Goal: Transaction & Acquisition: Purchase product/service

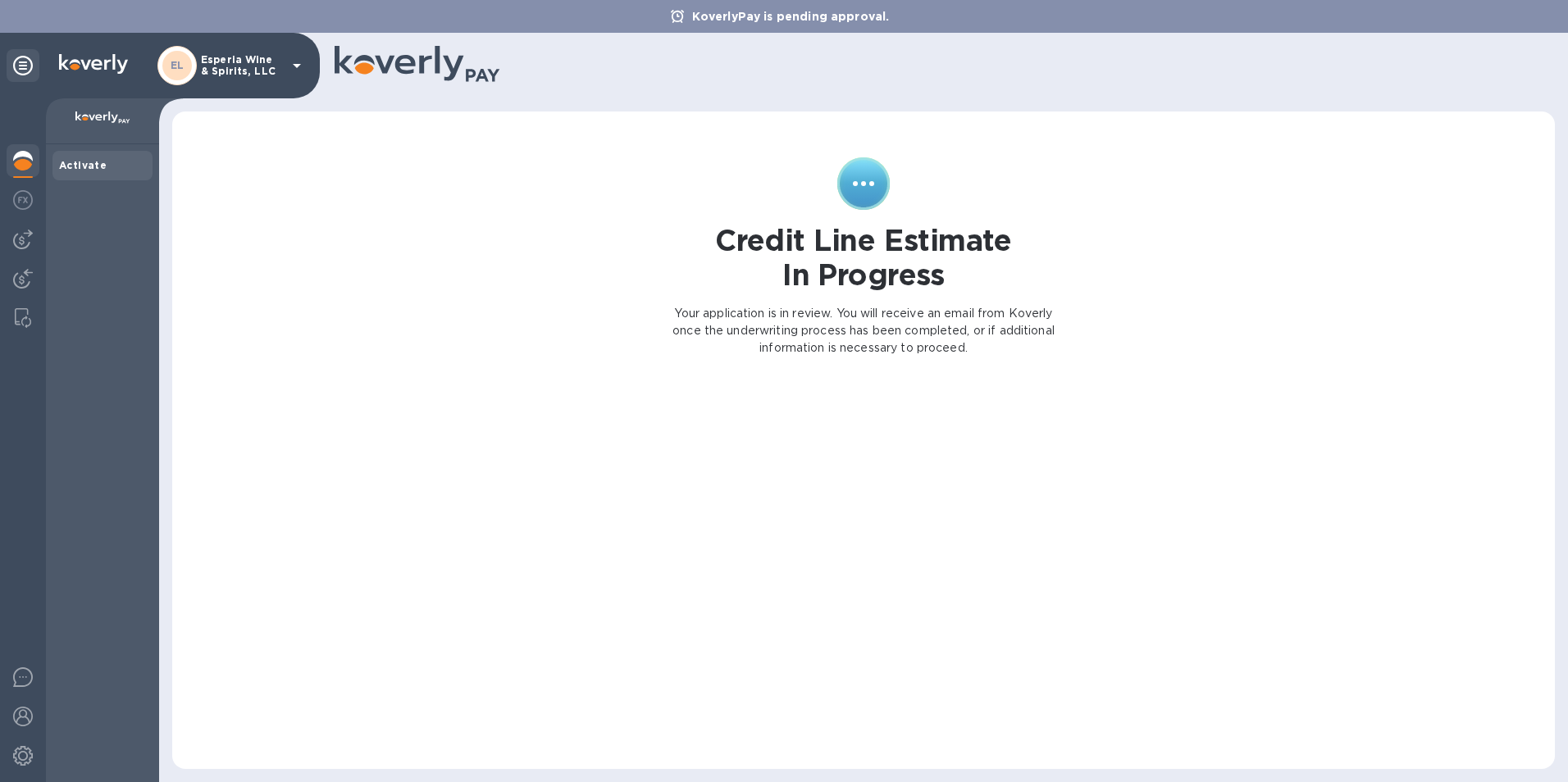
click at [247, 58] on p "Esperia Wine & Spirits, LLC" at bounding box center [242, 66] width 82 height 23
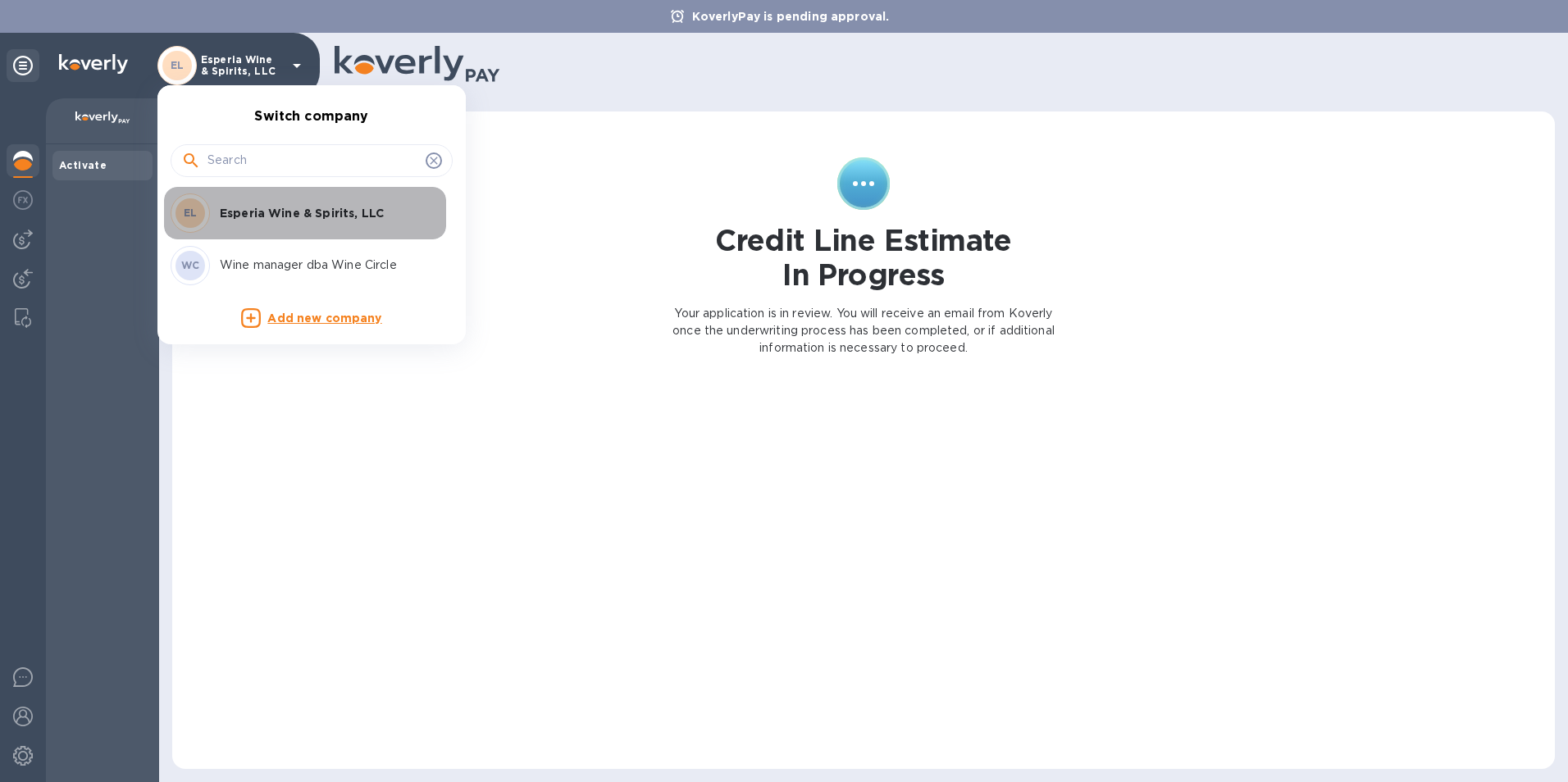
click at [273, 215] on p "Esperia Wine & Spirits, LLC" at bounding box center [322, 213] width 206 height 16
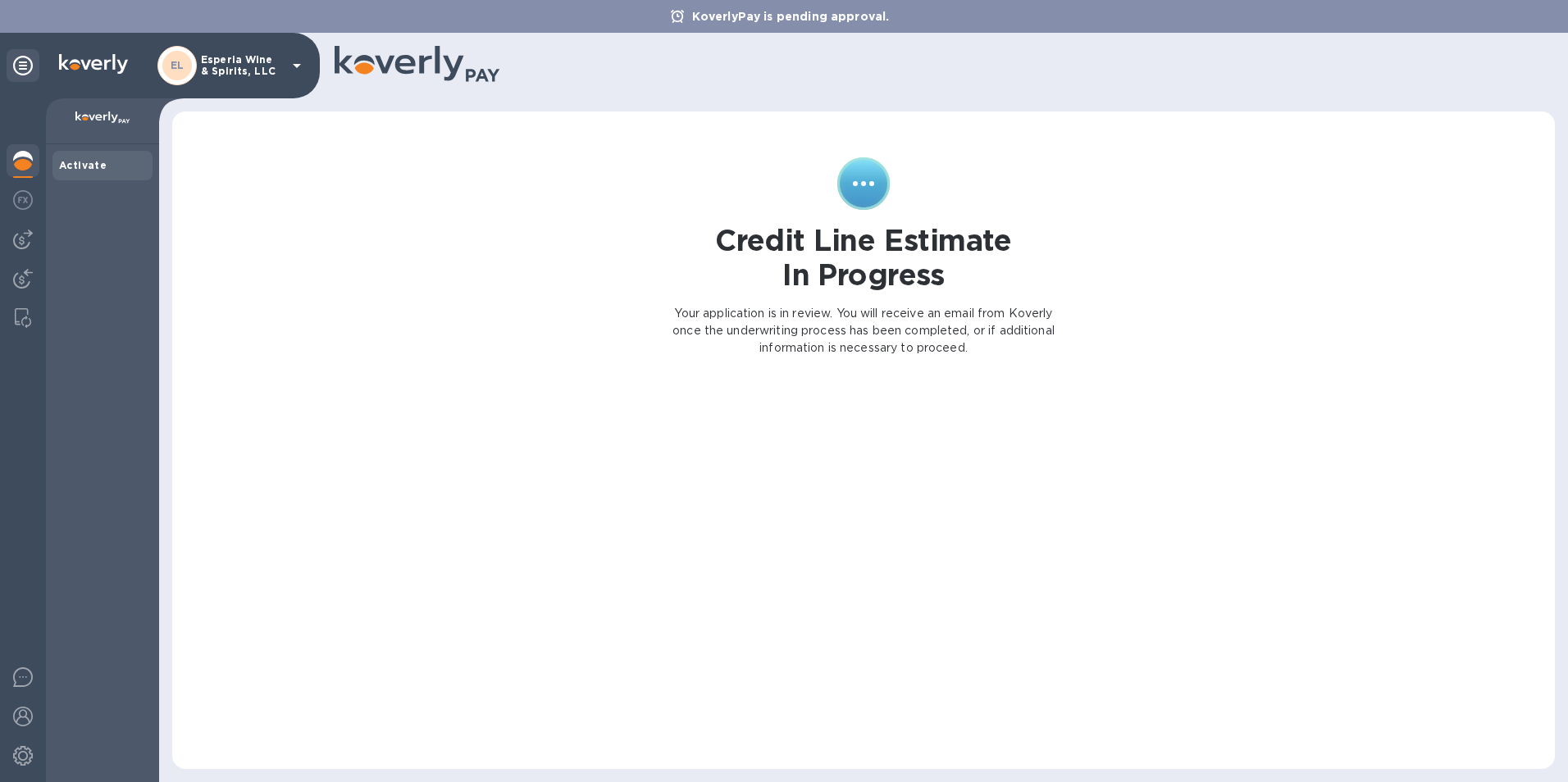
click at [83, 113] on img at bounding box center [103, 118] width 55 height 13
click at [21, 201] on img at bounding box center [23, 200] width 20 height 20
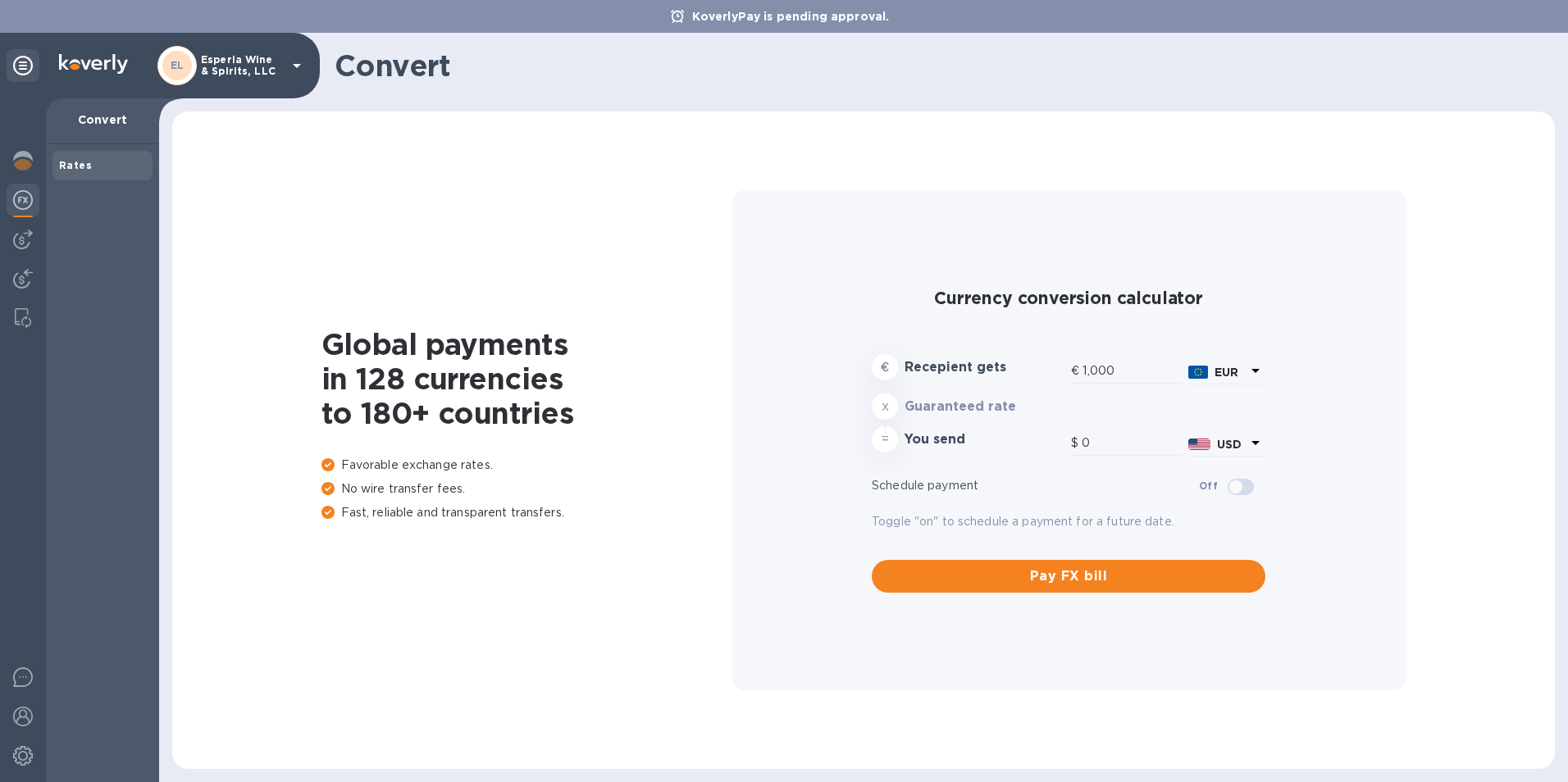
type input "1,191.08"
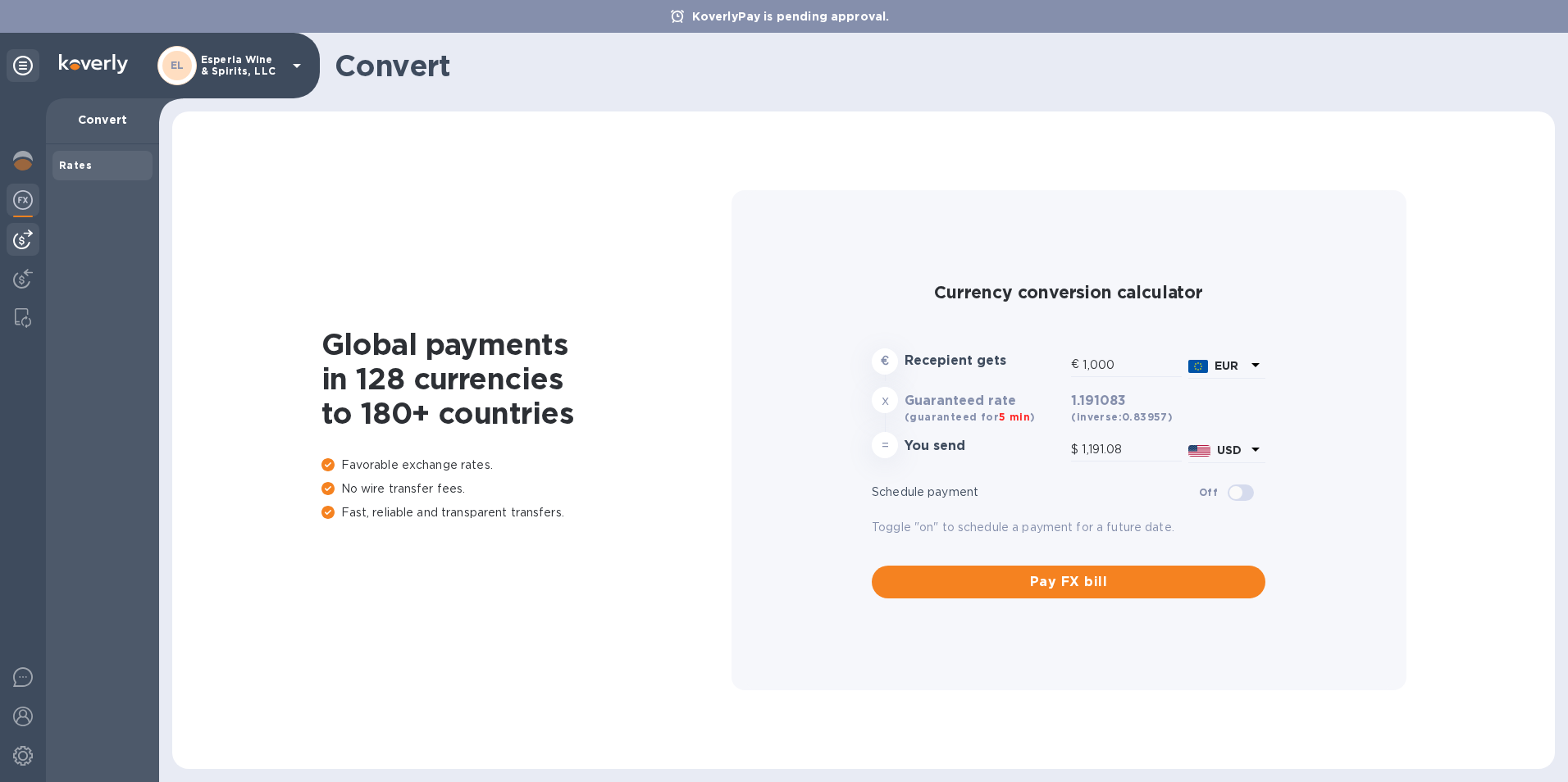
click at [25, 238] on img at bounding box center [23, 239] width 20 height 20
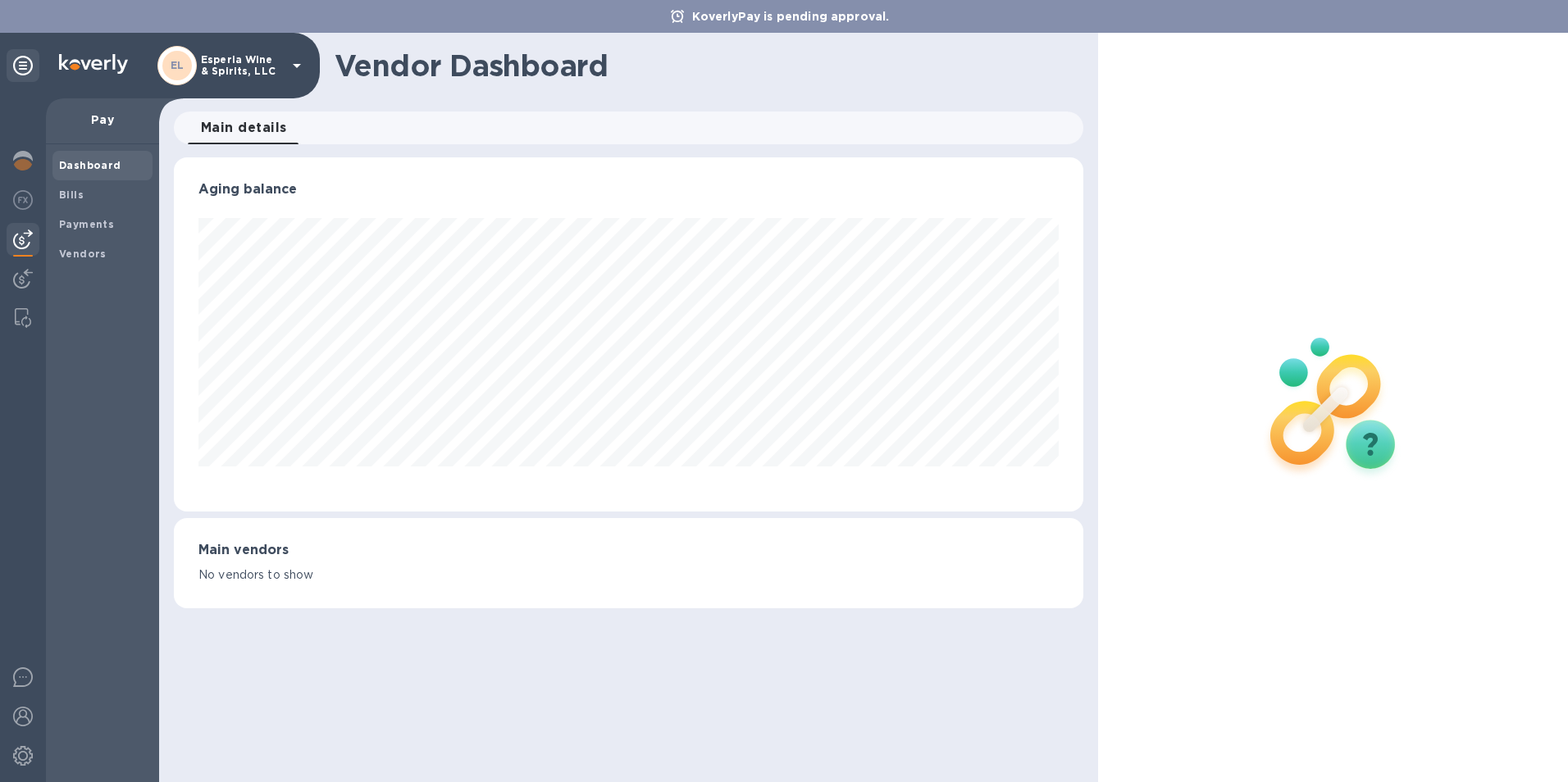
scroll to position [354, 911]
click at [61, 189] on b "Bills" at bounding box center [72, 194] width 25 height 12
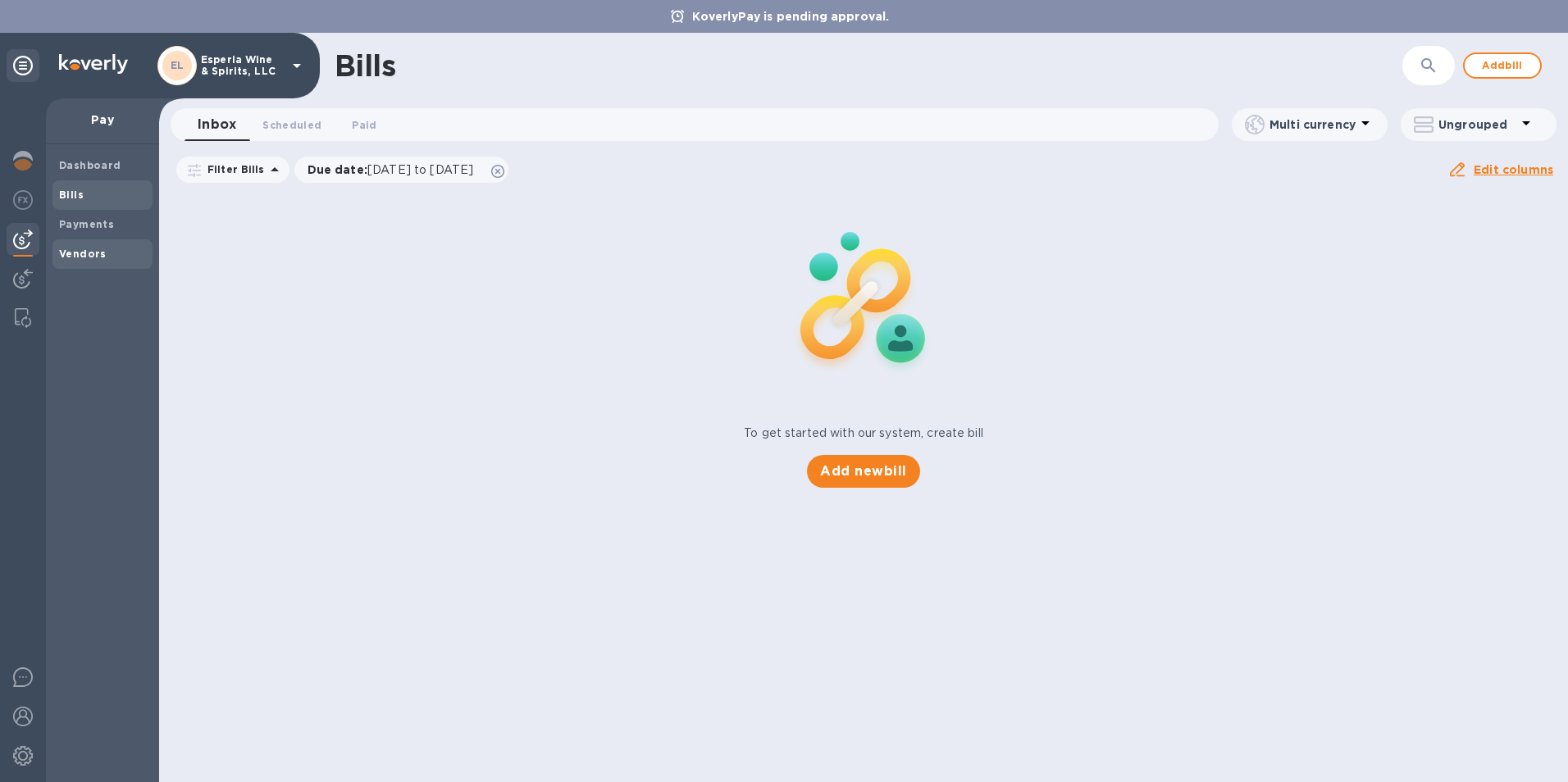
click at [75, 250] on b "Vendors" at bounding box center [83, 253] width 48 height 12
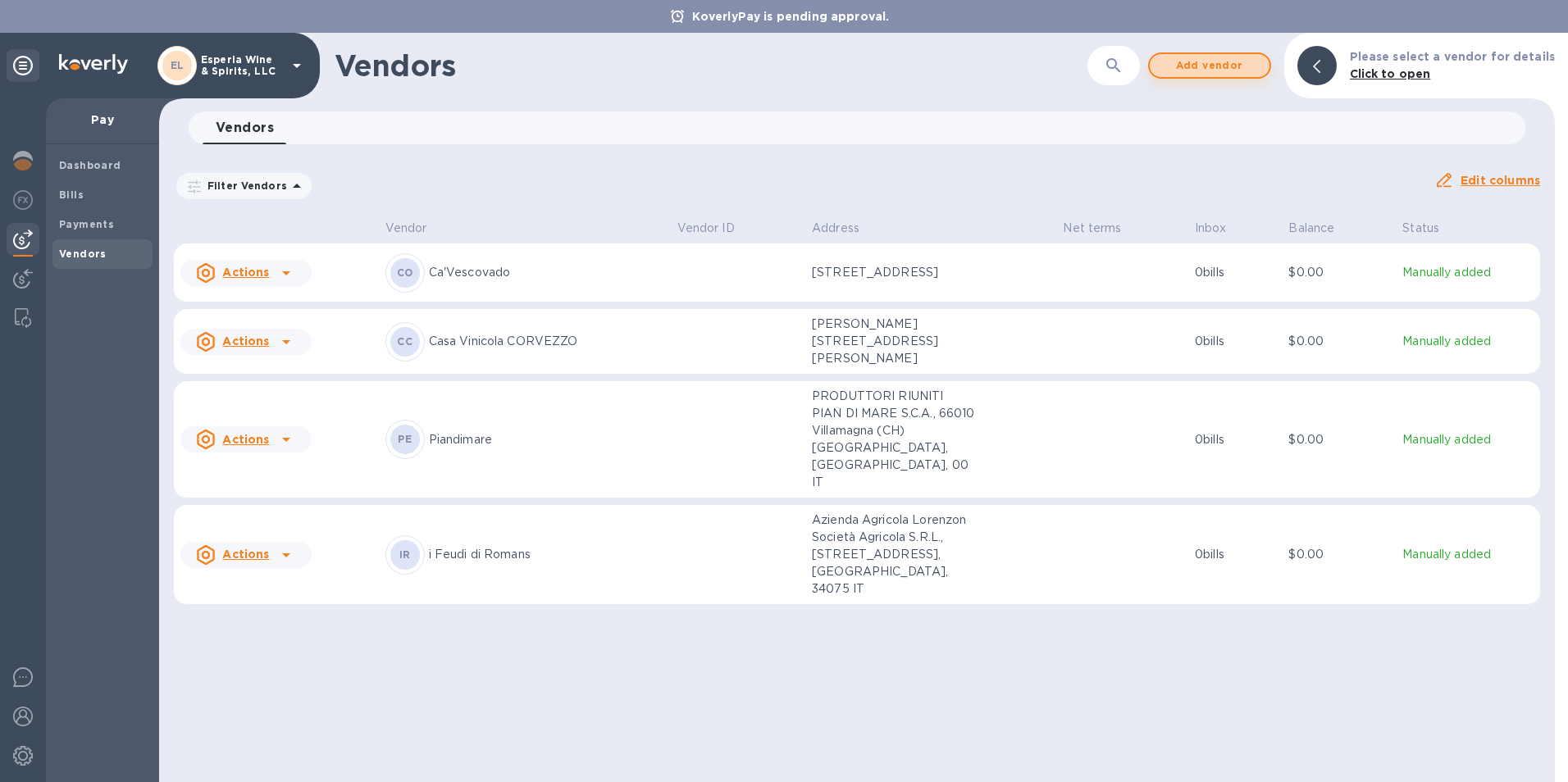
click at [1222, 58] on span "Add vendor" at bounding box center [1210, 66] width 94 height 20
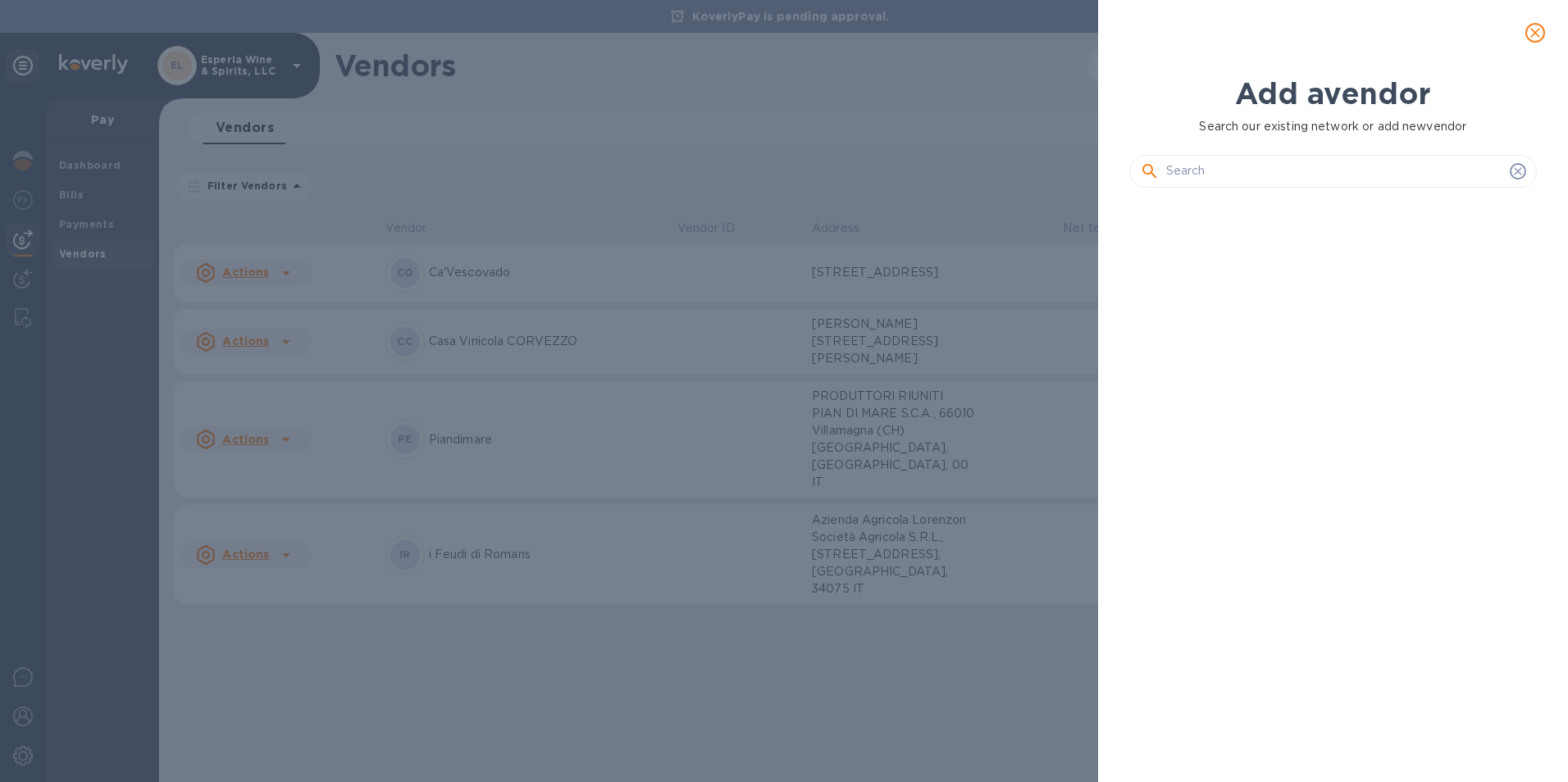
scroll to position [521, 415]
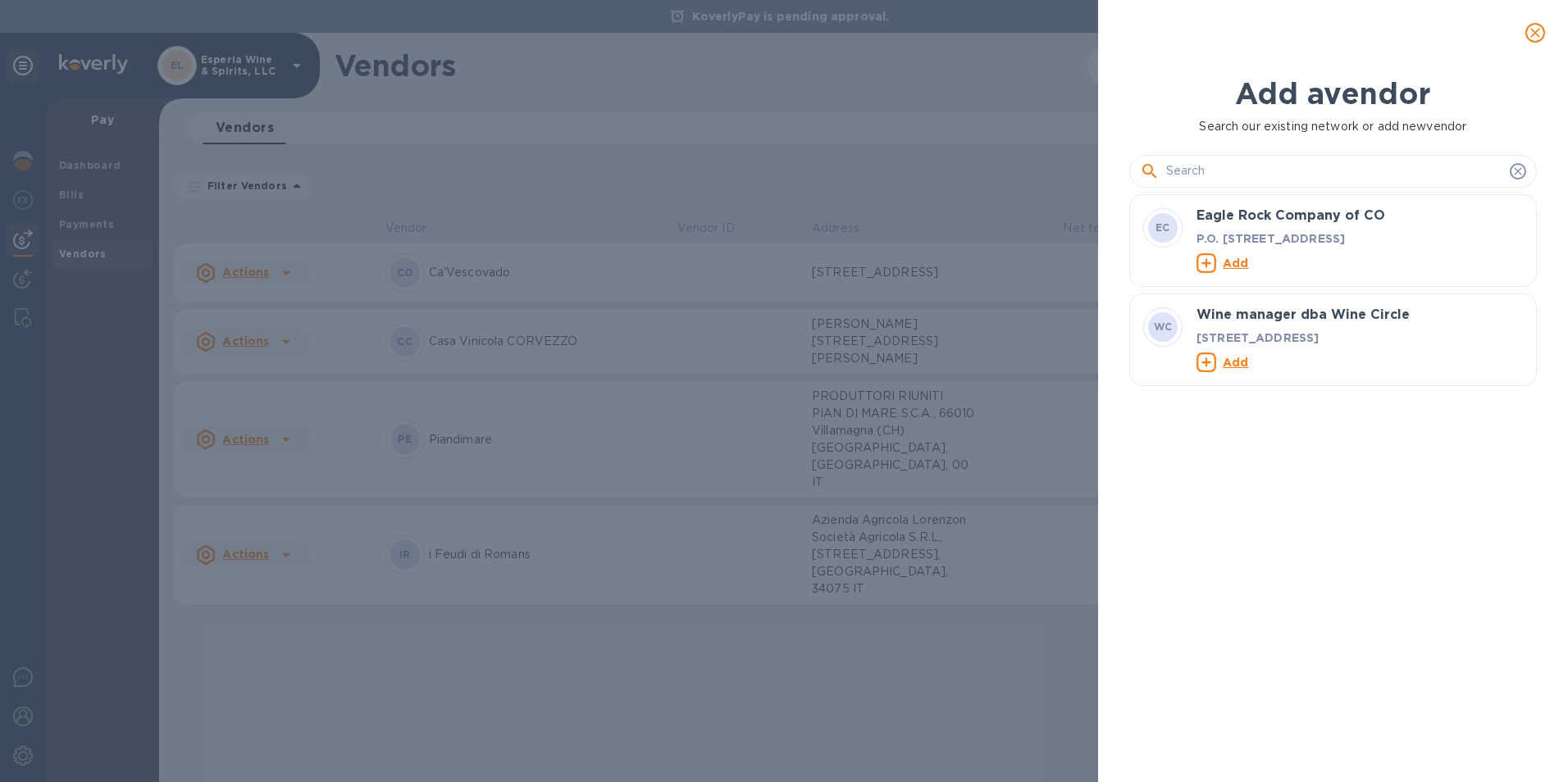
click at [1199, 176] on input "text" at bounding box center [1335, 171] width 337 height 25
click at [1197, 178] on input "text" at bounding box center [1335, 171] width 337 height 25
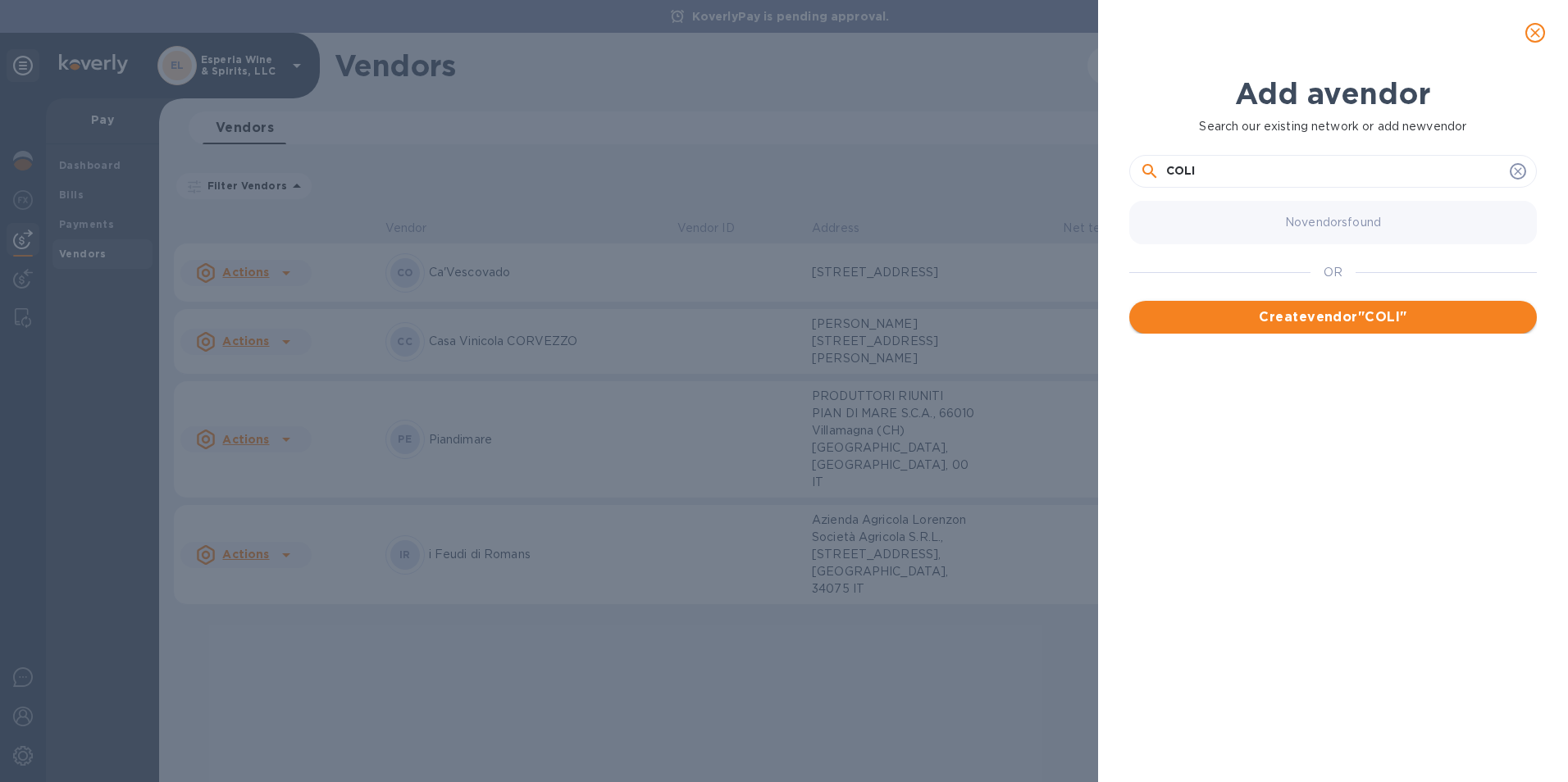
type input "COLI"
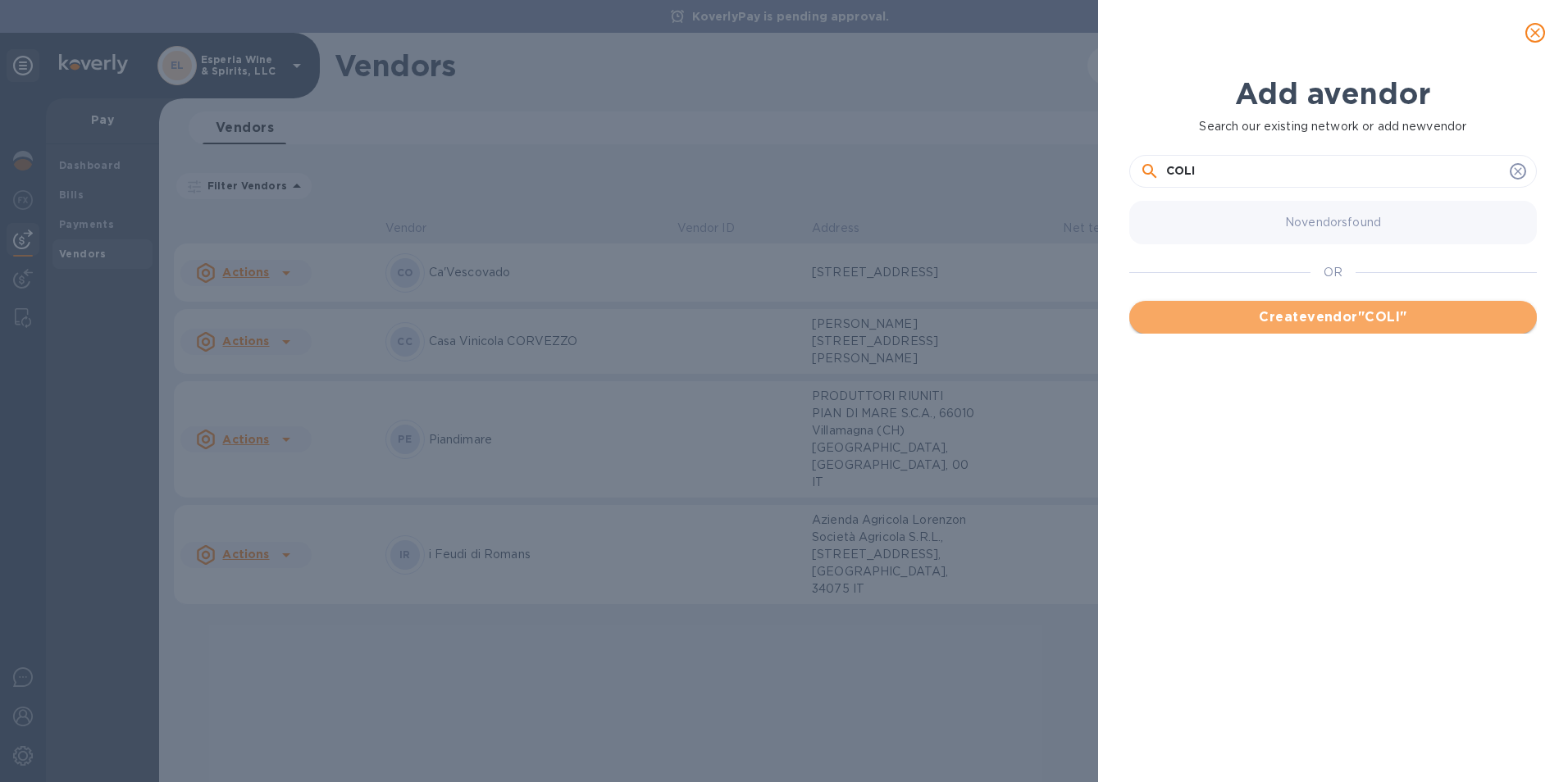
click at [1286, 322] on span "Create vendor " COLI "" at bounding box center [1334, 317] width 382 height 20
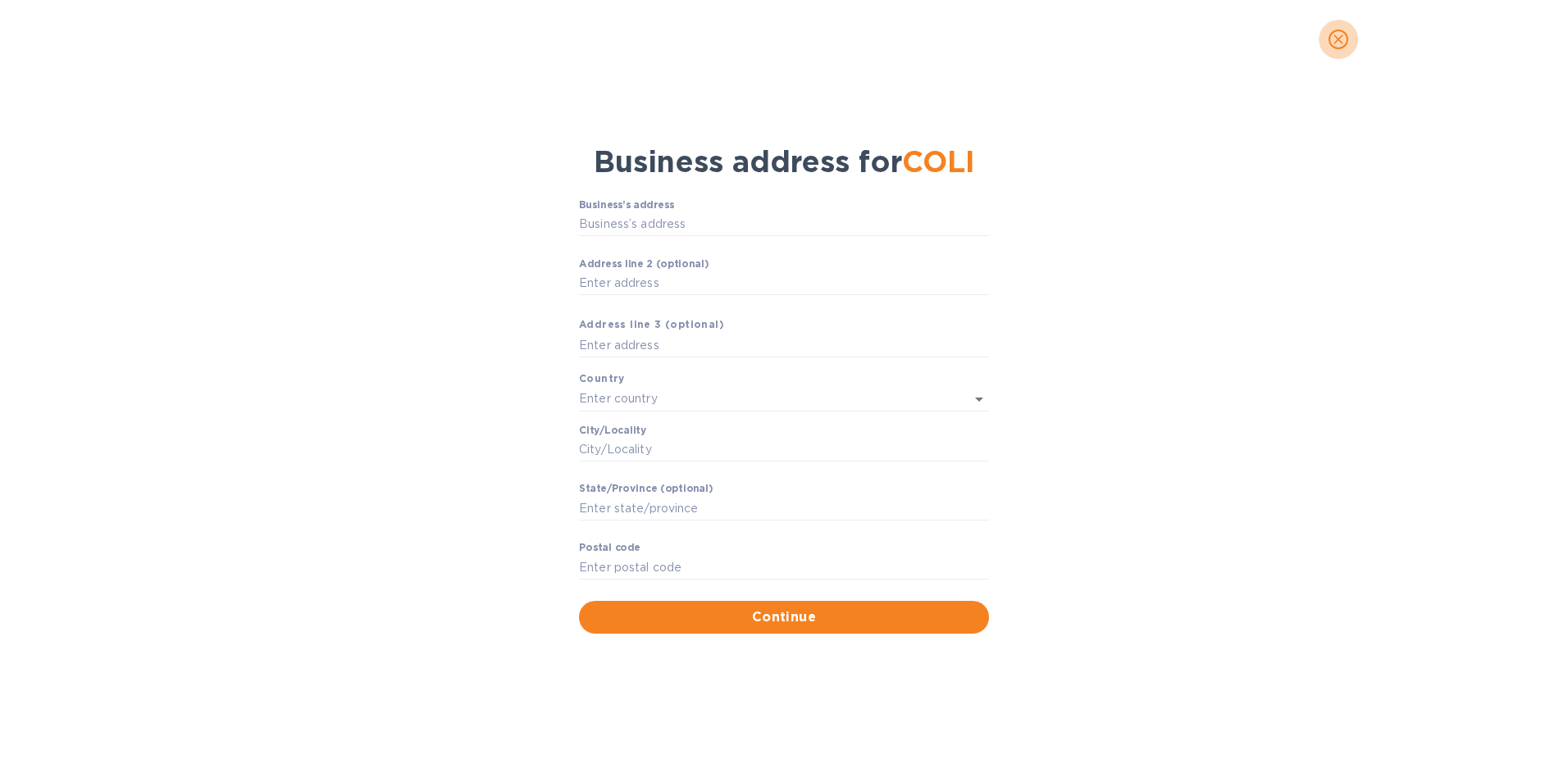
click at [1342, 36] on icon "close" at bounding box center [1338, 39] width 16 height 16
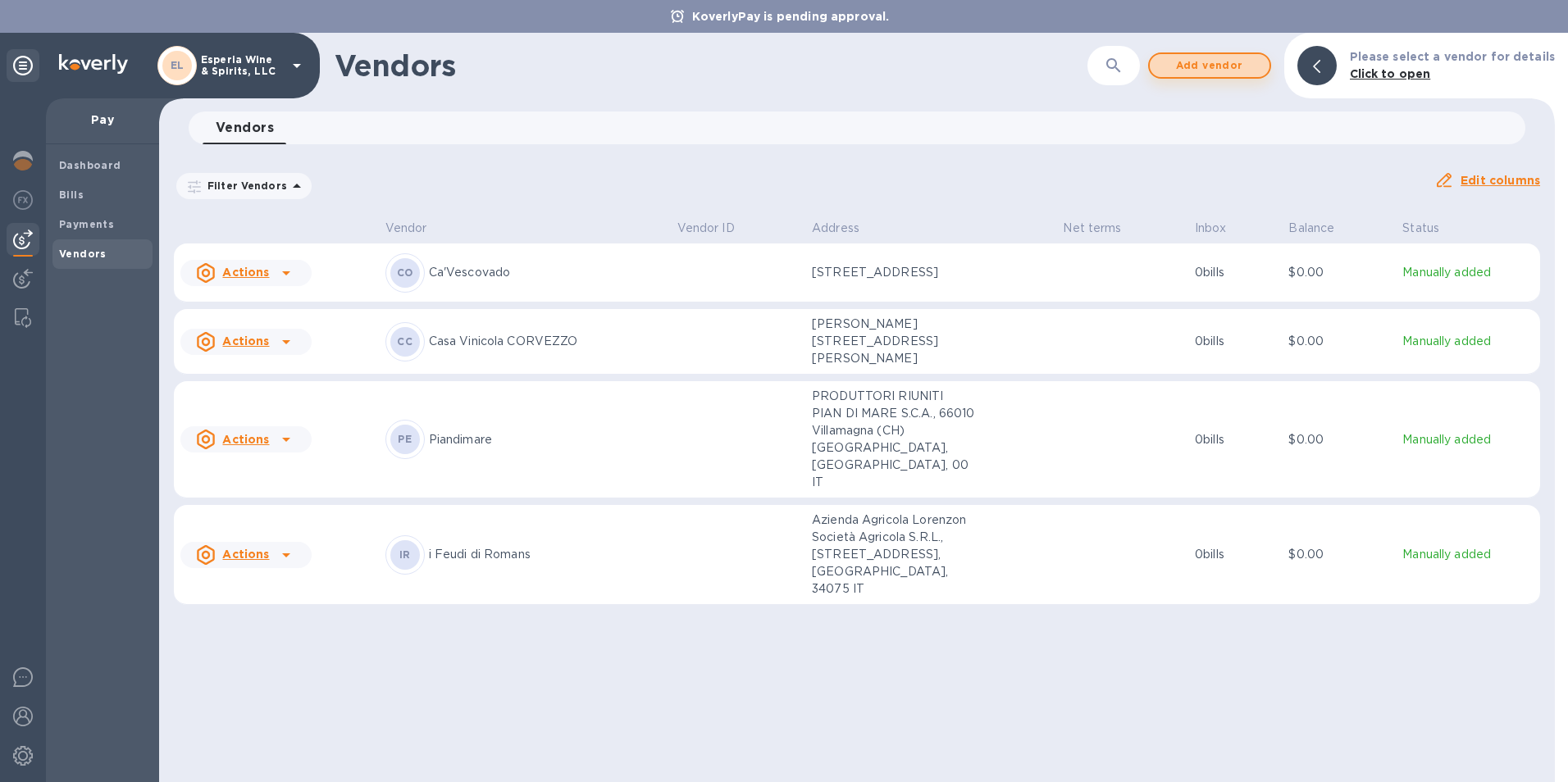
click at [1215, 62] on span "Add vendor" at bounding box center [1210, 66] width 94 height 20
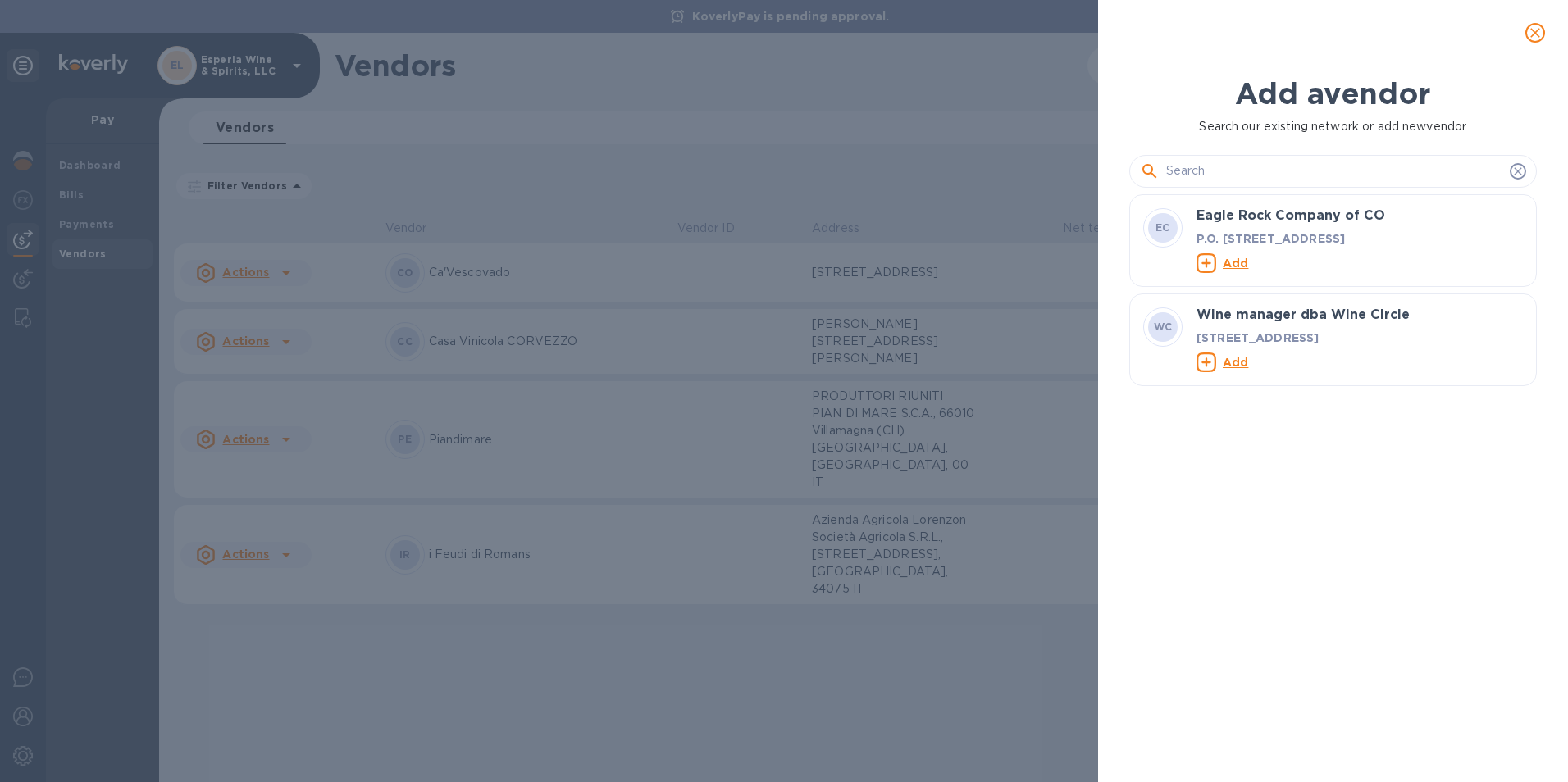
click at [1215, 178] on input "text" at bounding box center [1335, 171] width 337 height 25
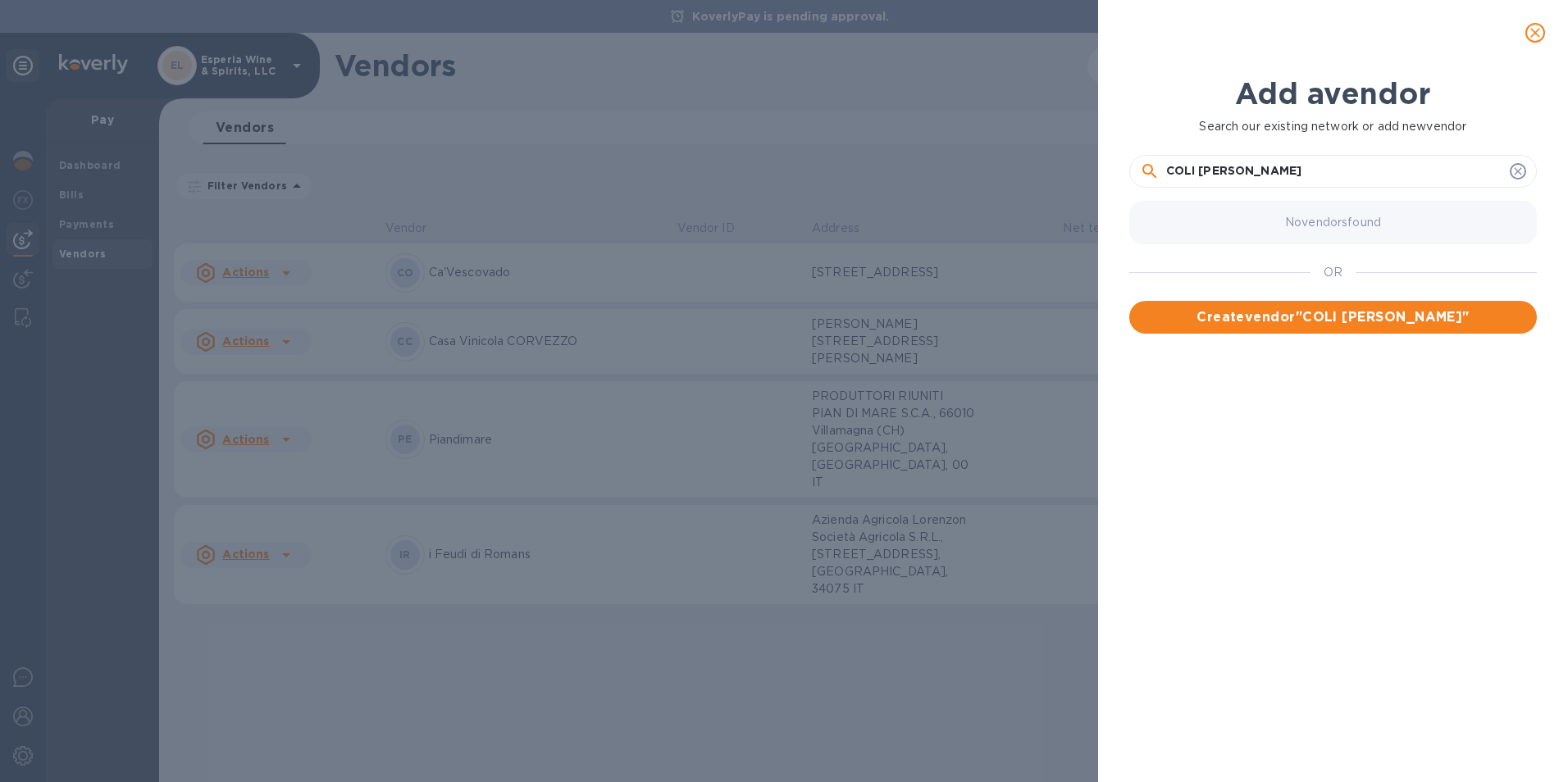
drag, startPoint x: 1202, startPoint y: 175, endPoint x: 1293, endPoint y: 175, distance: 91.0
click at [1293, 175] on input "COLI [PERSON_NAME]" at bounding box center [1335, 171] width 337 height 25
type input "COLI"
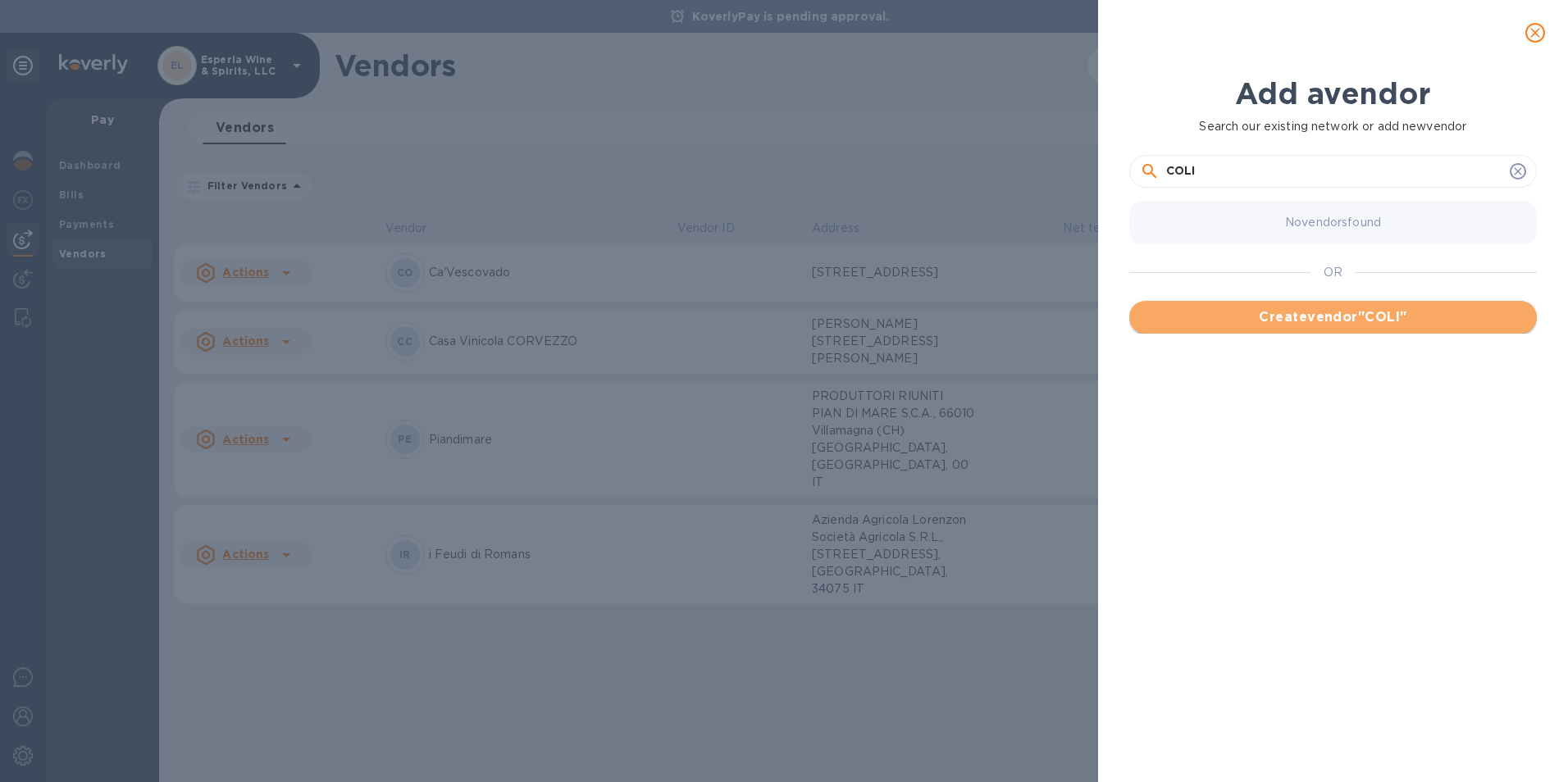
click at [1338, 319] on span "Create vendor " COLI "" at bounding box center [1334, 317] width 382 height 20
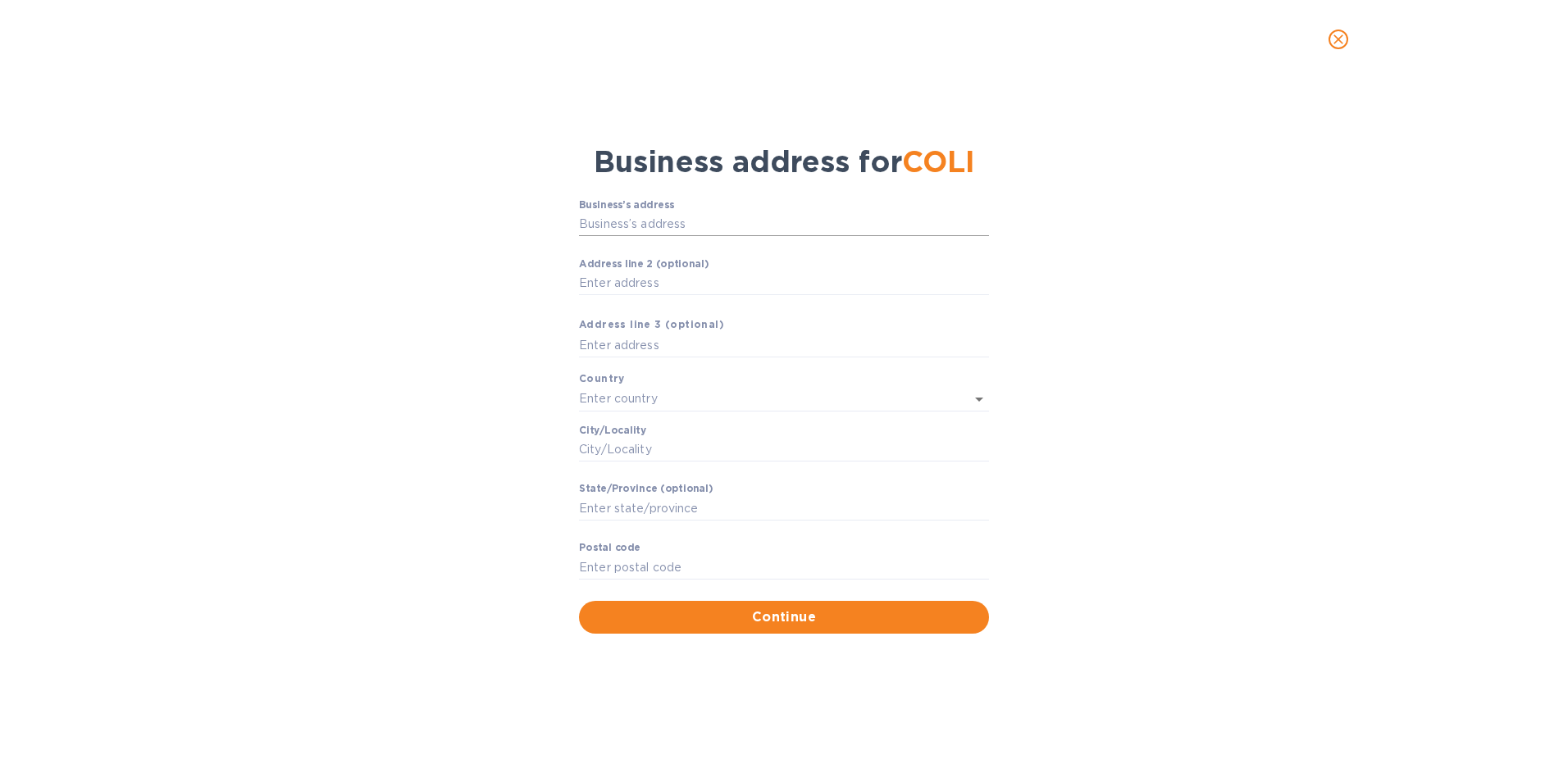
click at [609, 233] on input "Business’s аddress" at bounding box center [784, 224] width 411 height 25
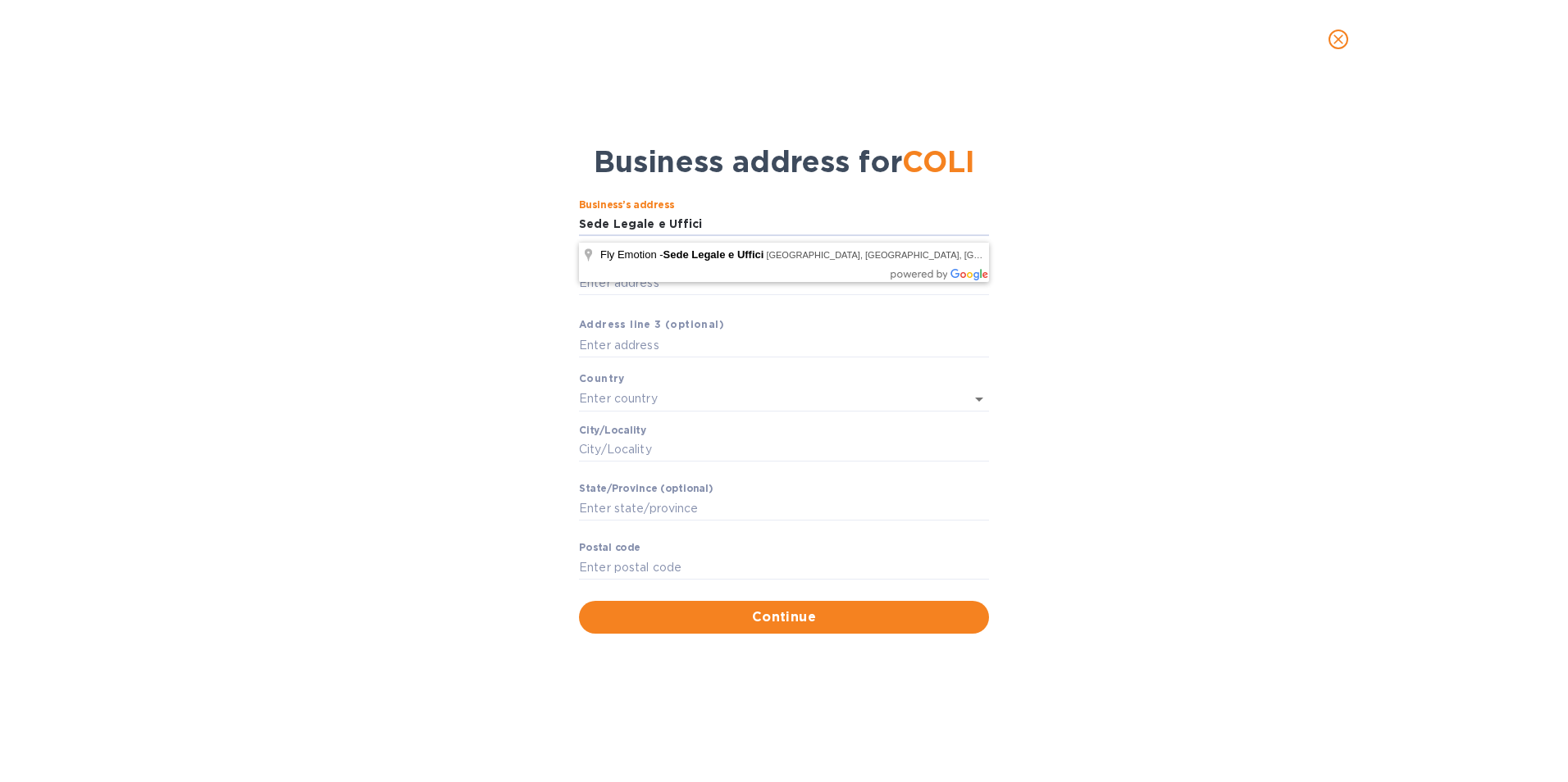
type input "Sede Legale e Uffici"
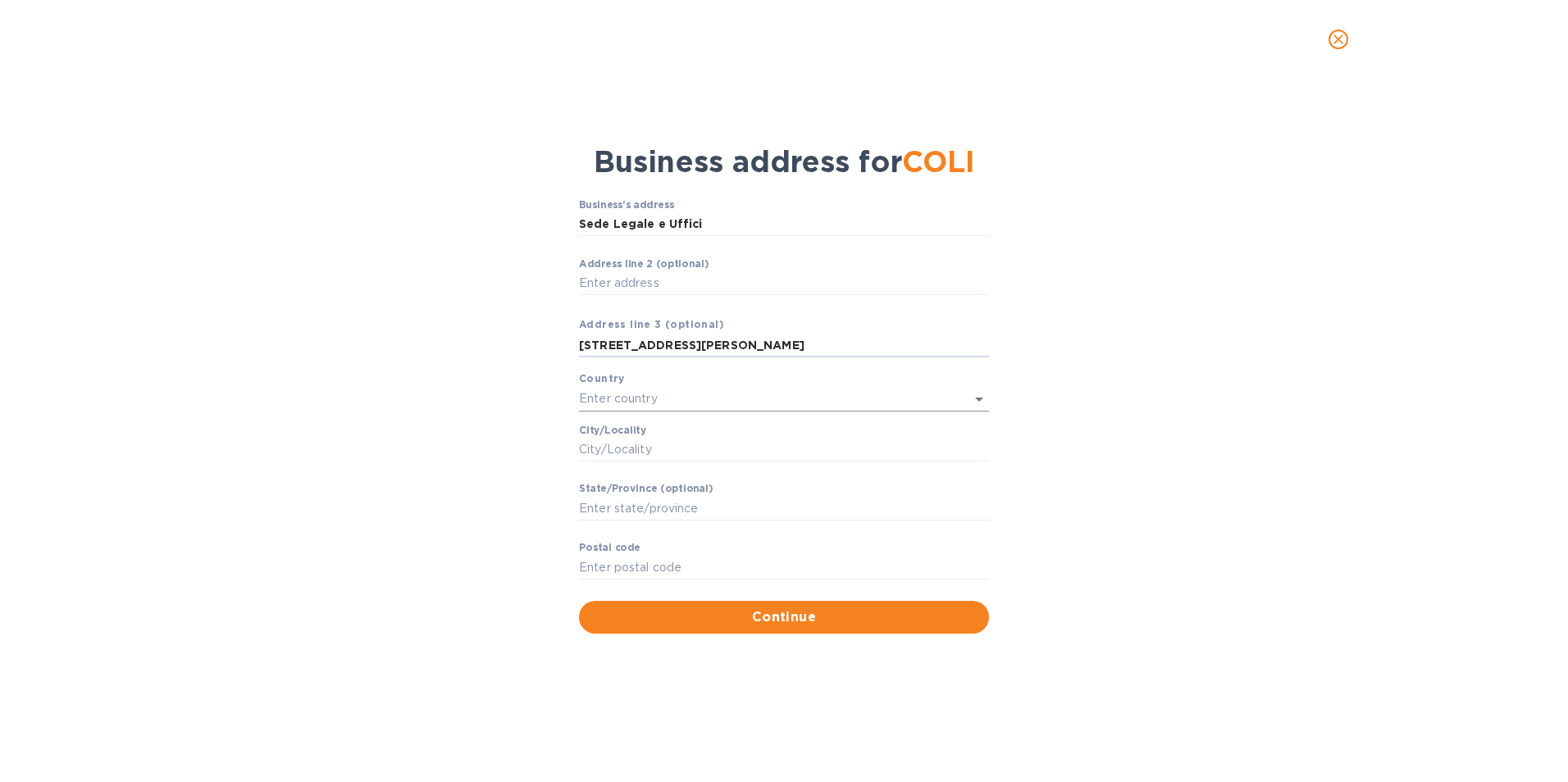
type input "[STREET_ADDRESS][PERSON_NAME]"
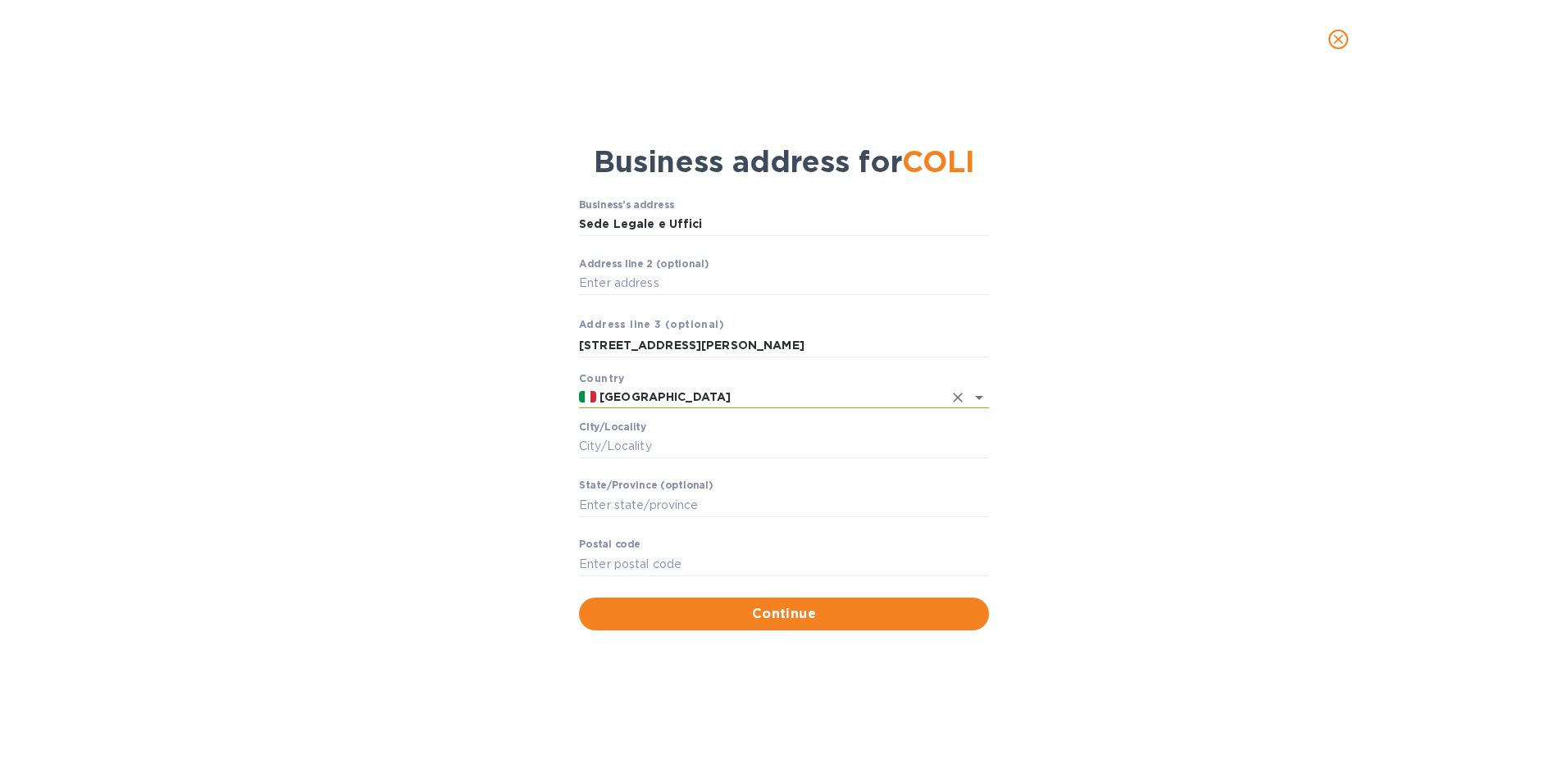
type input "[GEOGRAPHIC_DATA]"
type input "50028"
type input "[GEOGRAPHIC_DATA]"
type input "Barberino Tavarnelle"
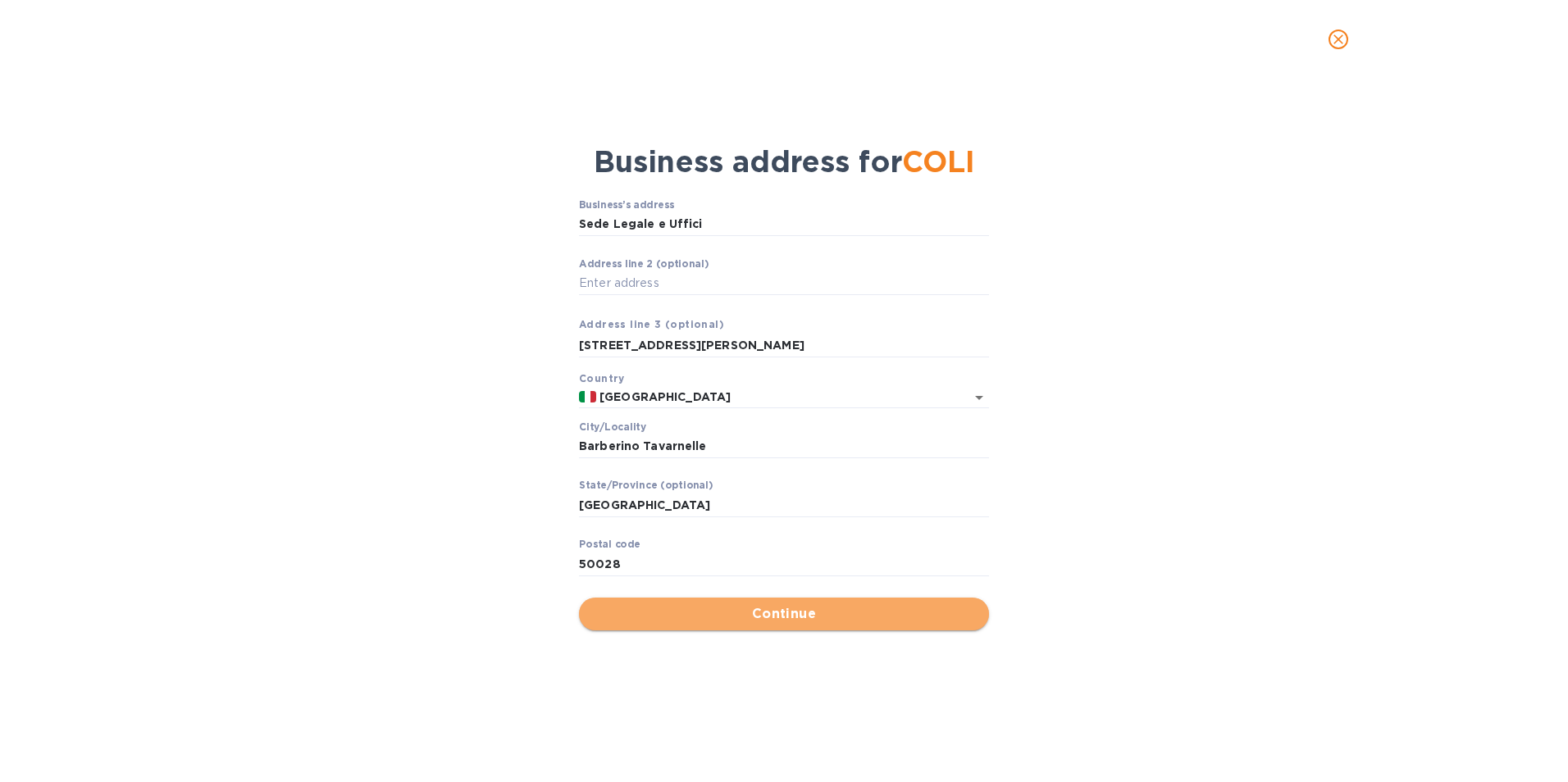
click at [783, 621] on span "Continue" at bounding box center [784, 614] width 384 height 20
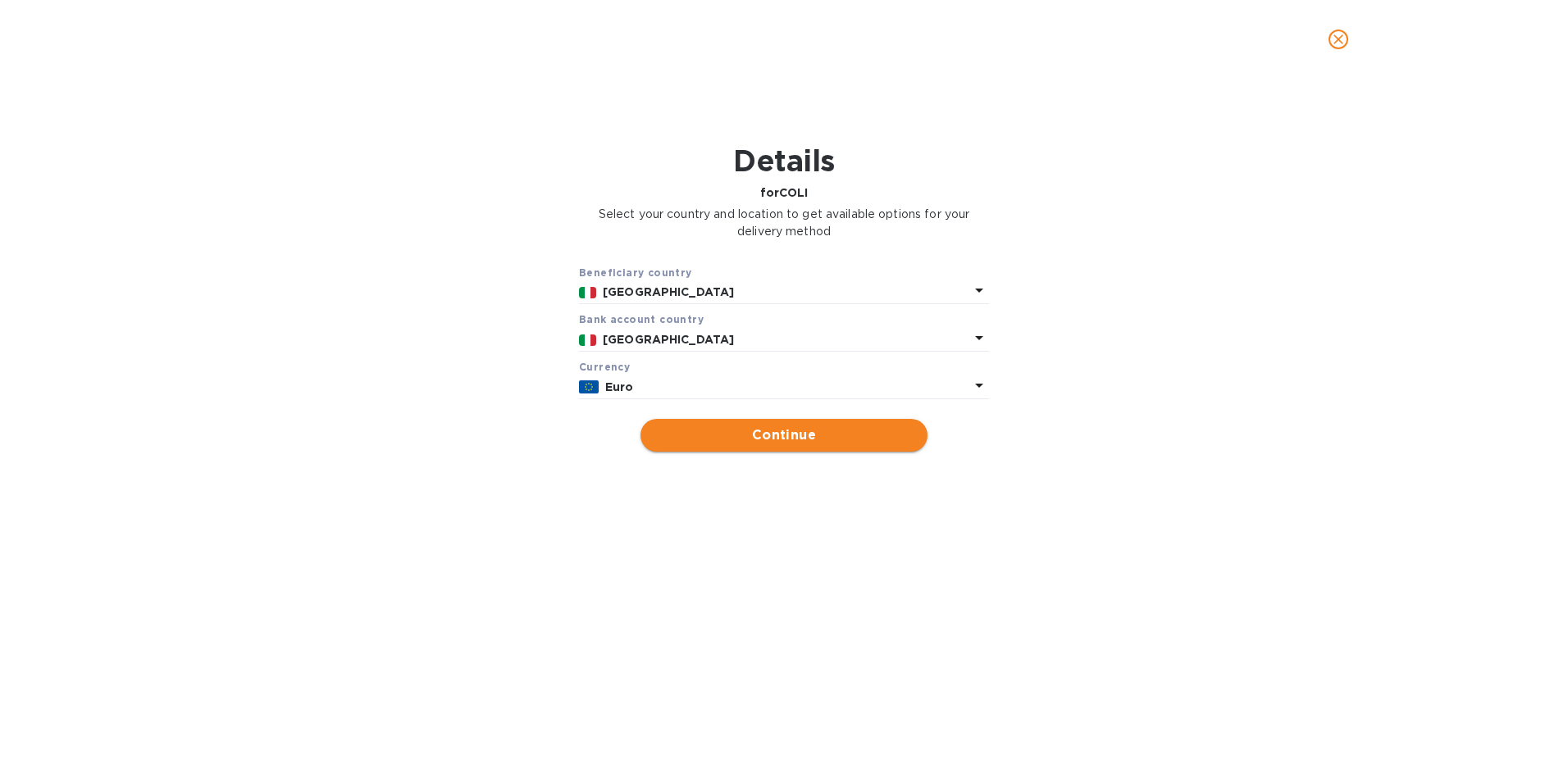
click at [788, 445] on span "Continue" at bounding box center [784, 436] width 261 height 20
type input "COLI"
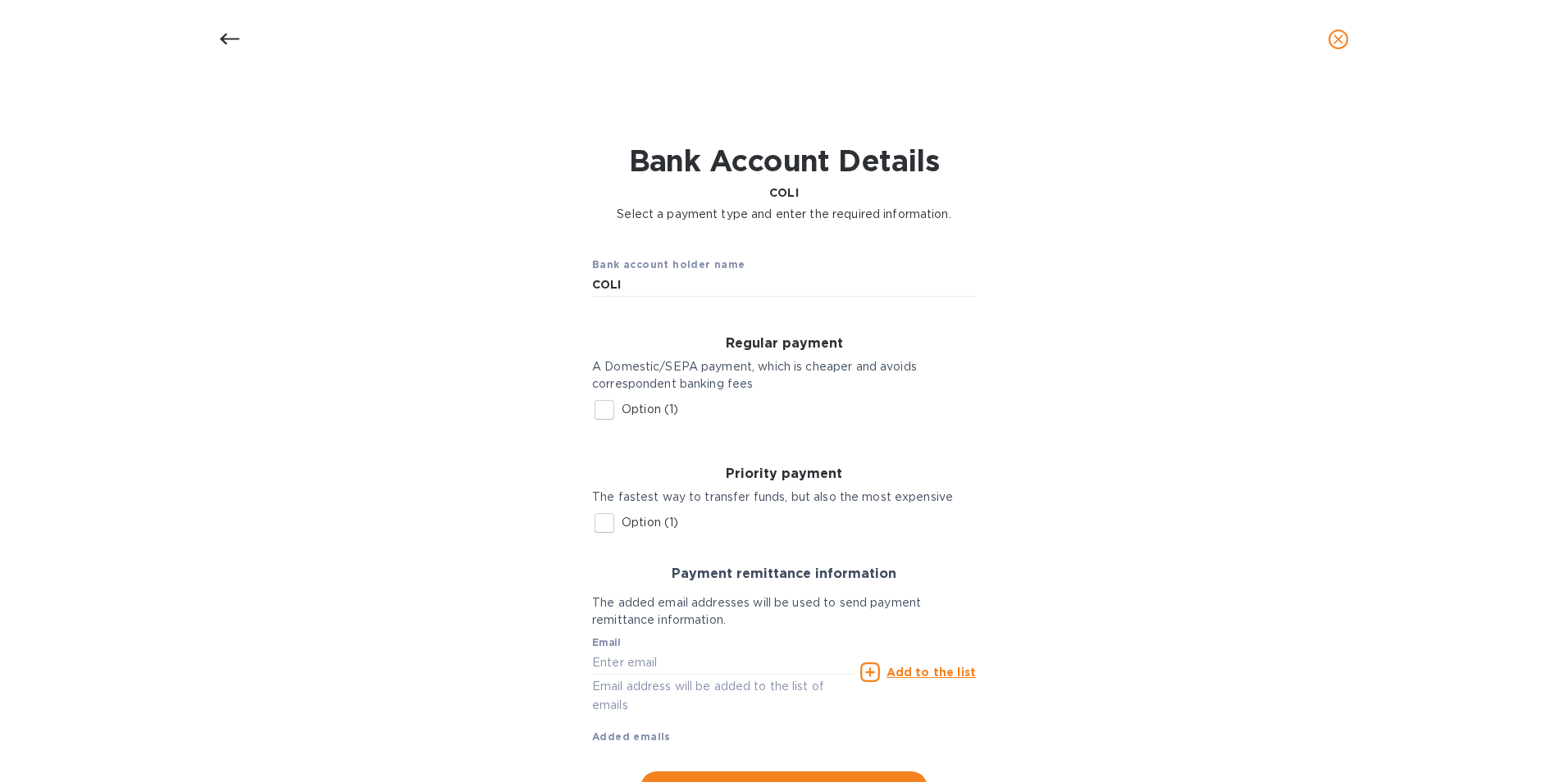
click at [601, 416] on input "Option (1)" at bounding box center [605, 410] width 35 height 35
checkbox input "true"
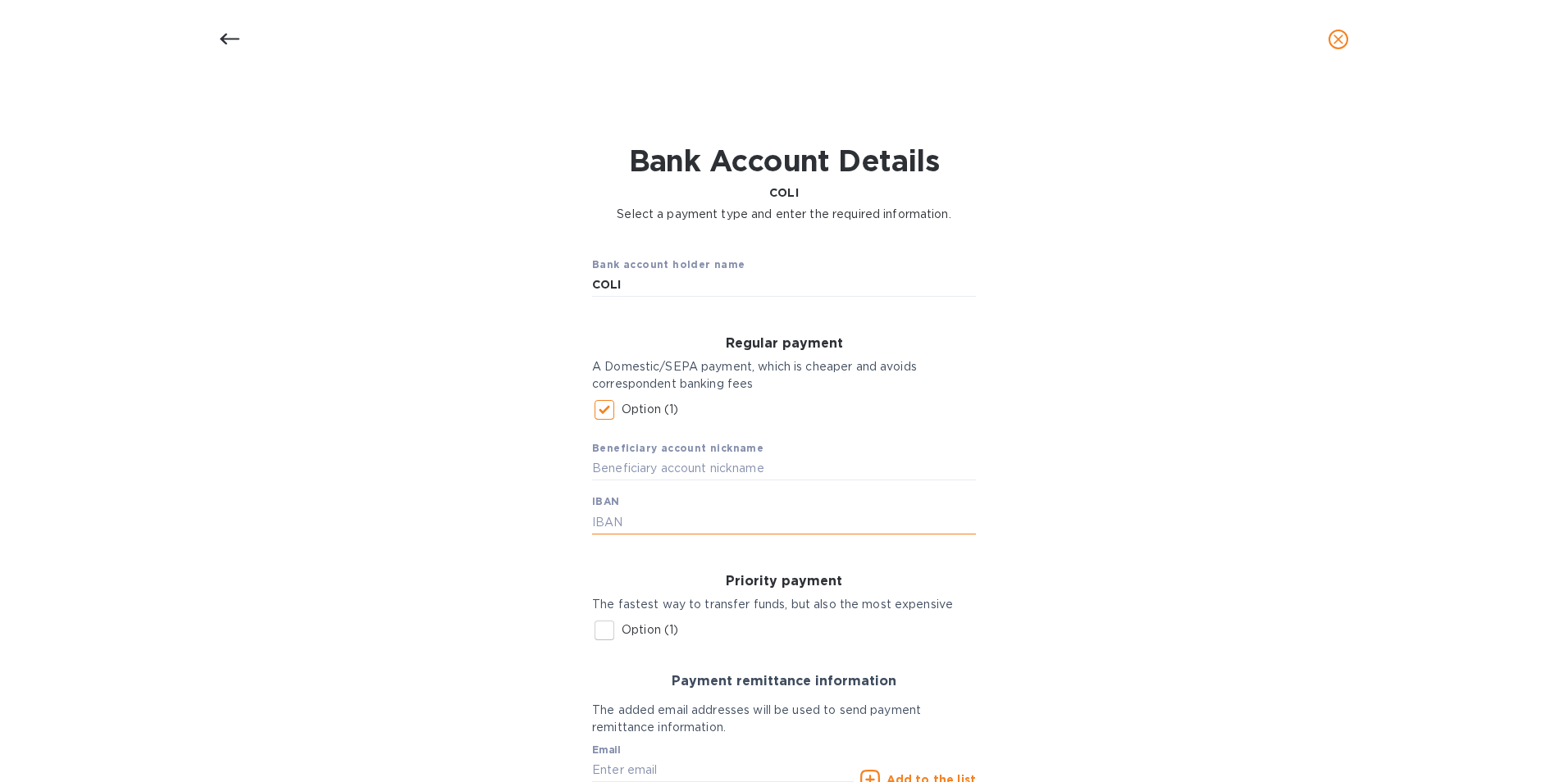
click at [615, 527] on input "text" at bounding box center [784, 522] width 384 height 25
click at [629, 530] on input "text" at bounding box center [784, 522] width 384 height 25
paste input "[FINANCIAL_ID]"
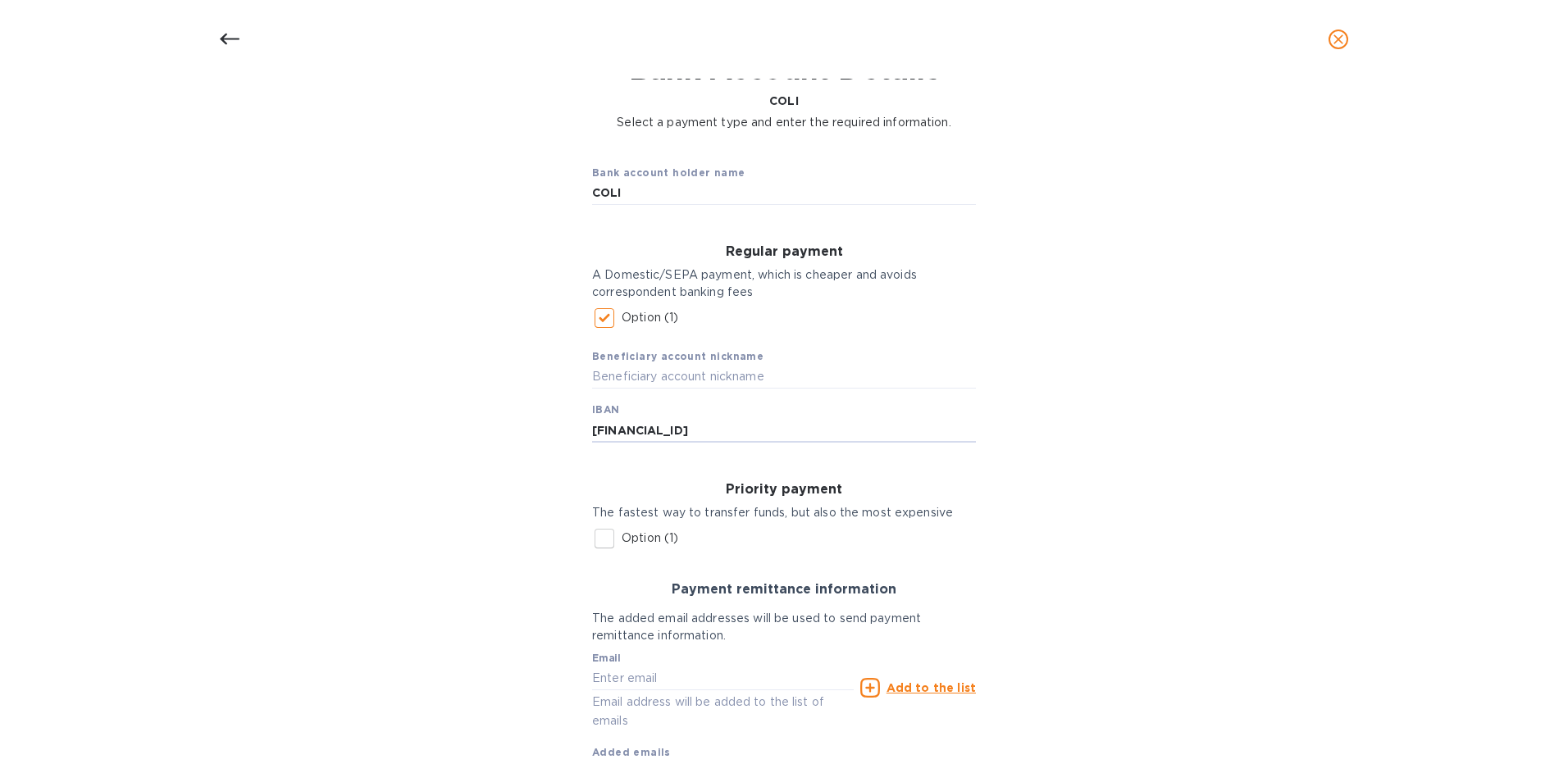
scroll to position [189, 0]
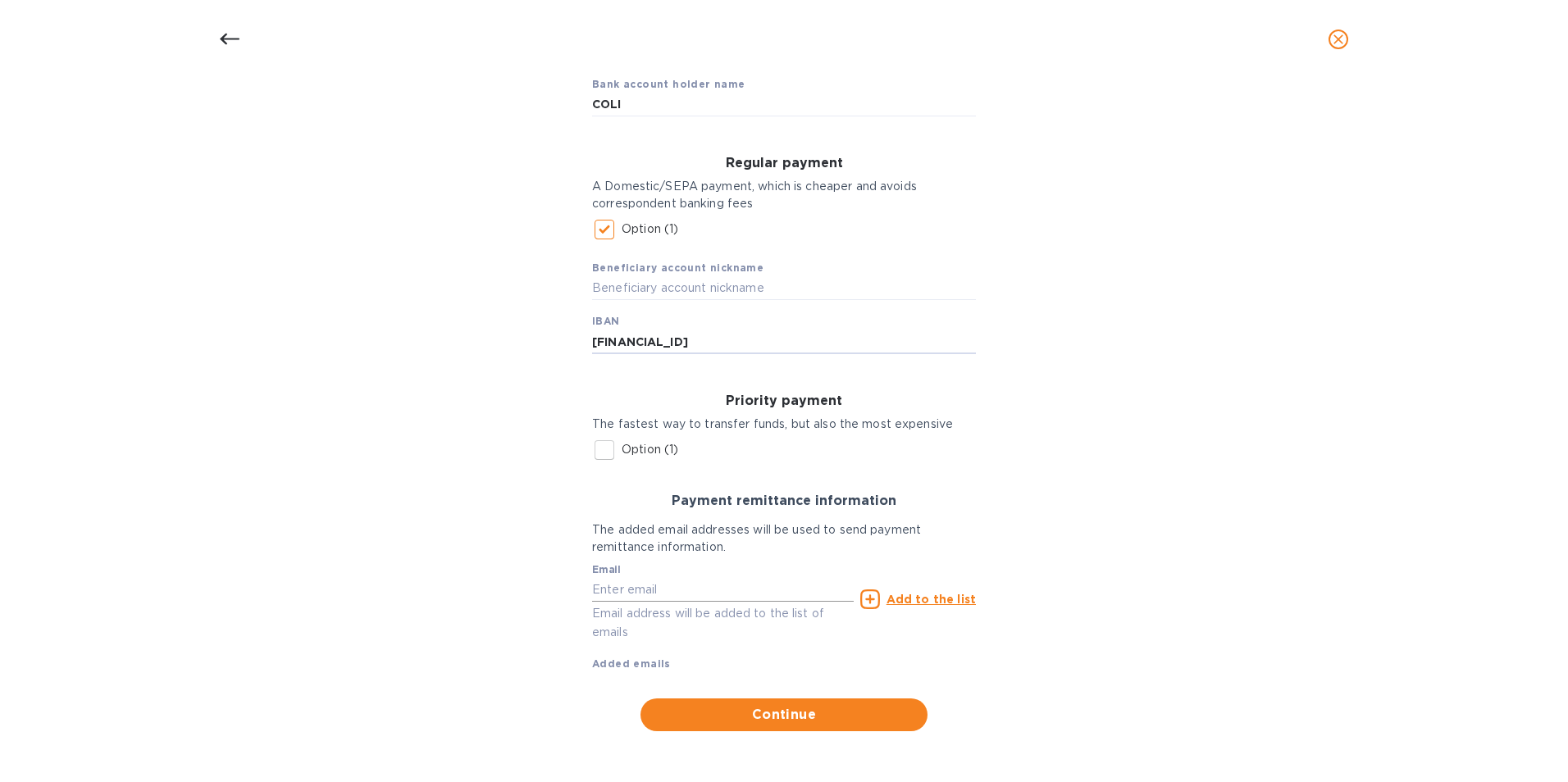
type input "[FINANCIAL_ID]"
click at [624, 581] on input "text" at bounding box center [723, 590] width 262 height 25
type input "[EMAIL_ADDRESS][DOMAIN_NAME]"
click at [772, 713] on span "Continue" at bounding box center [784, 715] width 261 height 20
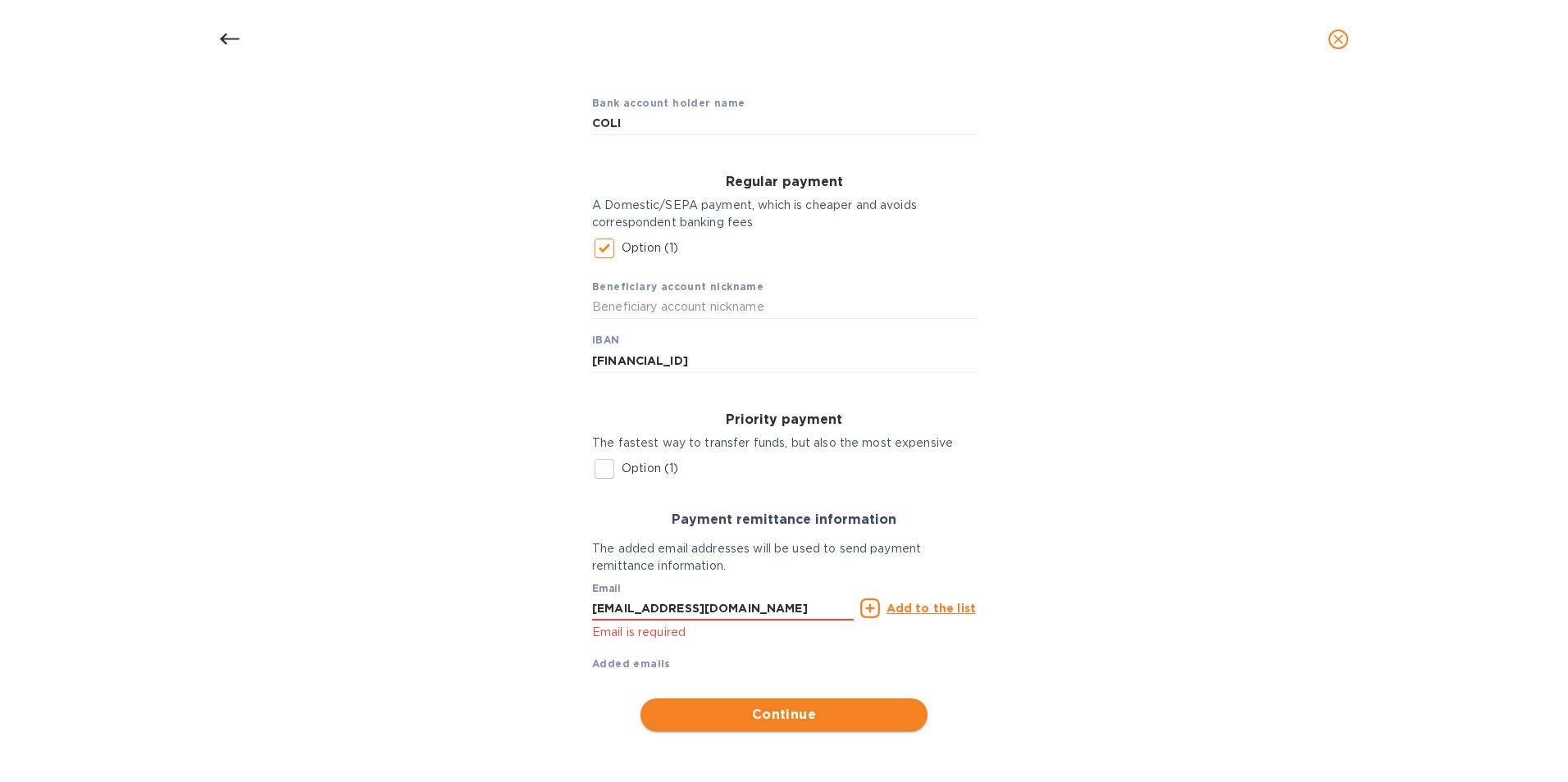
scroll to position [170, 0]
click at [677, 604] on input "[EMAIL_ADDRESS][DOMAIN_NAME]" at bounding box center [723, 608] width 262 height 25
click at [918, 604] on u "Add to the list" at bounding box center [931, 608] width 90 height 13
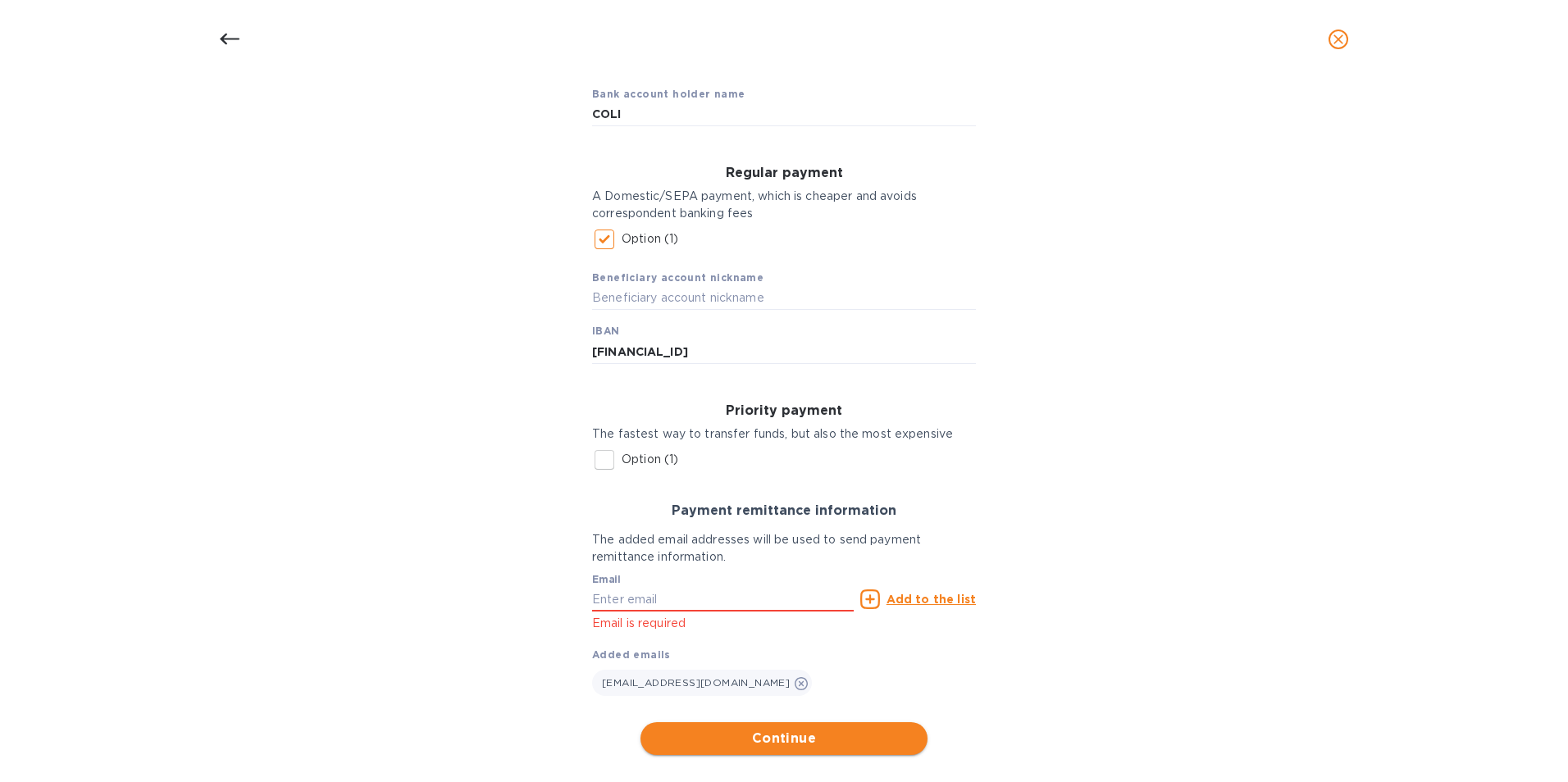
click at [779, 742] on span "Continue" at bounding box center [784, 738] width 261 height 20
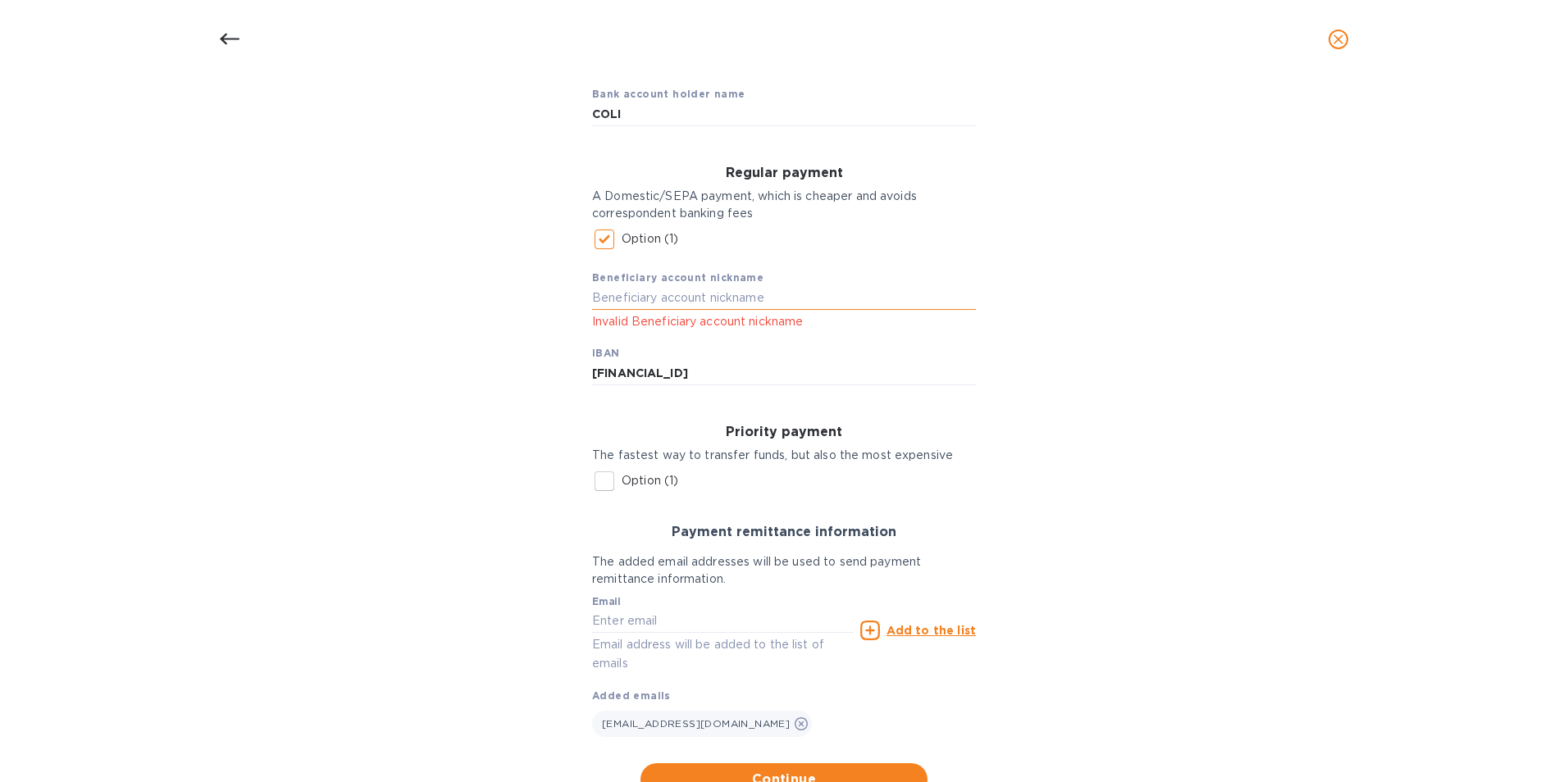
click at [618, 304] on input "text" at bounding box center [784, 298] width 384 height 25
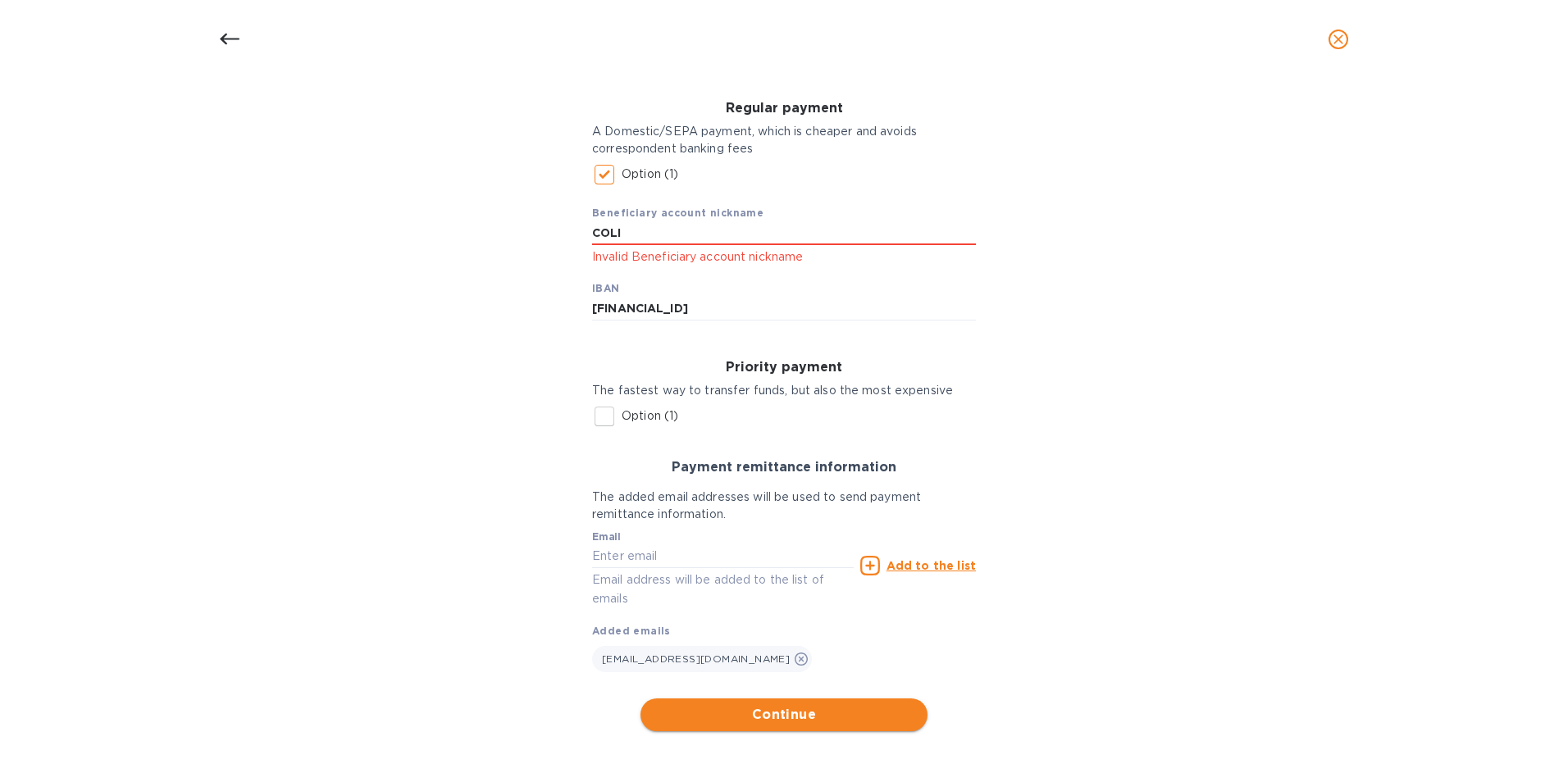
type input "COLI"
click at [771, 714] on span "Continue" at bounding box center [784, 715] width 261 height 20
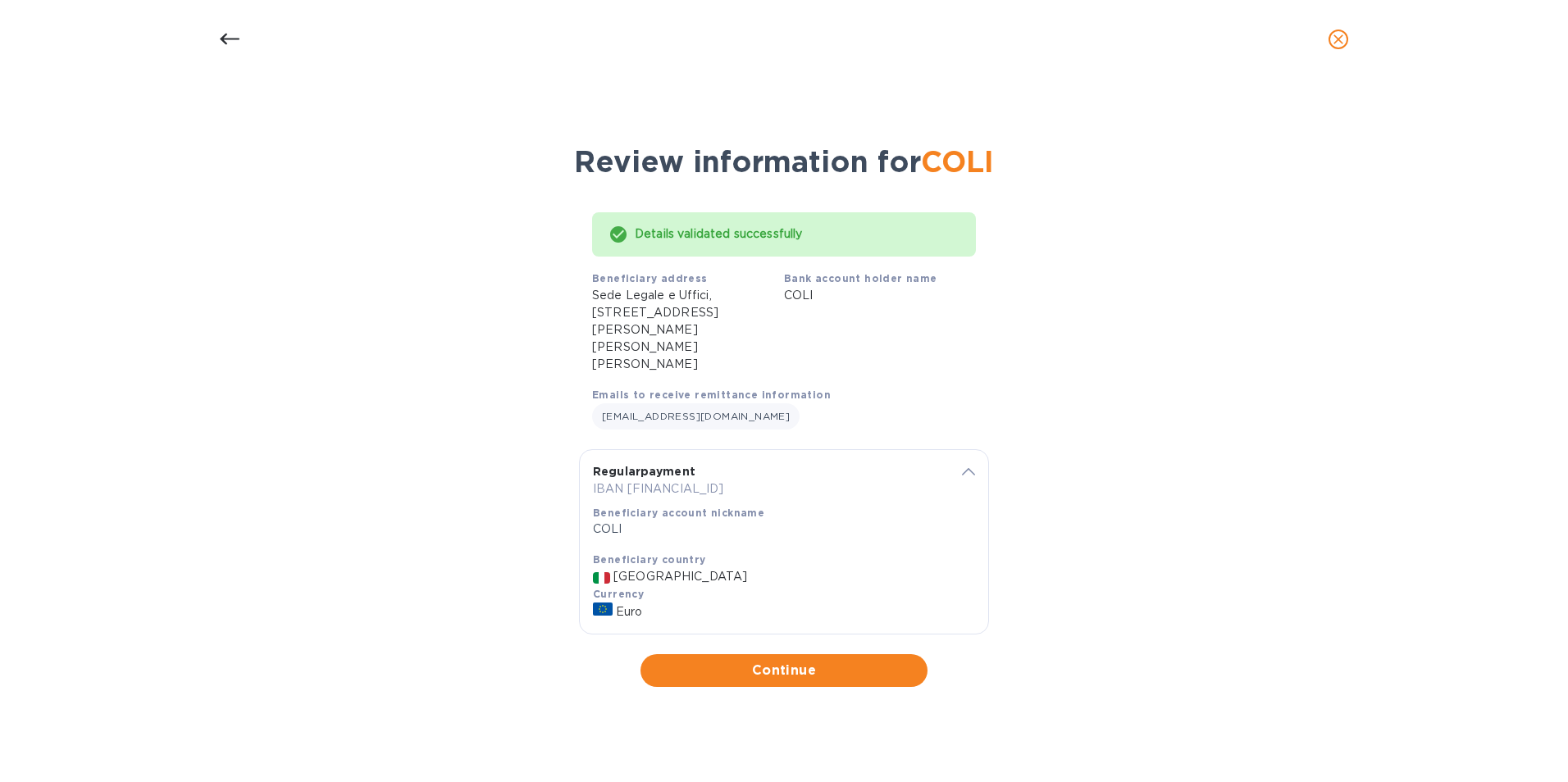
scroll to position [0, 0]
click at [758, 661] on span "Continue" at bounding box center [784, 671] width 261 height 20
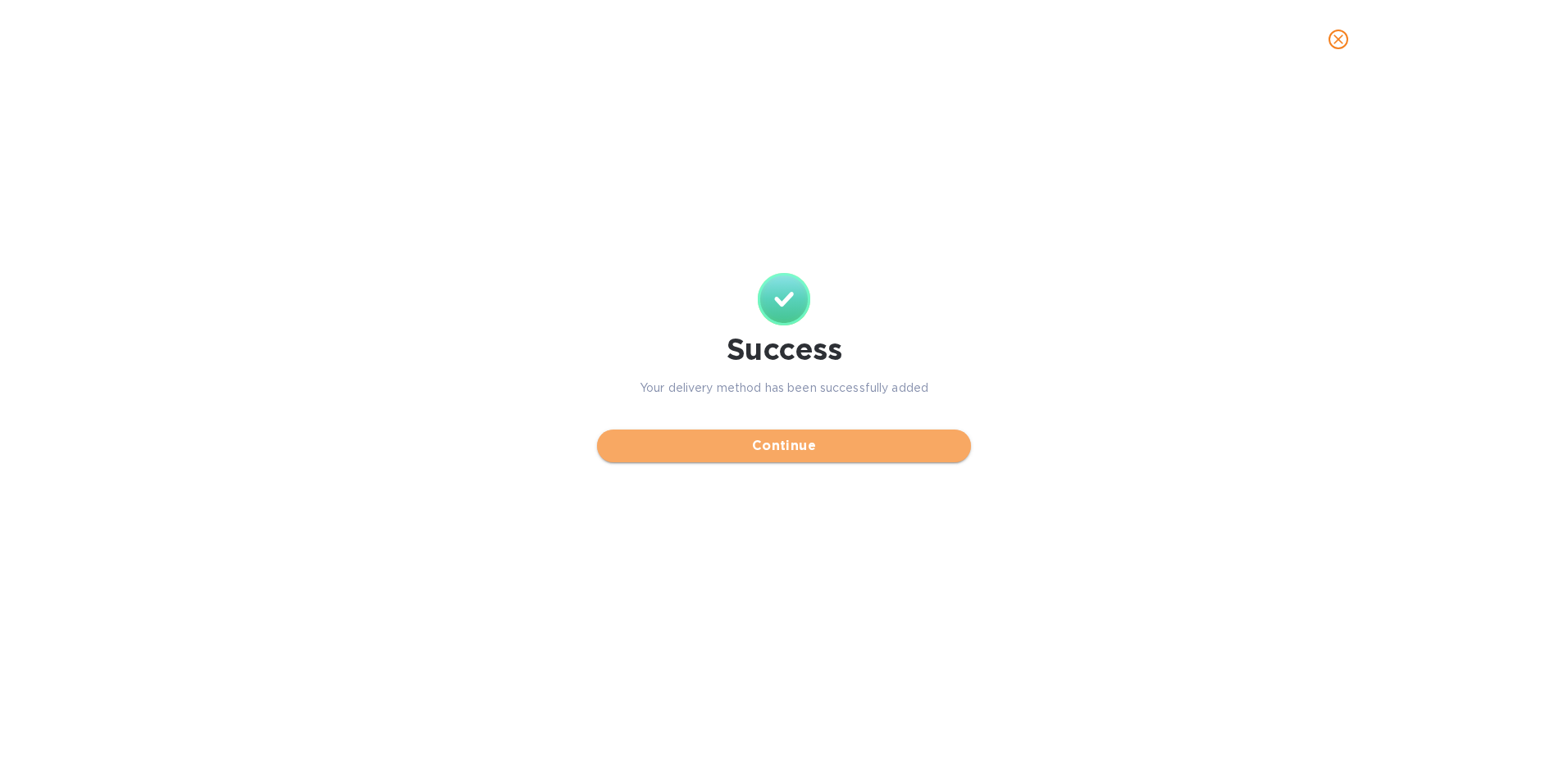
click at [779, 447] on span "Continue" at bounding box center [784, 446] width 348 height 20
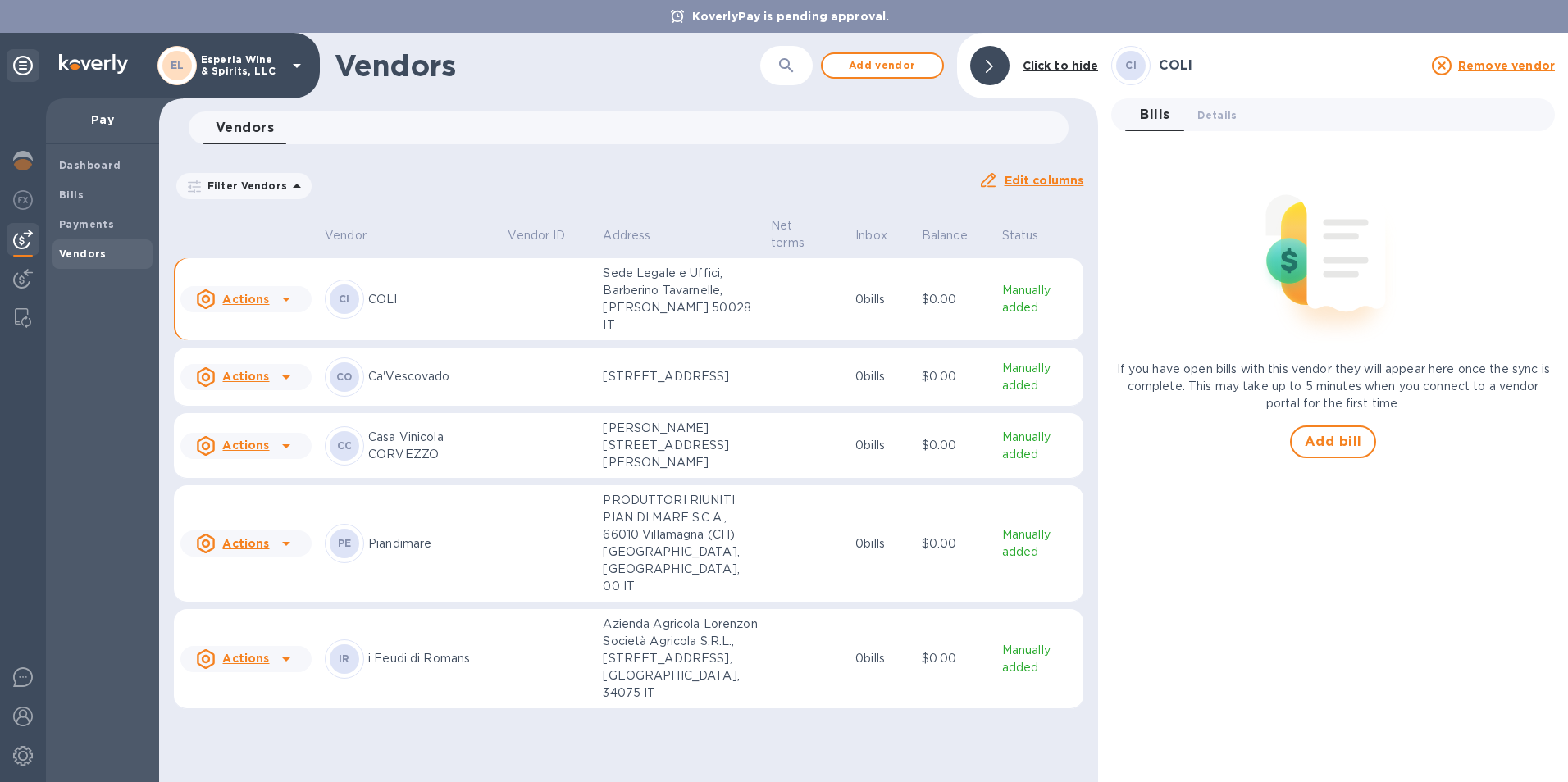
click at [464, 294] on p "COLI" at bounding box center [432, 299] width 127 height 17
click at [1331, 443] on span "Add bill" at bounding box center [1334, 442] width 58 height 20
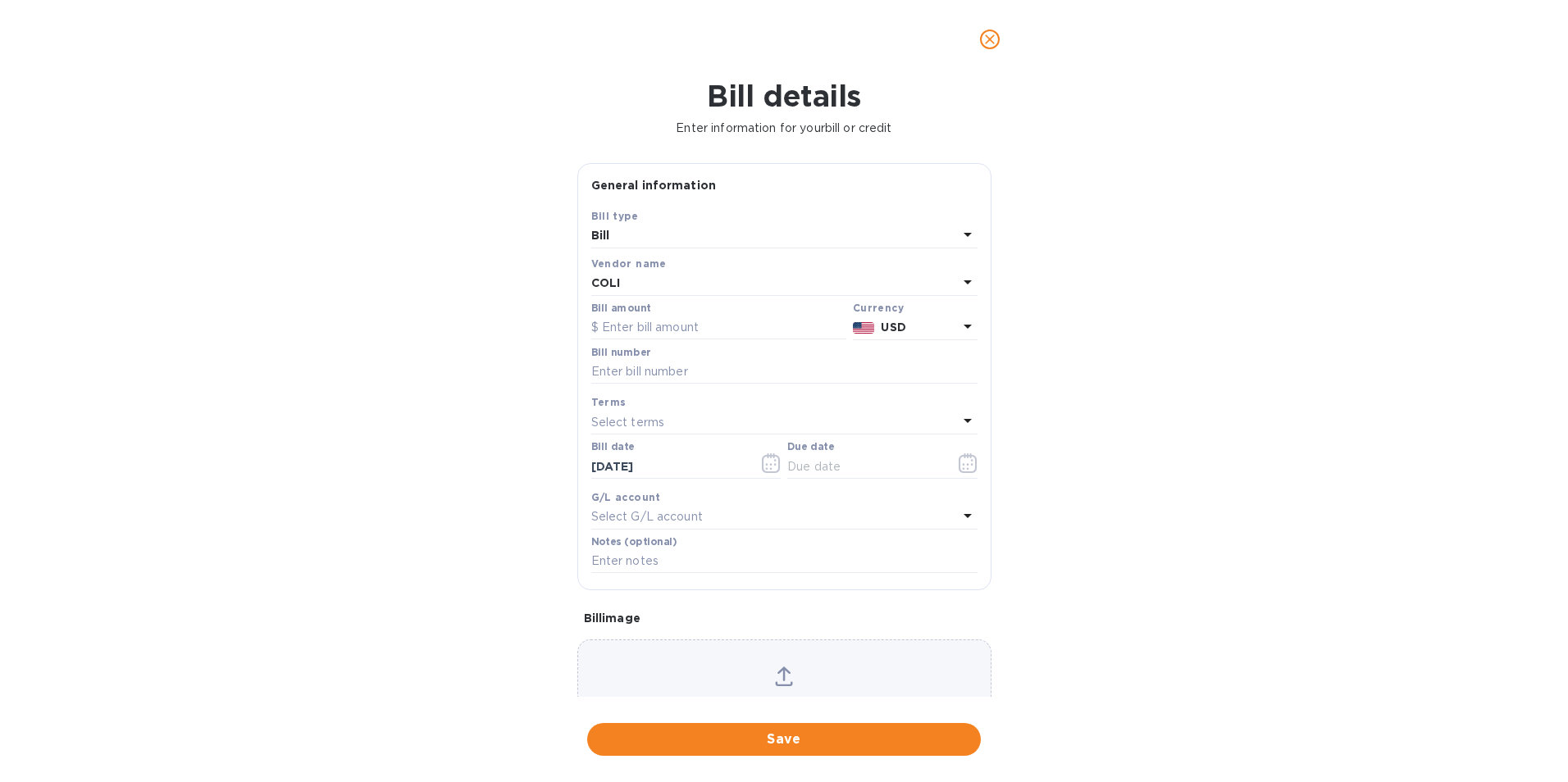
click at [958, 336] on icon at bounding box center [968, 326] width 20 height 20
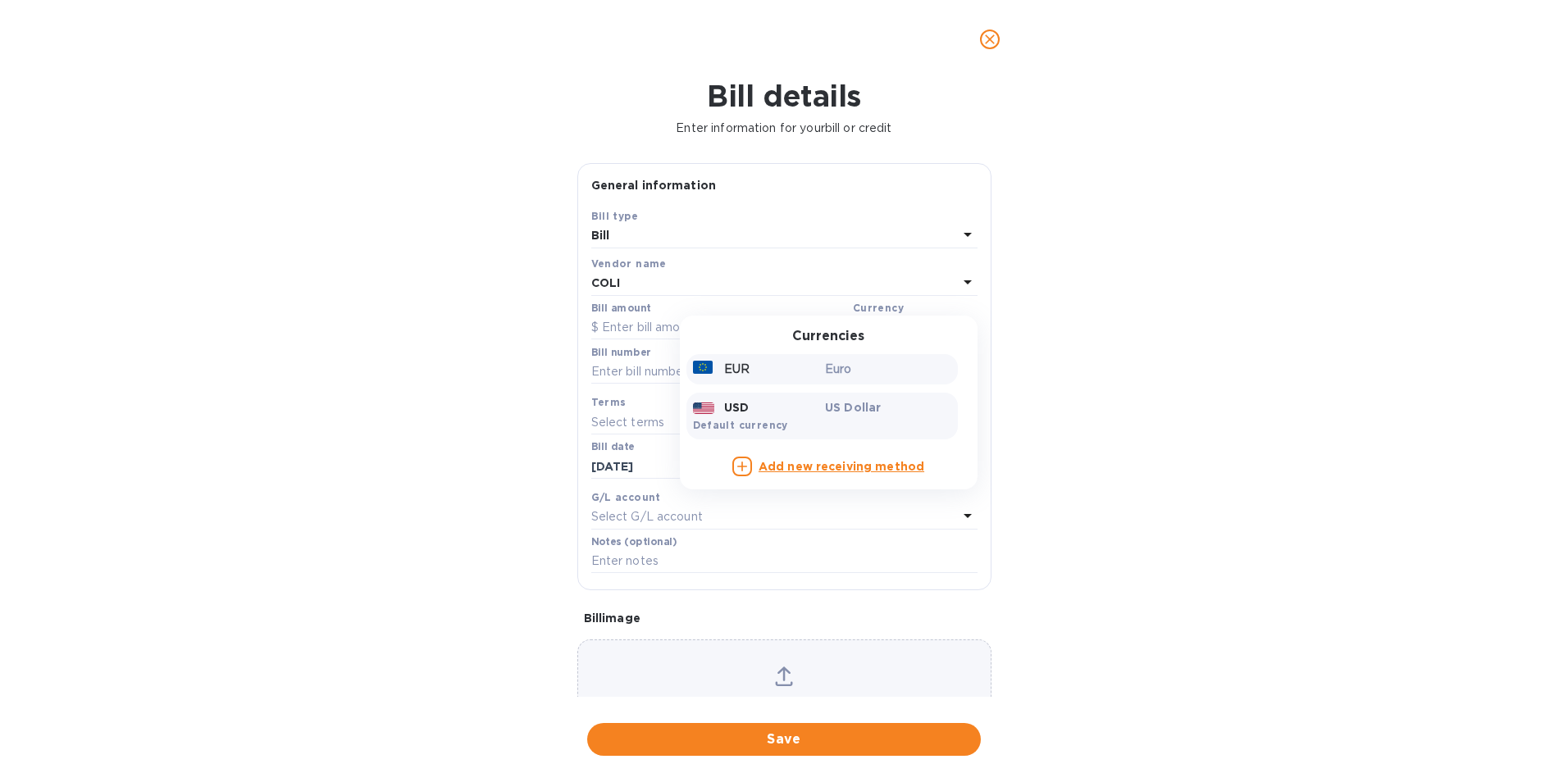
click at [881, 378] on p "Euro" at bounding box center [888, 369] width 127 height 17
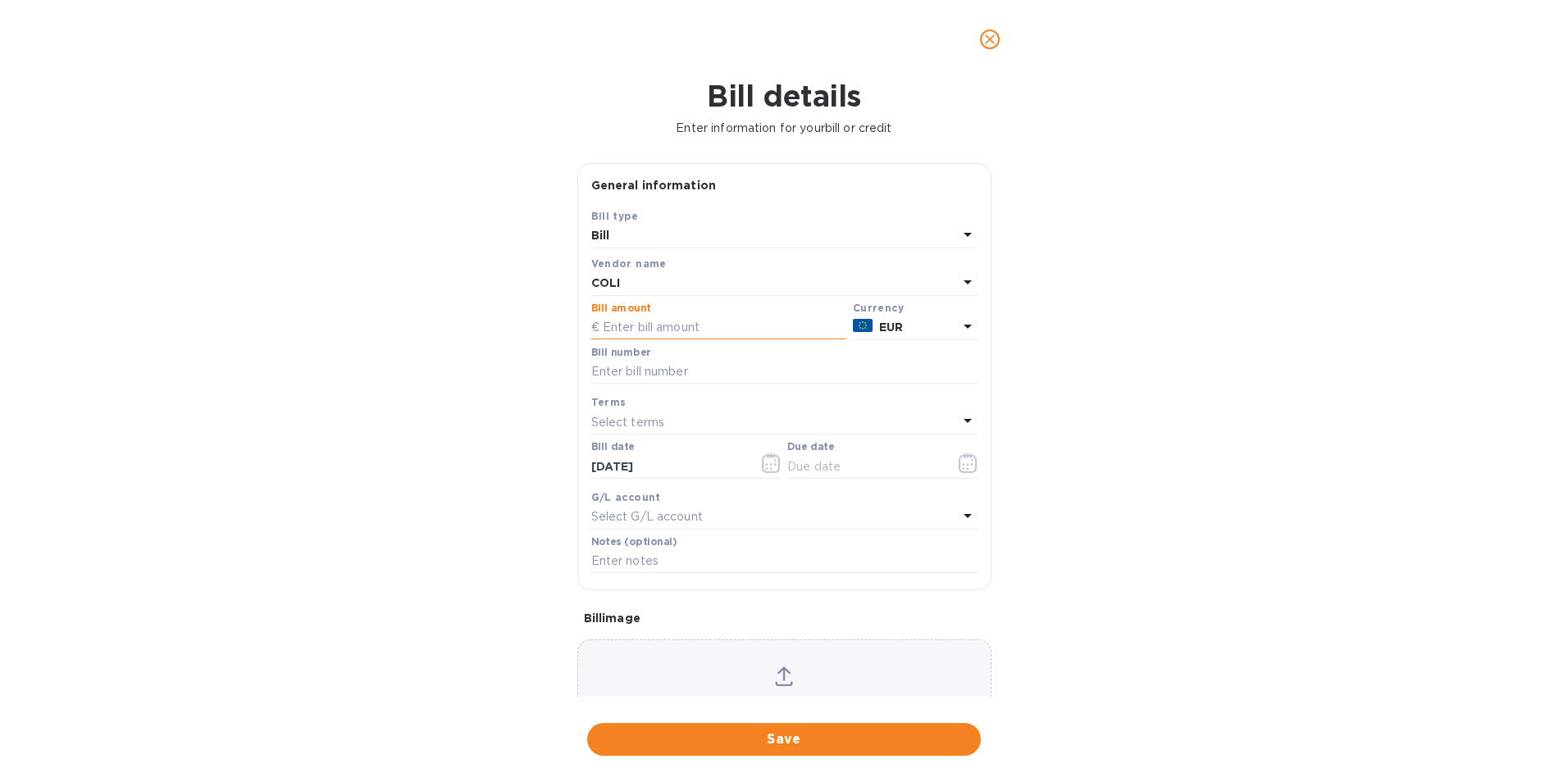
click at [641, 340] on input "text" at bounding box center [719, 328] width 255 height 25
click at [633, 340] on input "text" at bounding box center [719, 328] width 255 height 25
type input "8,979"
click at [626, 385] on input "text" at bounding box center [785, 372] width 387 height 25
click at [618, 385] on input "text" at bounding box center [785, 372] width 387 height 25
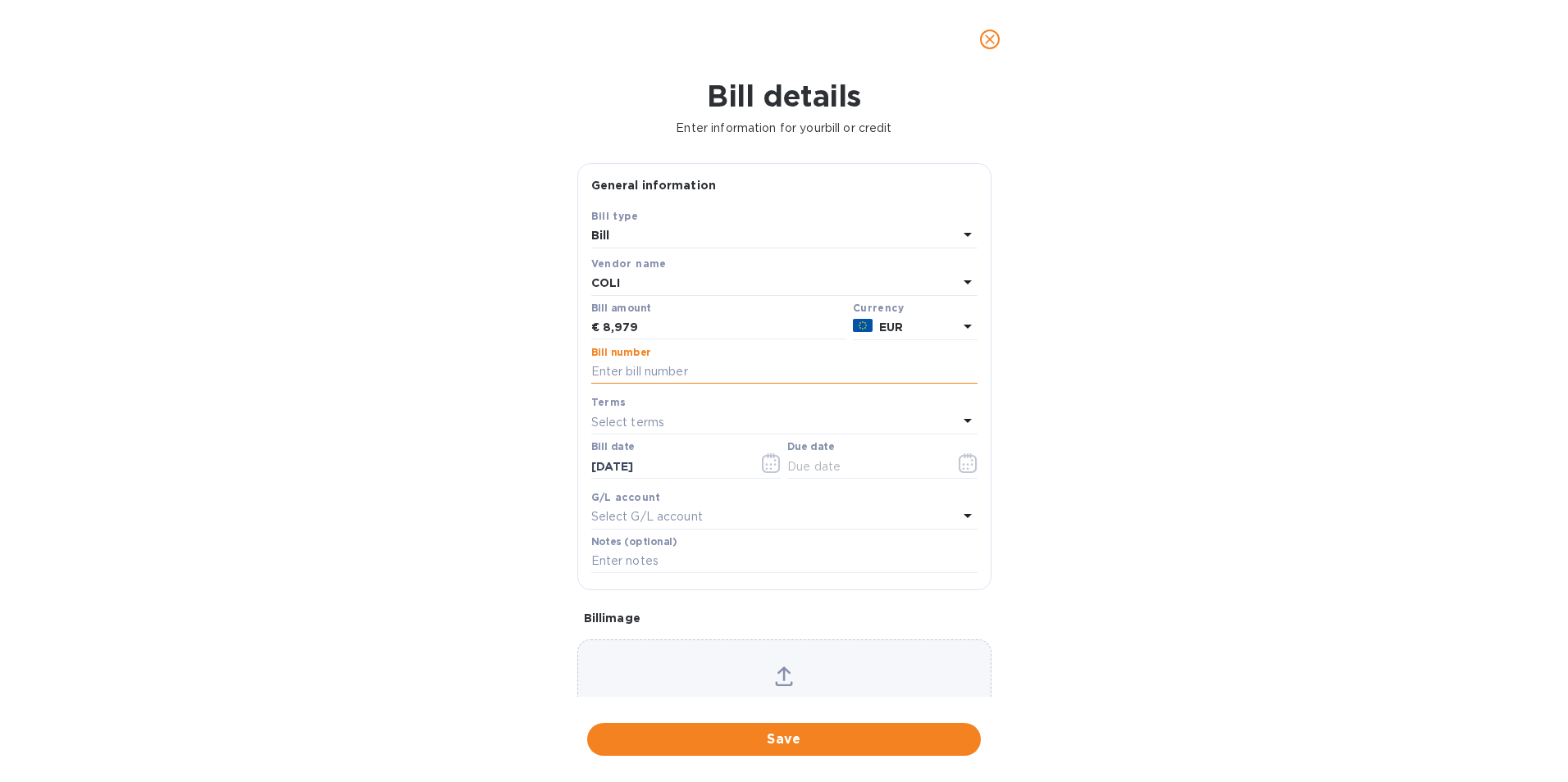
paste input "����������"
type input "�"
drag, startPoint x: 845, startPoint y: 397, endPoint x: 570, endPoint y: 393, distance: 275.0
click at [570, 393] on div "General information Save Bill type Bill Vendor name COLI Bill amount € 8,979 Cu…" at bounding box center [784, 429] width 430 height 534
type input "Proforma inv 67/1, CT3-2025ES, PO ES-046"
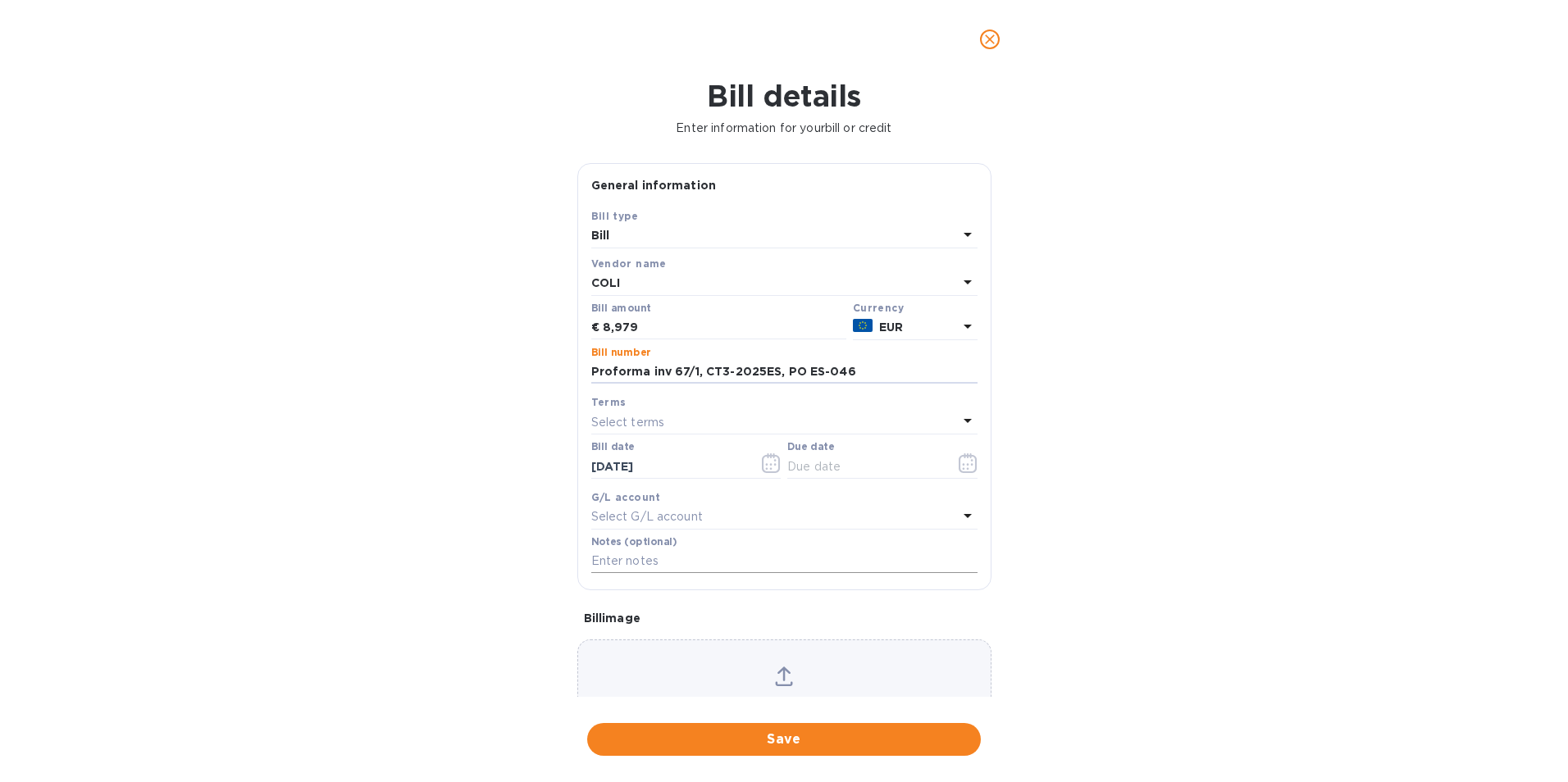
click at [610, 574] on input "text" at bounding box center [785, 562] width 387 height 25
paste input "Proforma inv 67/1, CT3-2025ES, PO ES-046"
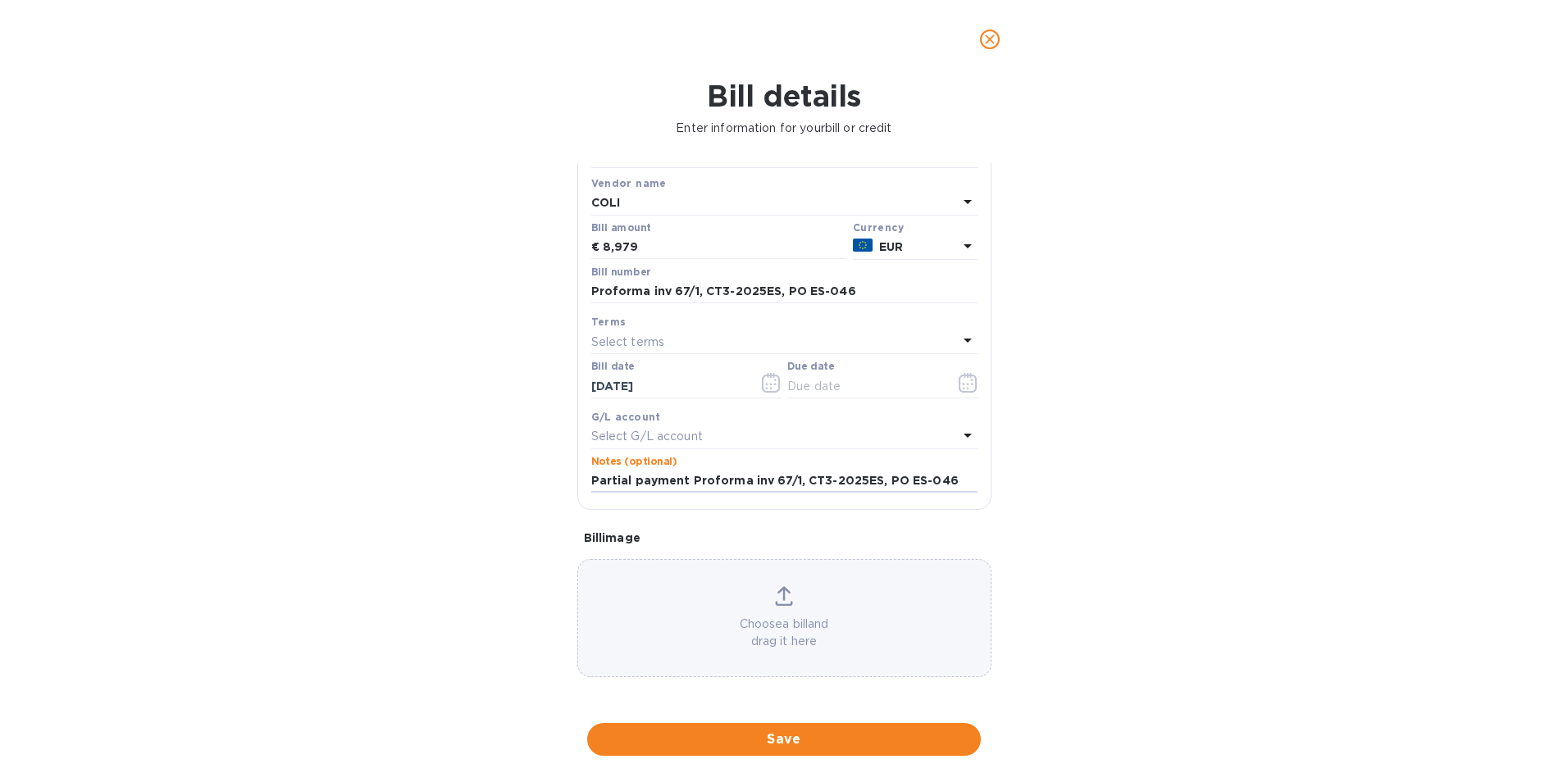
scroll to position [131, 0]
type input "Partial payment Proforma inv 67/1, CT3-2025ES, PO ES-046"
click at [768, 604] on div "Choose a bill and drag it here" at bounding box center [785, 618] width 413 height 64
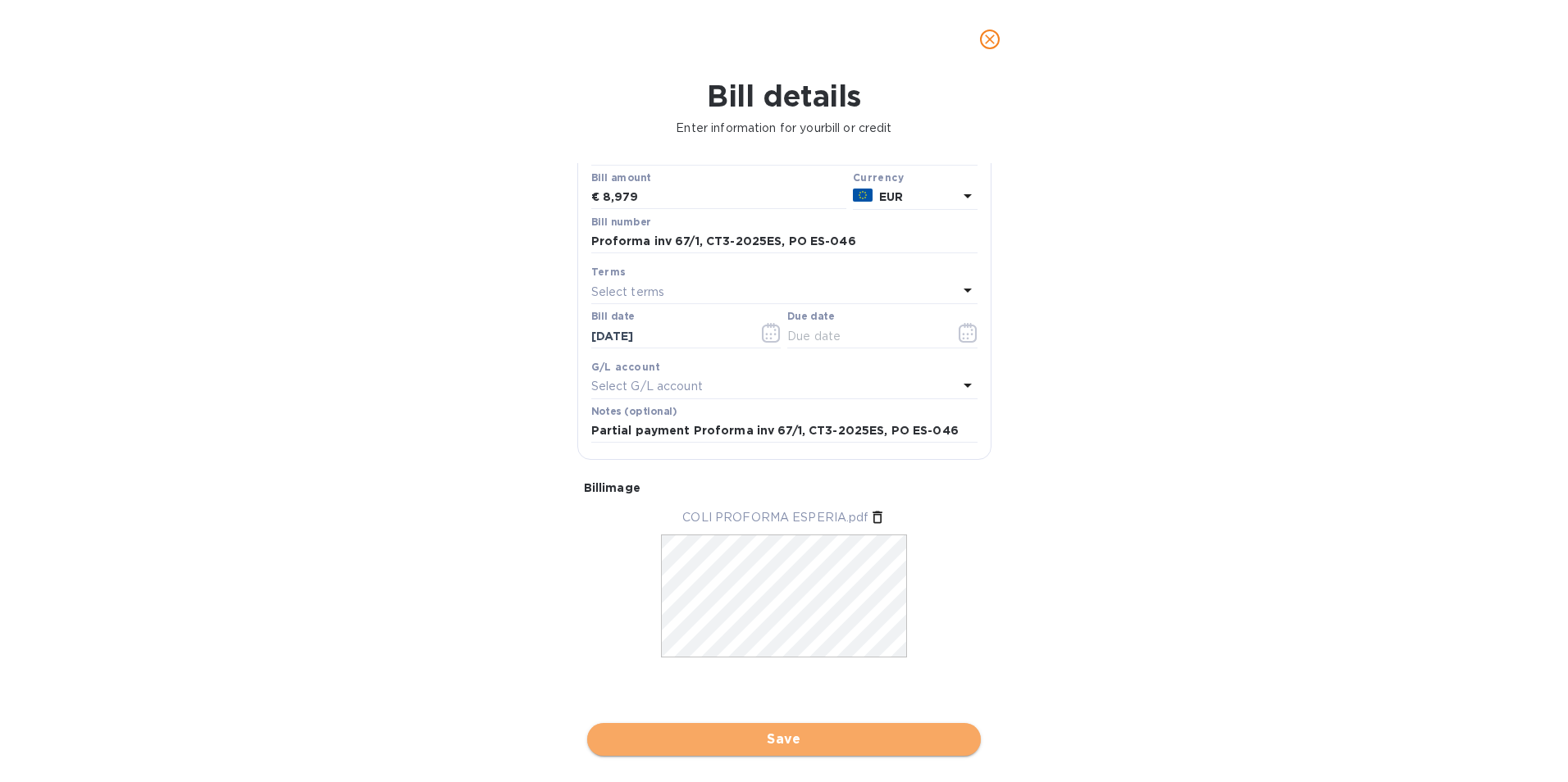
click at [765, 743] on span "Save" at bounding box center [784, 739] width 368 height 20
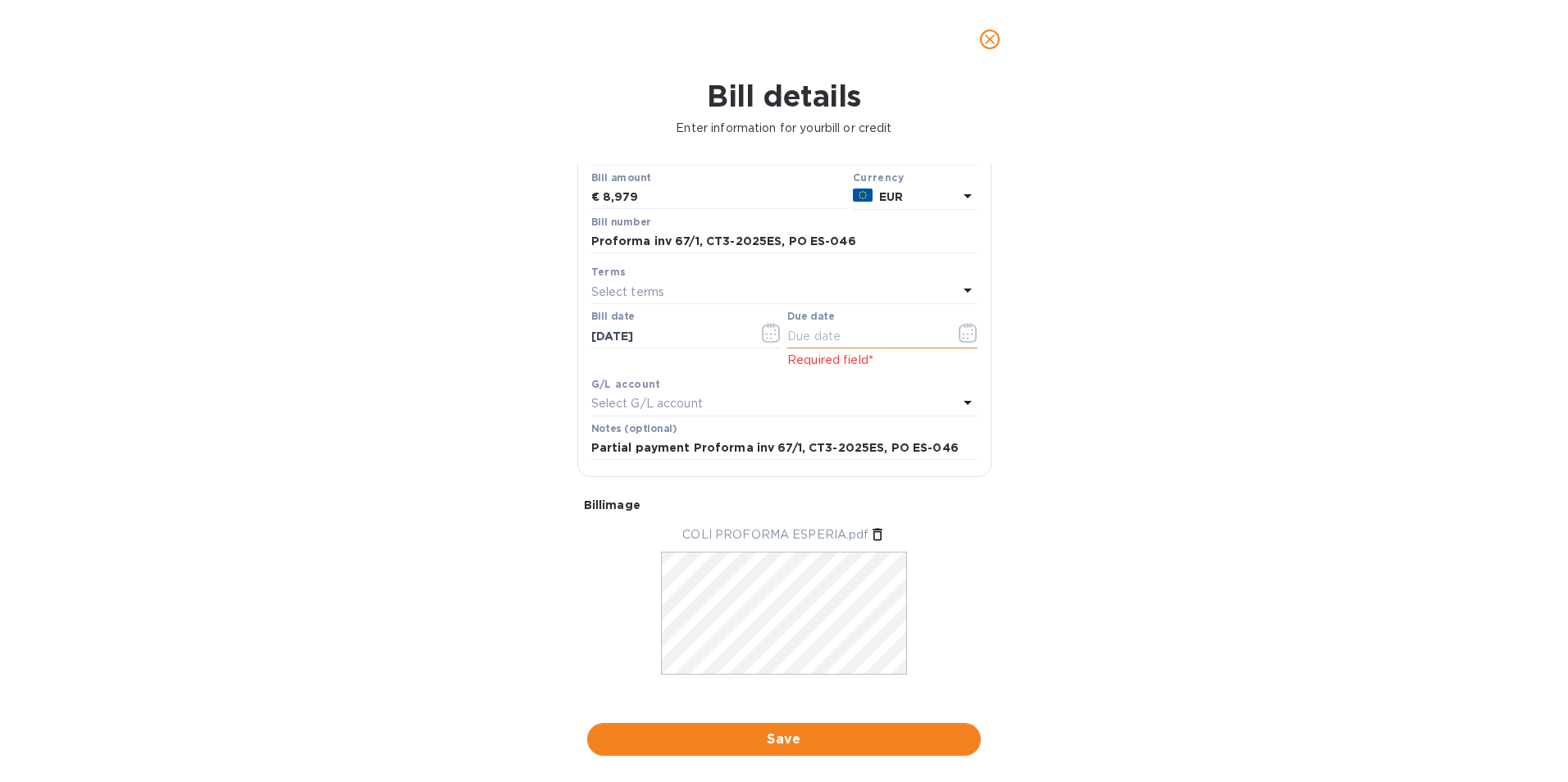
click at [967, 335] on icon "button" at bounding box center [967, 334] width 2 height 2
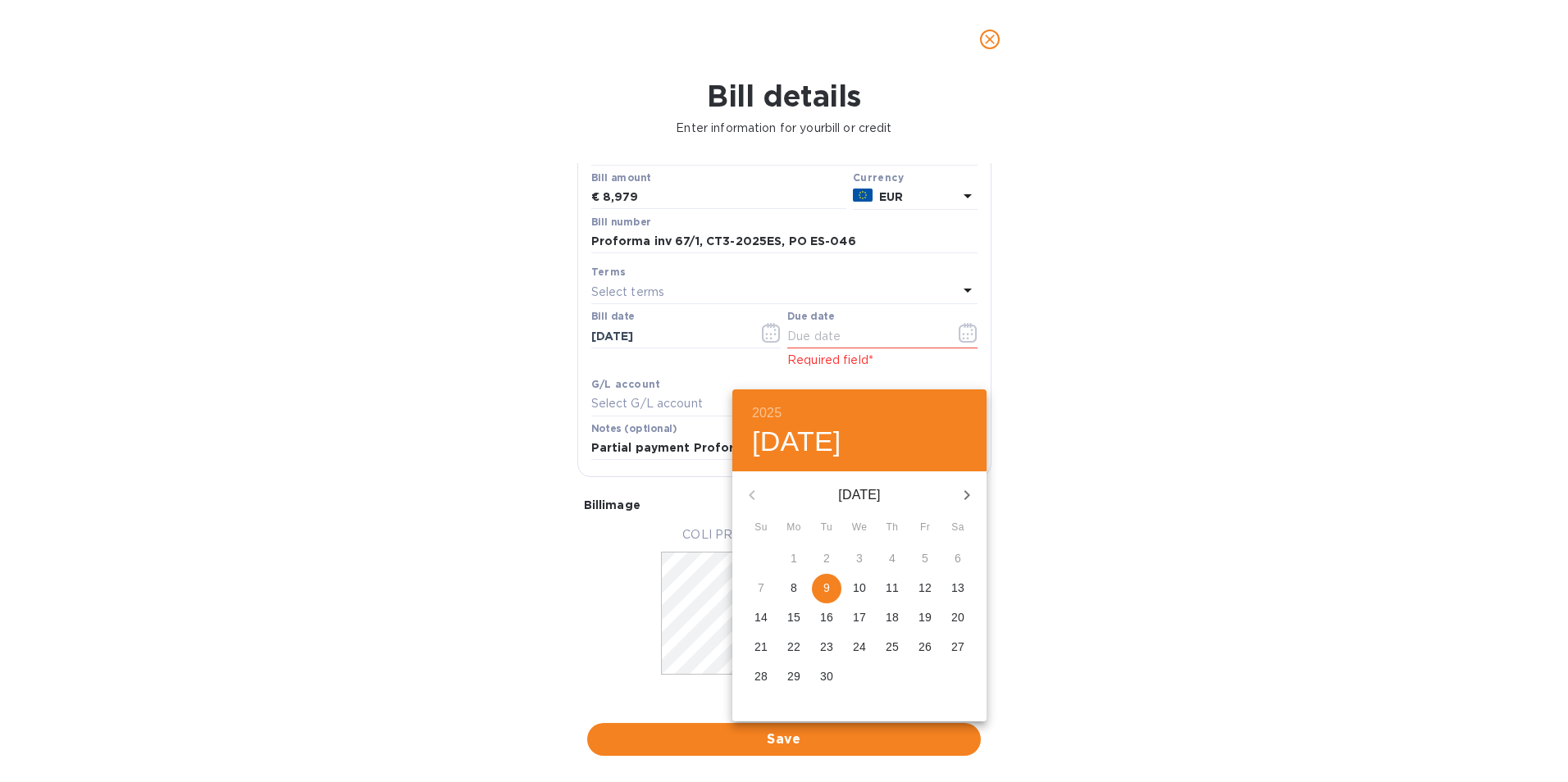
click at [963, 496] on icon "button" at bounding box center [967, 495] width 20 height 20
click at [925, 584] on p "10" at bounding box center [925, 588] width 13 height 16
type input "[DATE]"
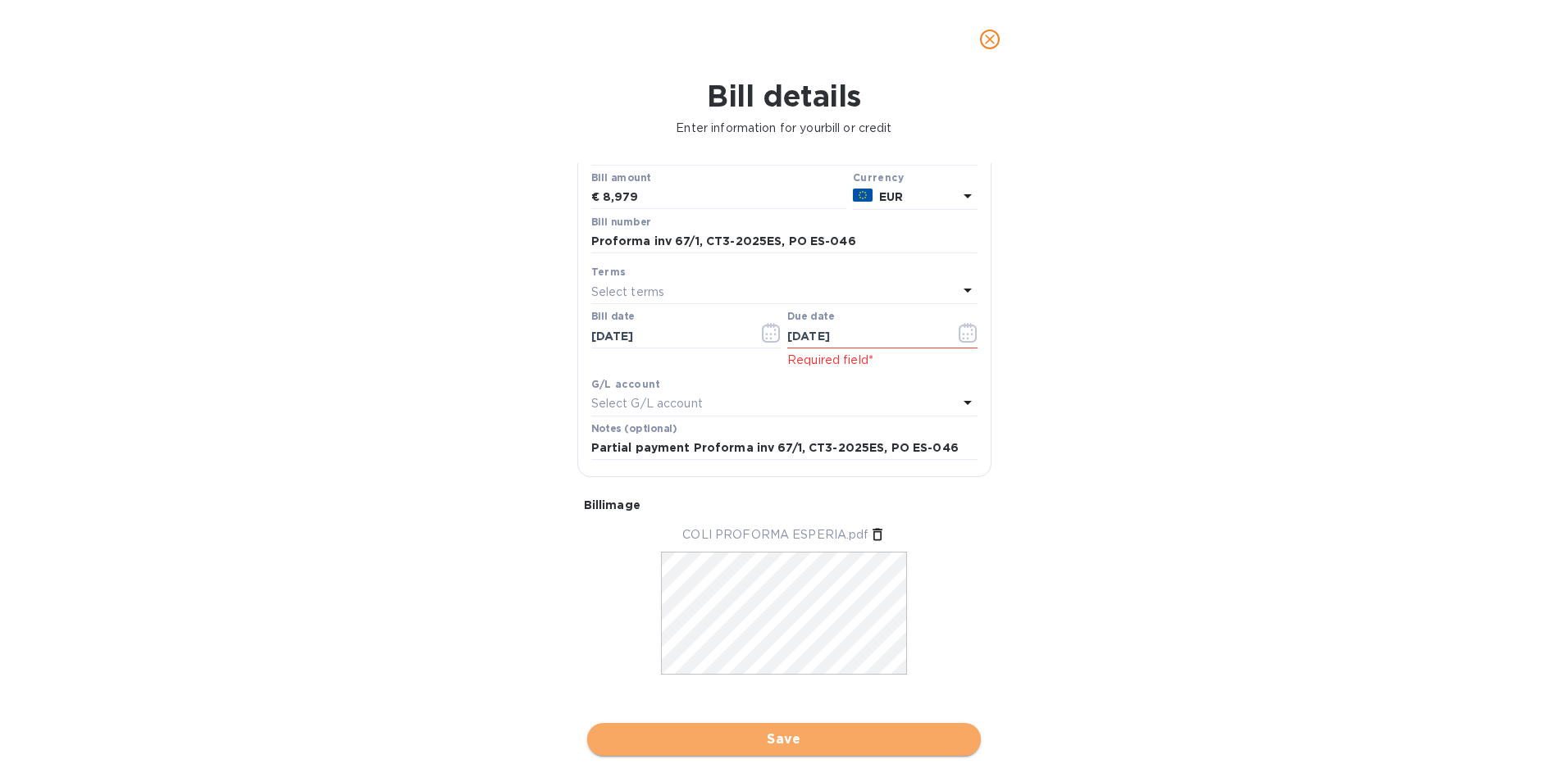
click at [780, 741] on span "Save" at bounding box center [784, 739] width 368 height 20
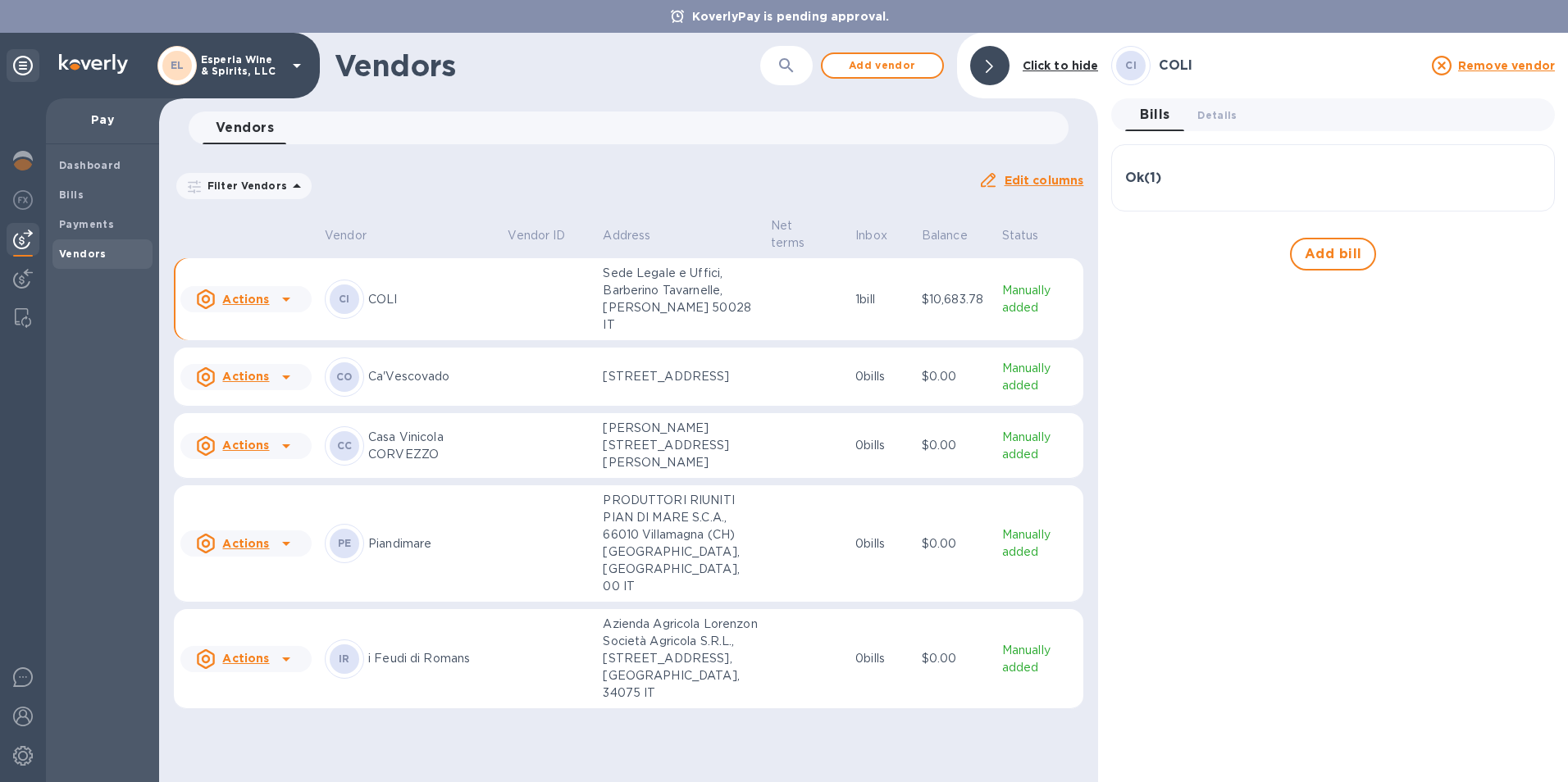
click at [527, 285] on td at bounding box center [549, 299] width 95 height 83
click at [451, 291] on p "COLI" at bounding box center [432, 299] width 127 height 17
click at [1142, 176] on h3 "Ok ( 1 )" at bounding box center [1144, 178] width 36 height 16
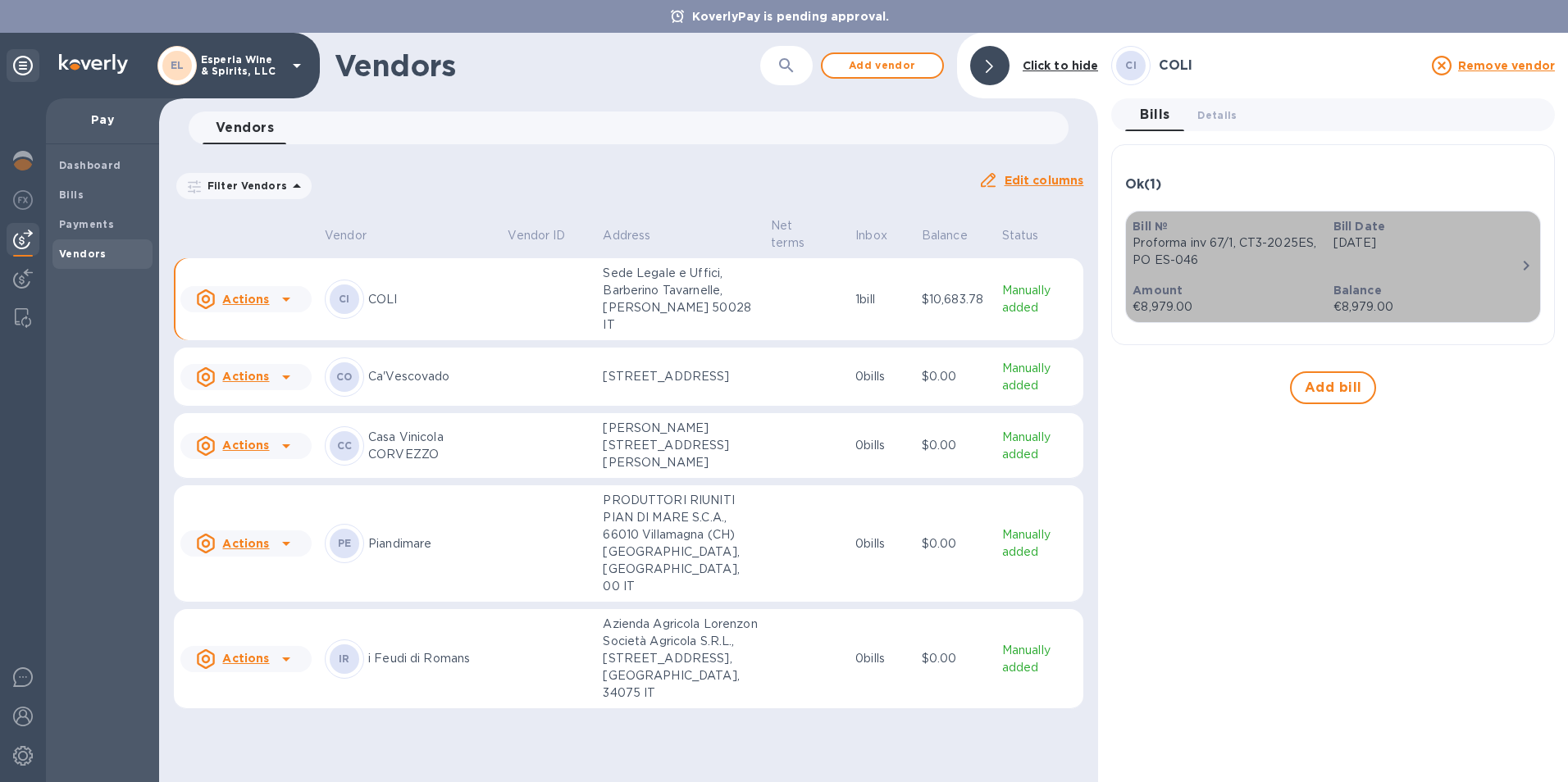
click at [1292, 281] on div "Amount €8,979.00" at bounding box center [1226, 298] width 200 height 47
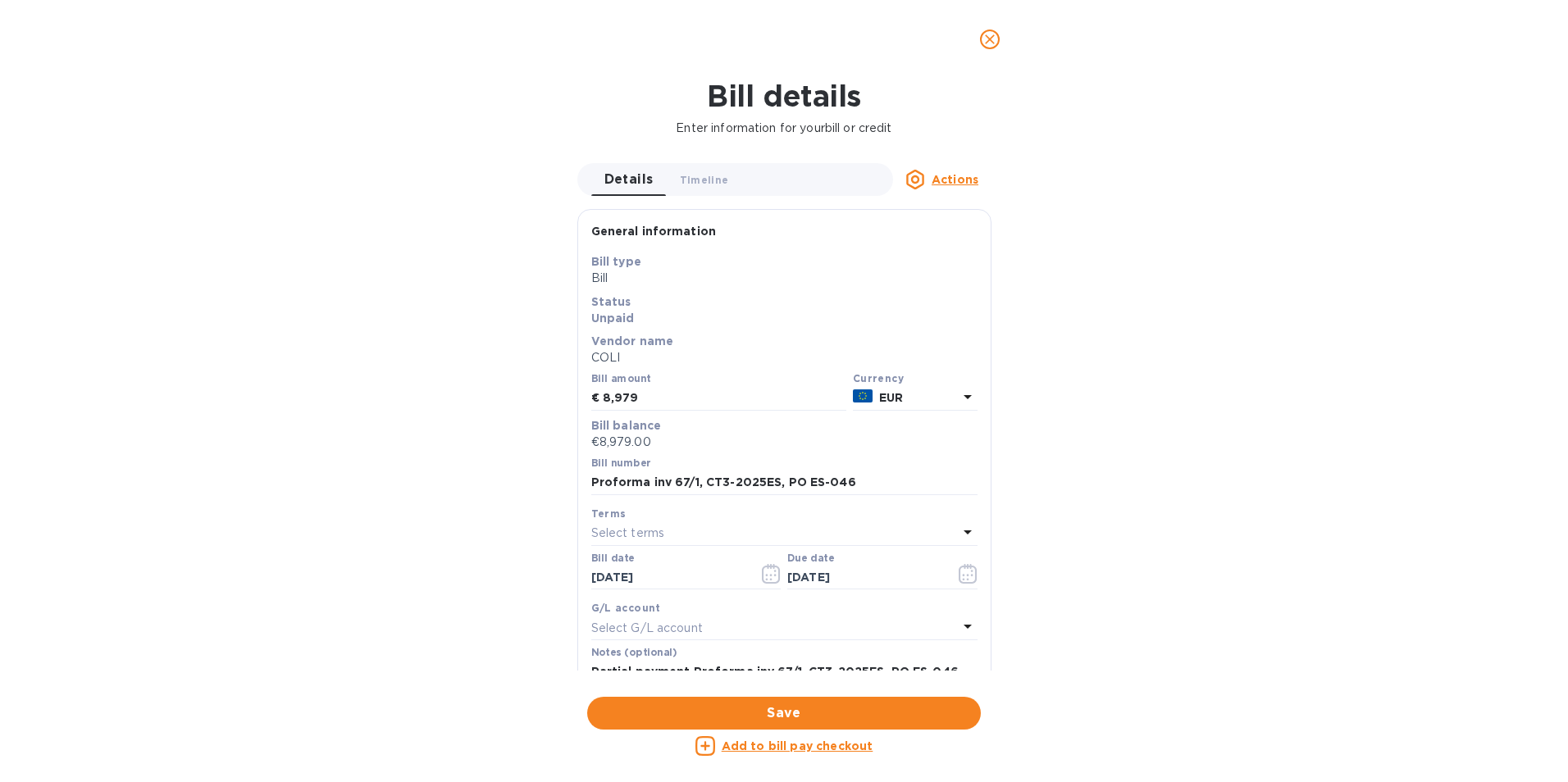
click at [784, 746] on u "Add to bill pay checkout" at bounding box center [797, 746] width 151 height 13
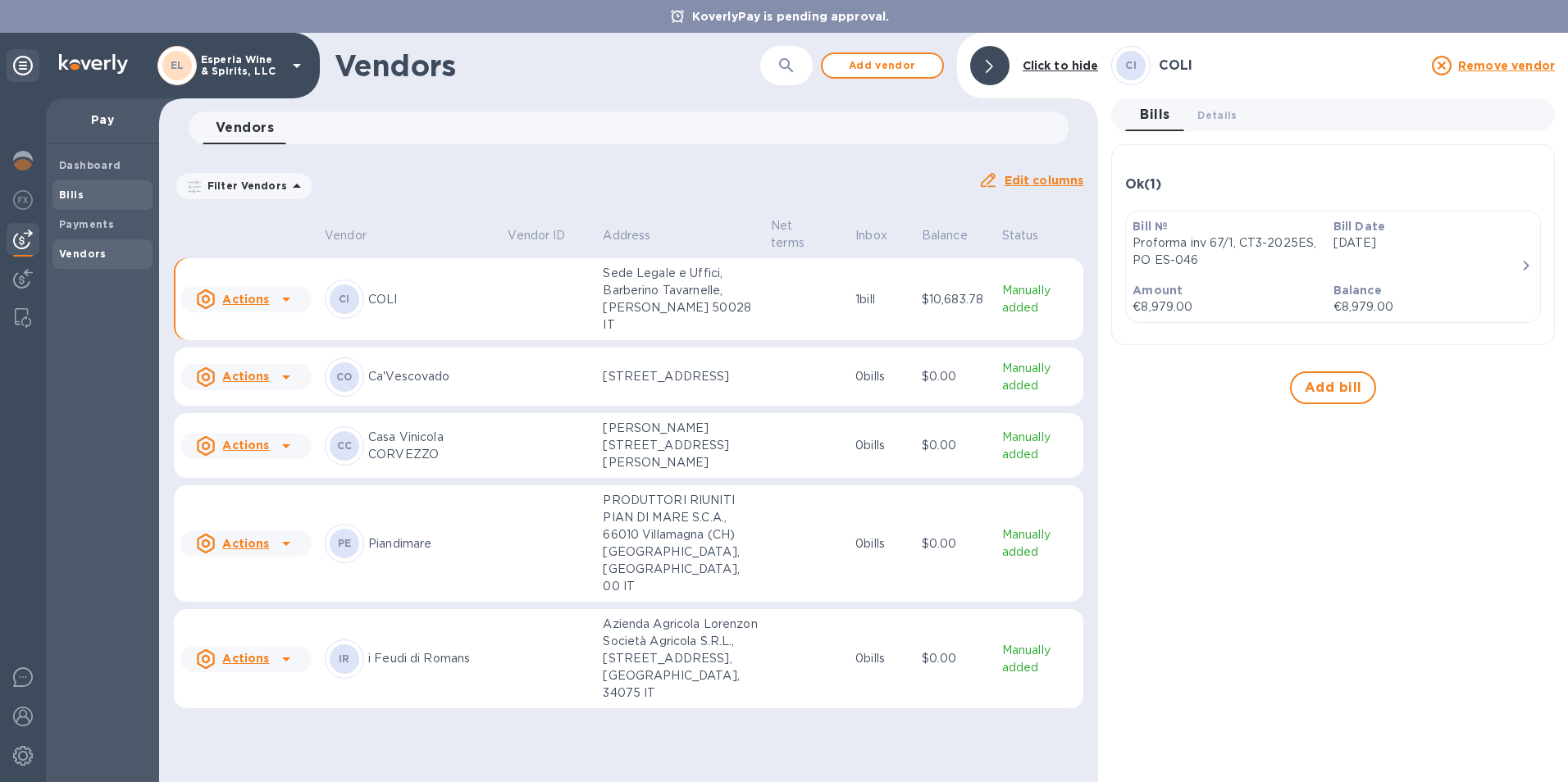
click at [57, 190] on div "Bills" at bounding box center [103, 195] width 100 height 30
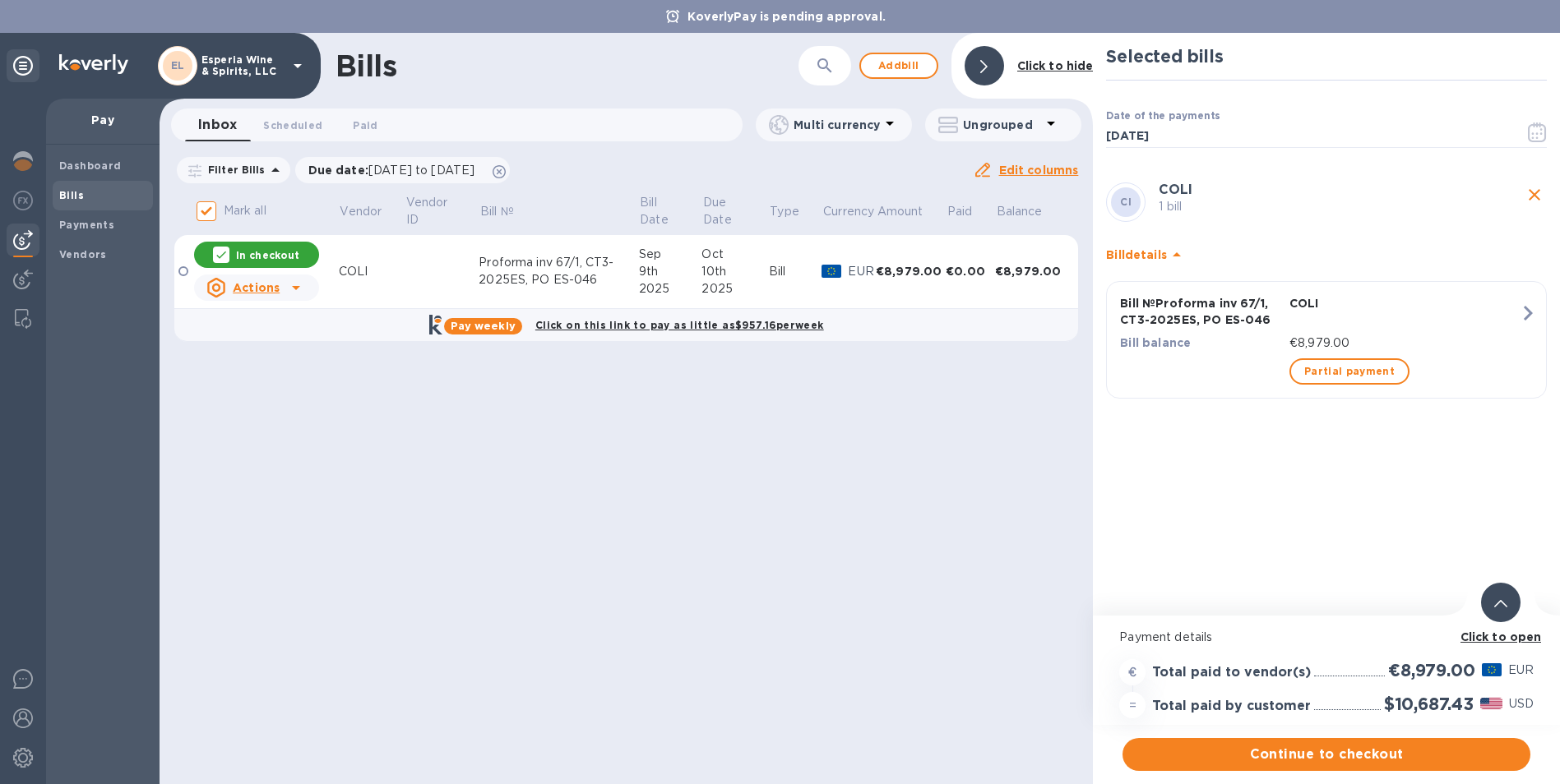
click at [1484, 636] on b "Click to open" at bounding box center [1501, 637] width 82 height 13
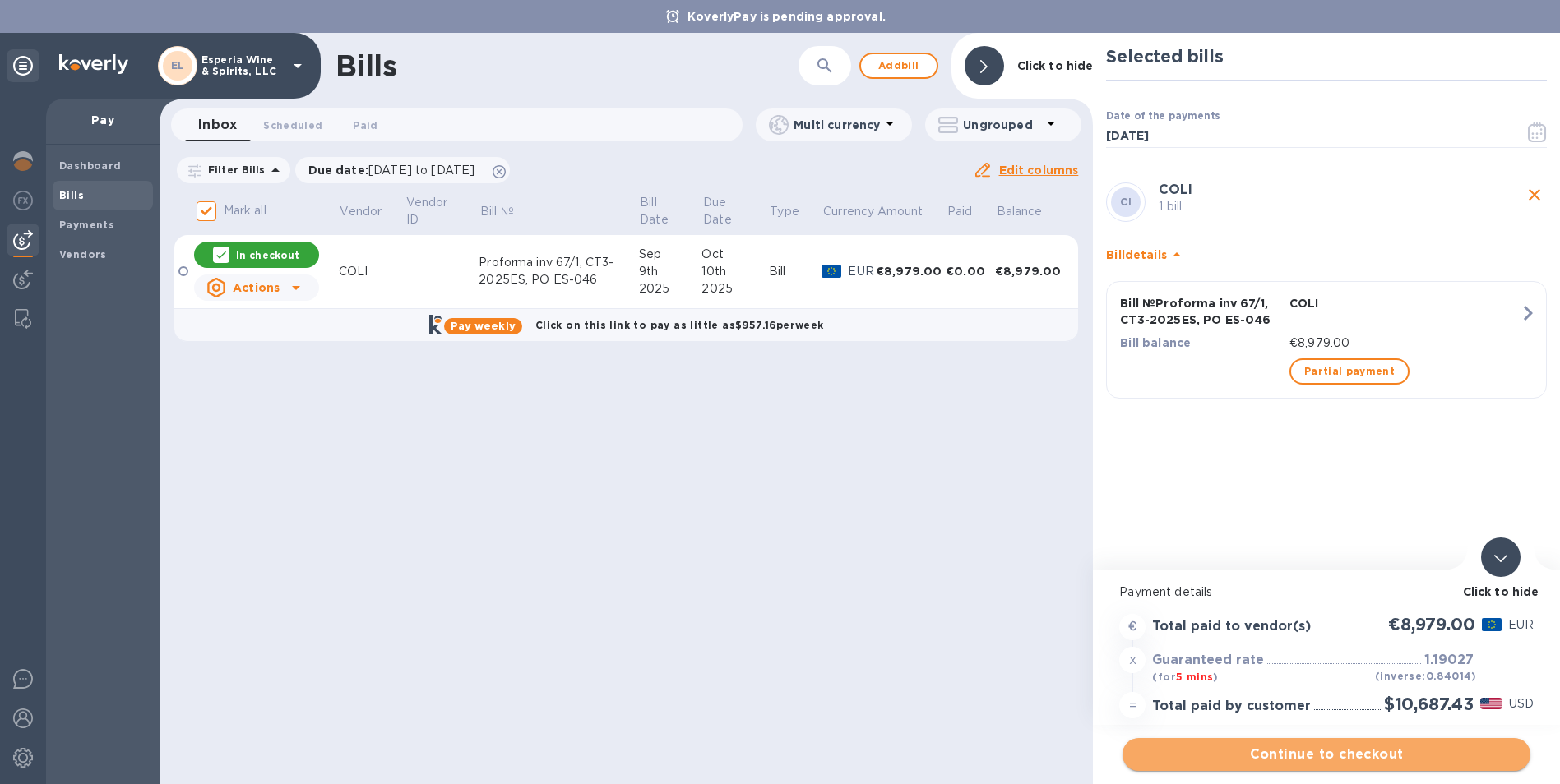
click at [1311, 753] on span "Continue to checkout" at bounding box center [1326, 754] width 382 height 20
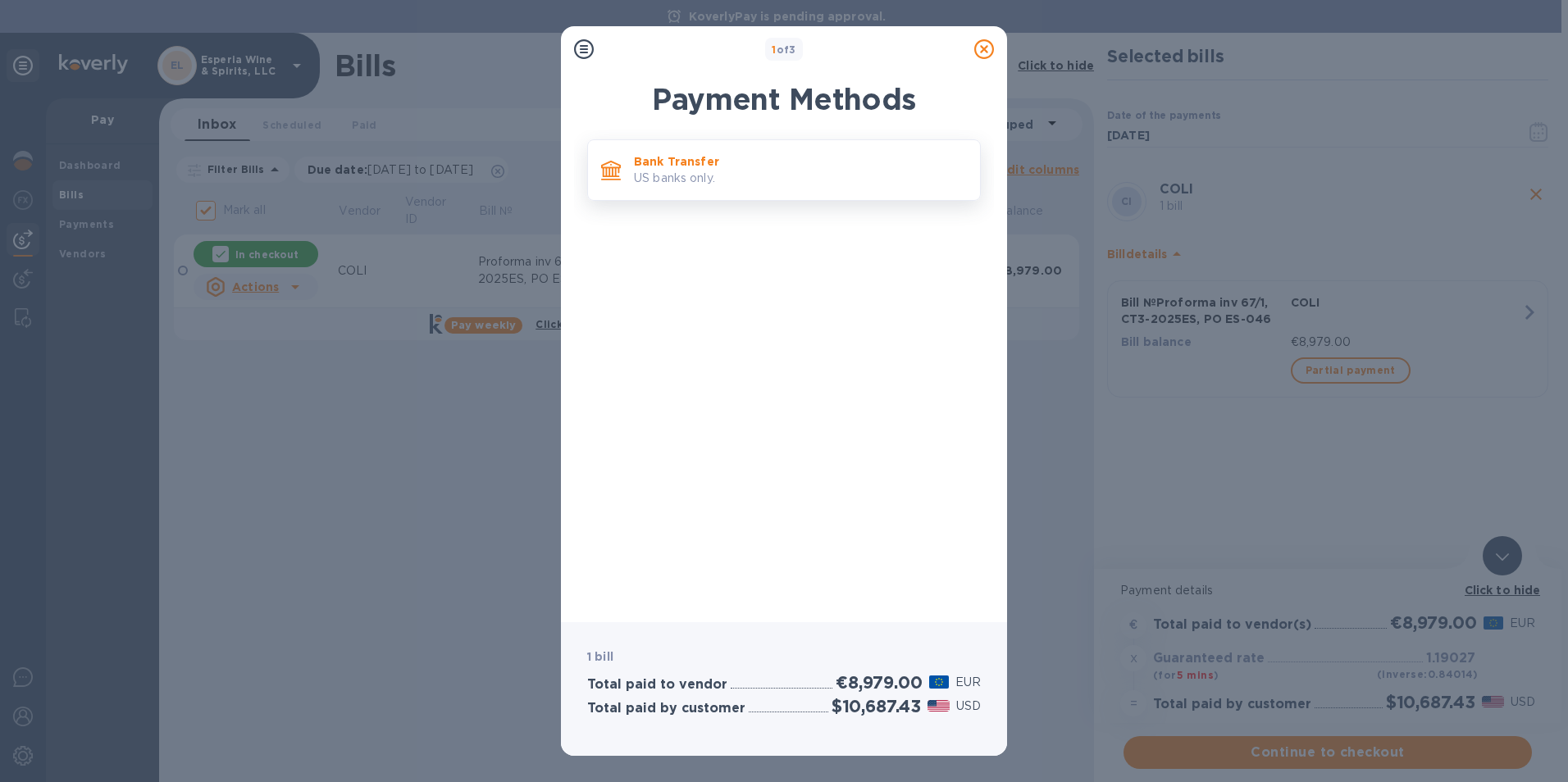
click at [681, 164] on p "Bank Transfer" at bounding box center [800, 161] width 333 height 16
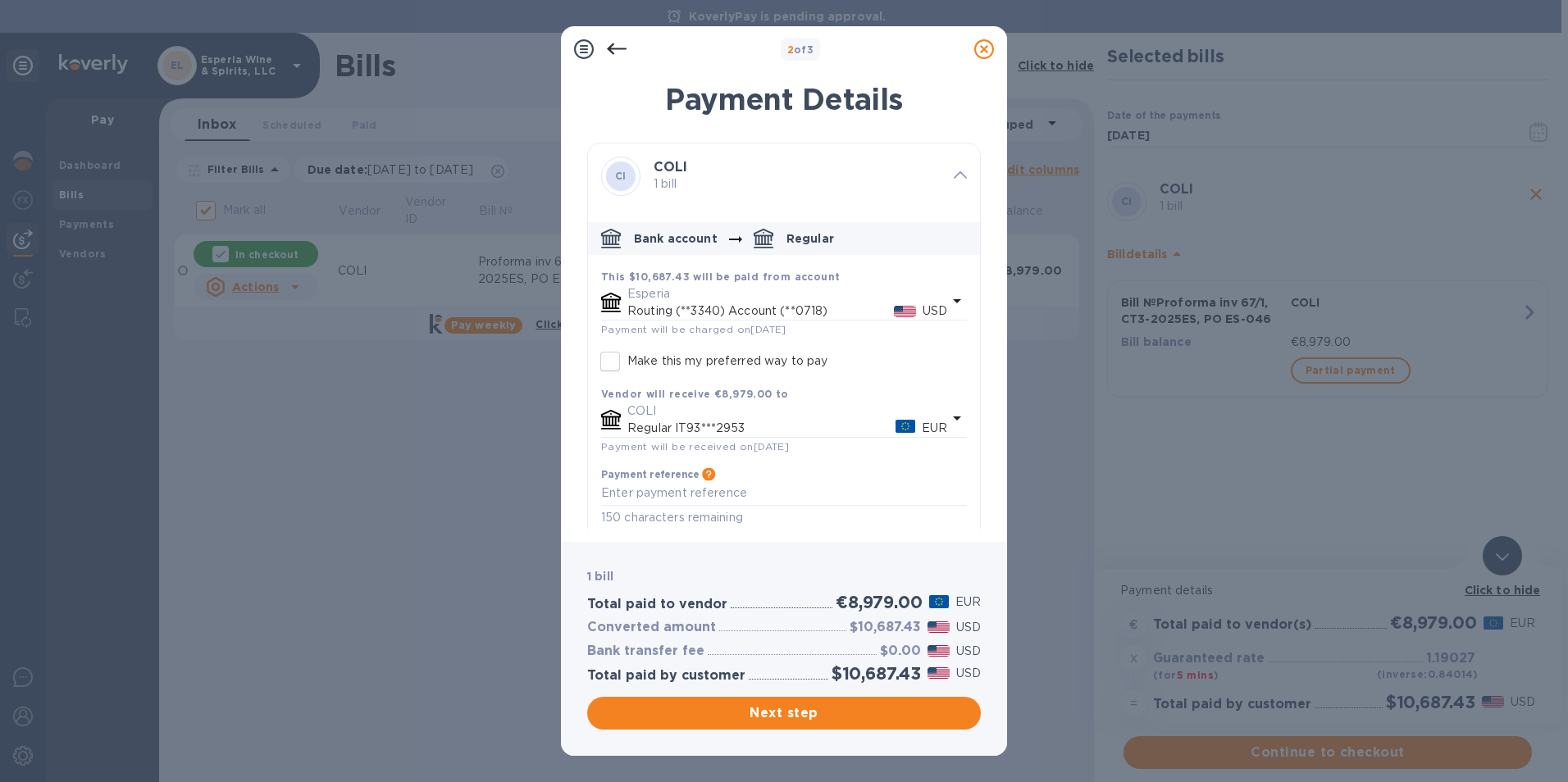
click at [983, 51] on icon at bounding box center [985, 49] width 20 height 20
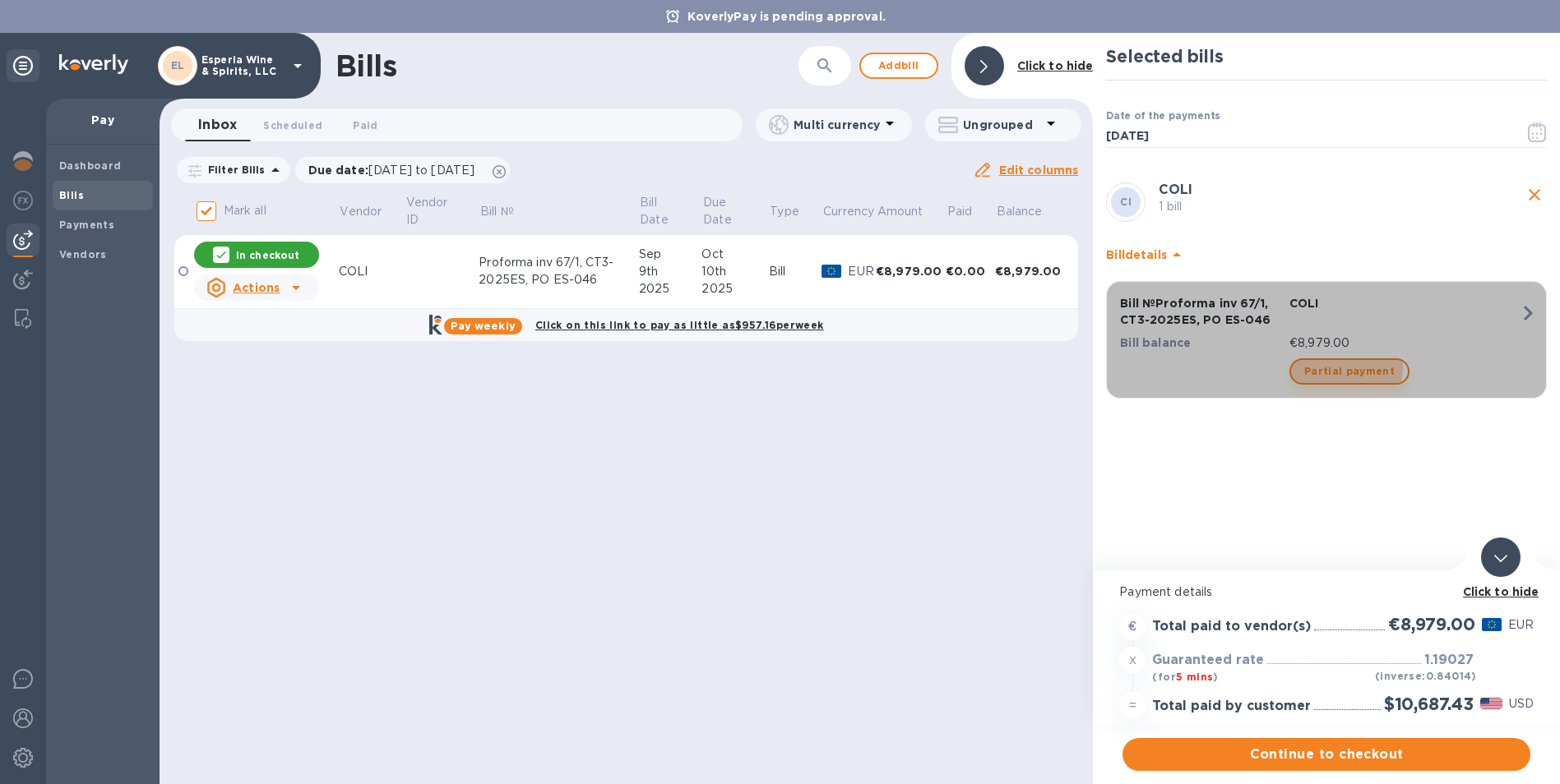
click at [1332, 368] on span "Partial payment" at bounding box center [1349, 372] width 91 height 20
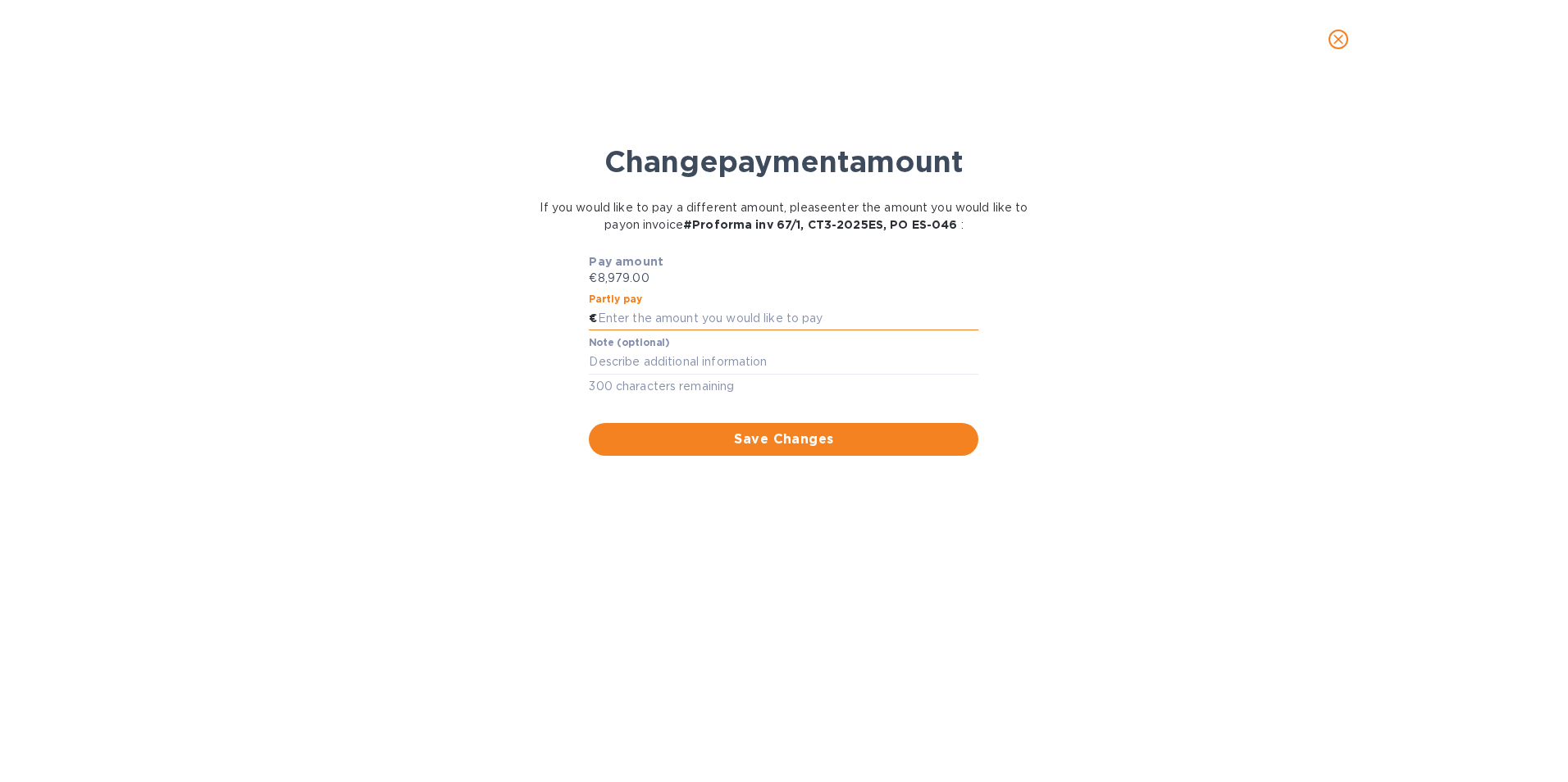
click at [610, 325] on input "text" at bounding box center [789, 319] width 382 height 25
type input "5,000"
click at [638, 366] on textarea at bounding box center [784, 362] width 390 height 14
paste textarea "Proforma inv 67/1, CT3-2025ES, PO ES-046"
click at [591, 368] on textarea "Proforma inv 67/1, CT3-2025ES, PO ES-046" at bounding box center [784, 362] width 390 height 14
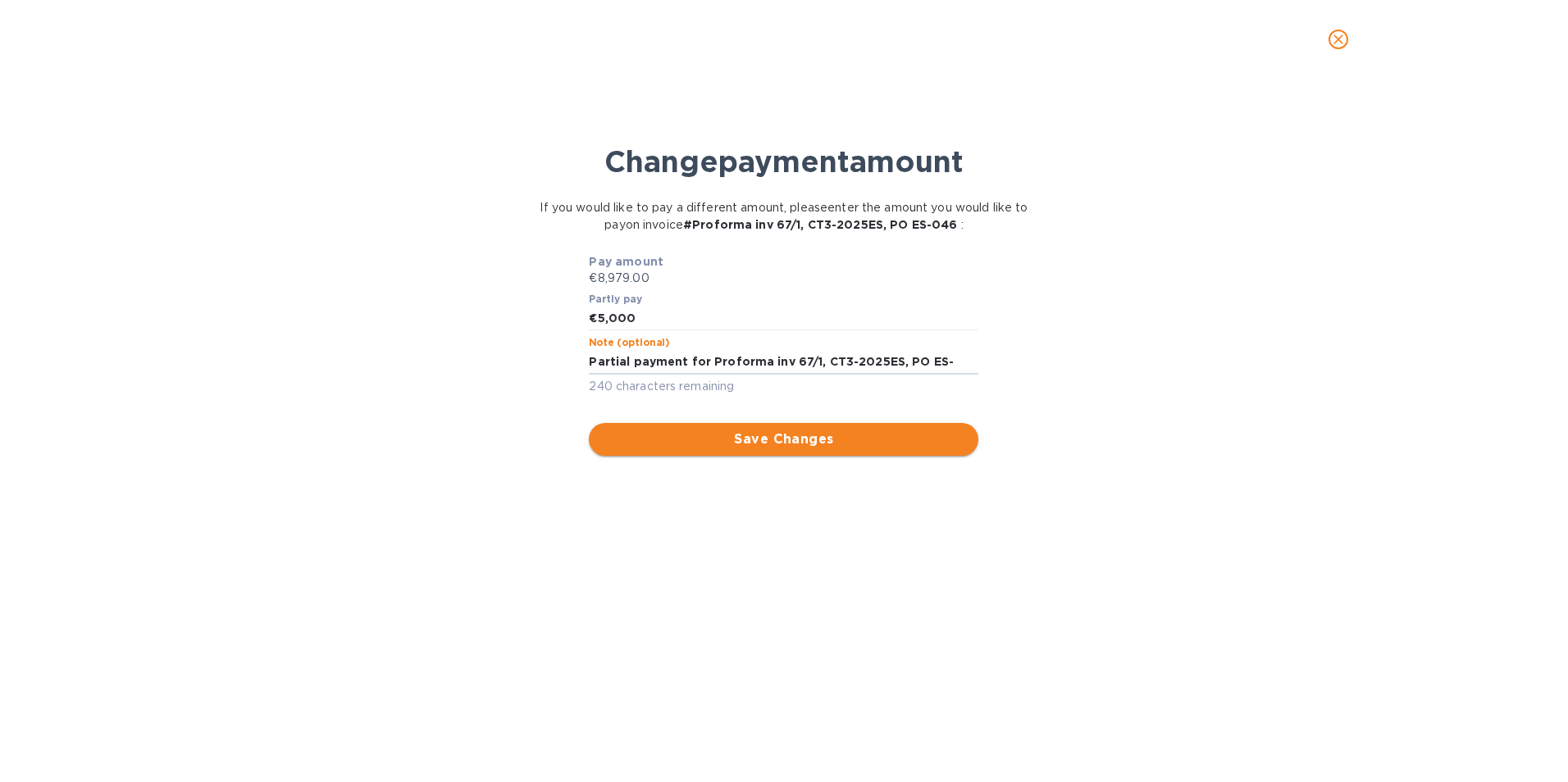
type textarea "Partial payment for Proforma inv 67/1, CT3-2025ES, PO ES-046"
click at [796, 447] on span "Save Changes" at bounding box center [784, 439] width 364 height 20
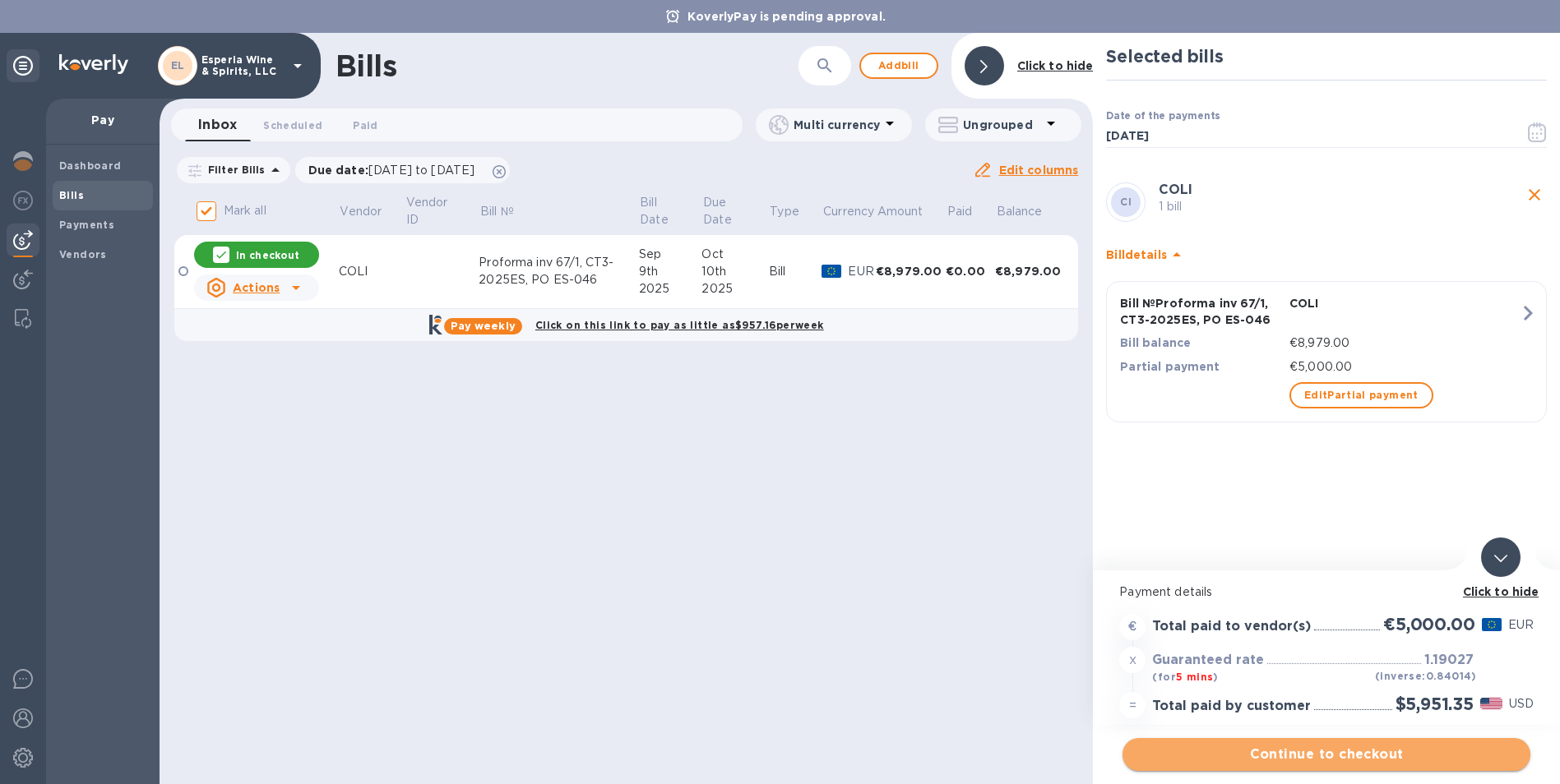
click at [1335, 749] on span "Continue to checkout" at bounding box center [1326, 754] width 382 height 20
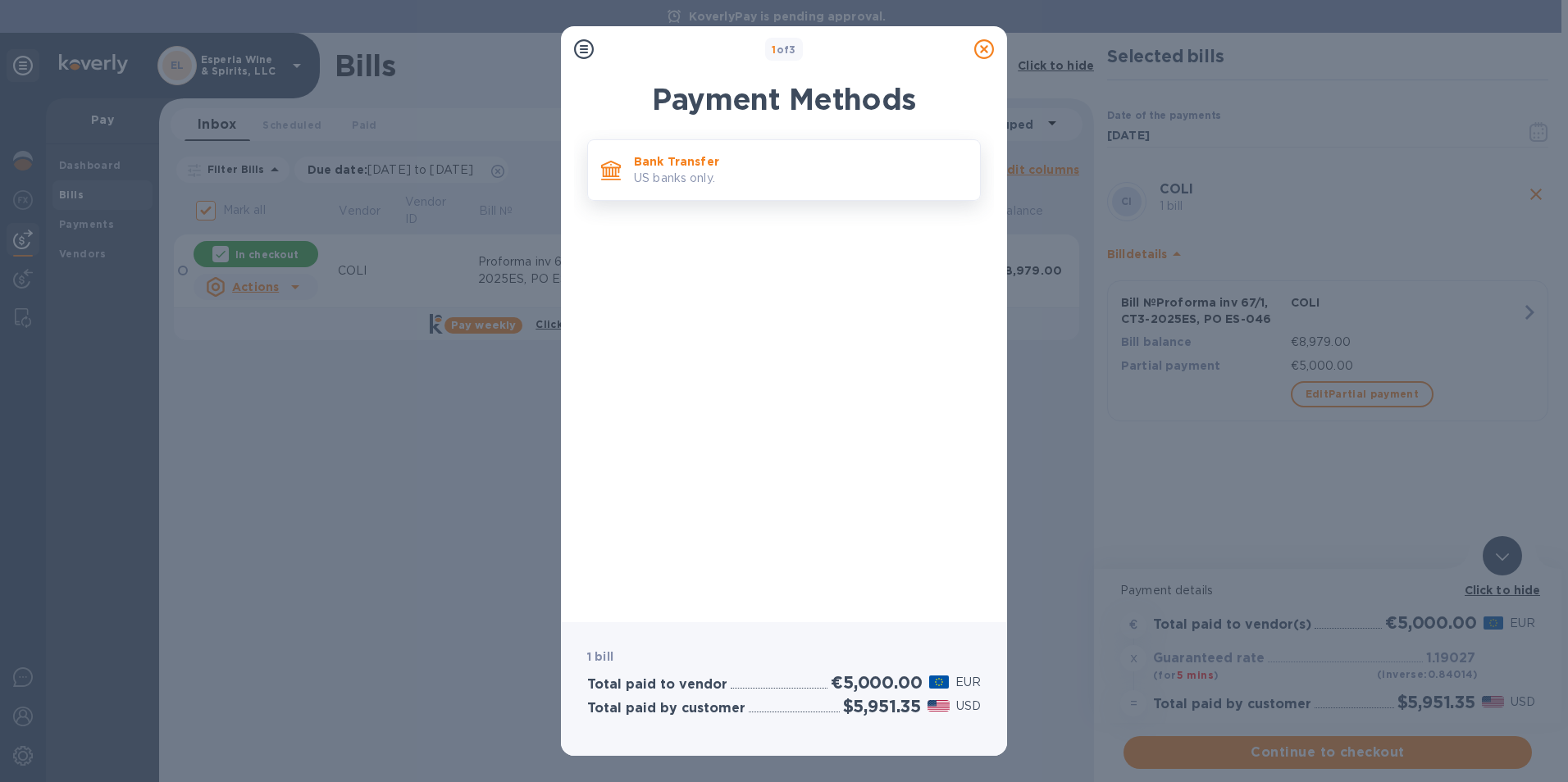
click at [700, 169] on p "Bank Transfer" at bounding box center [800, 161] width 333 height 16
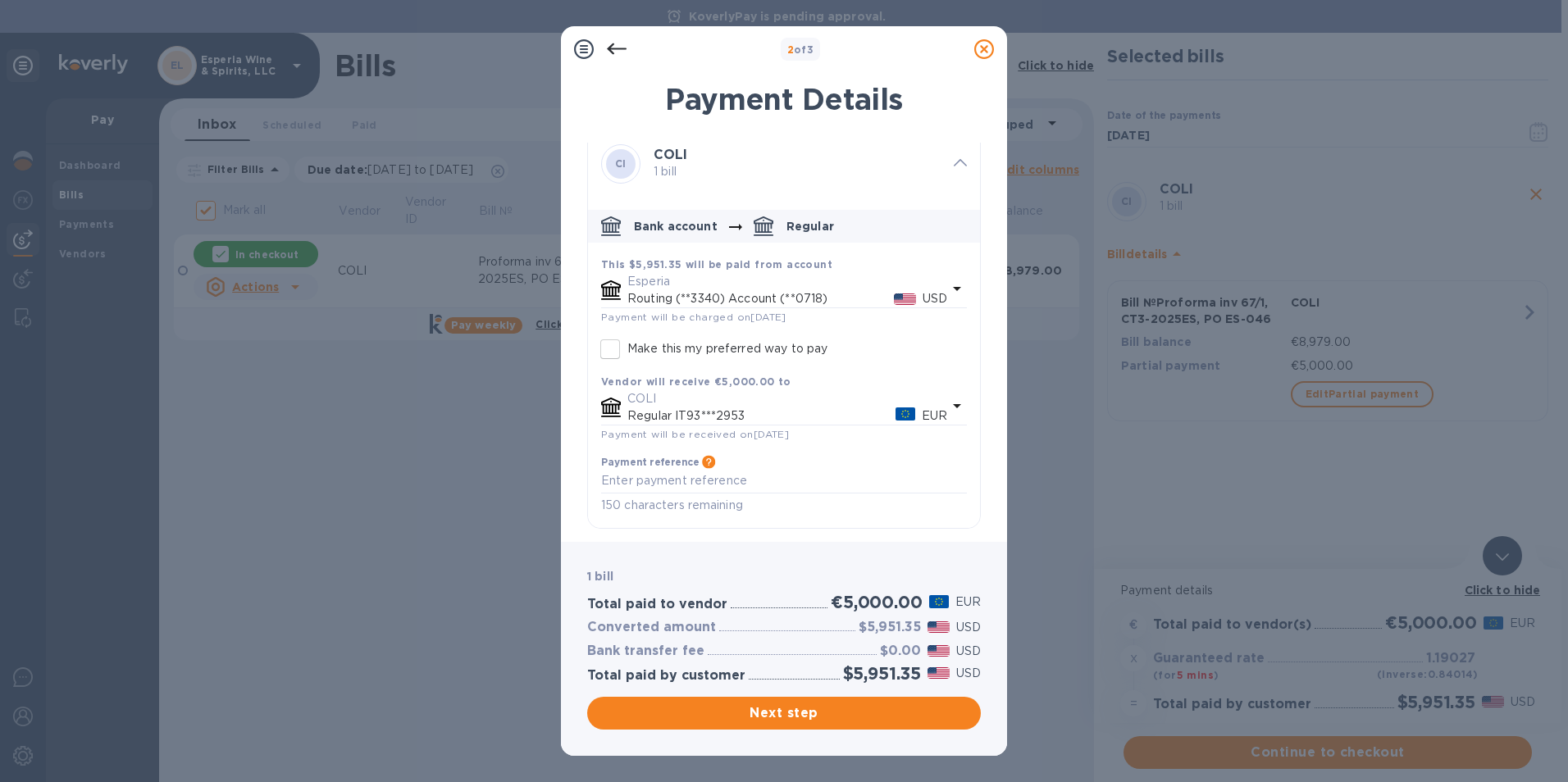
scroll to position [33, 0]
click at [786, 710] on span "Next step" at bounding box center [784, 714] width 368 height 20
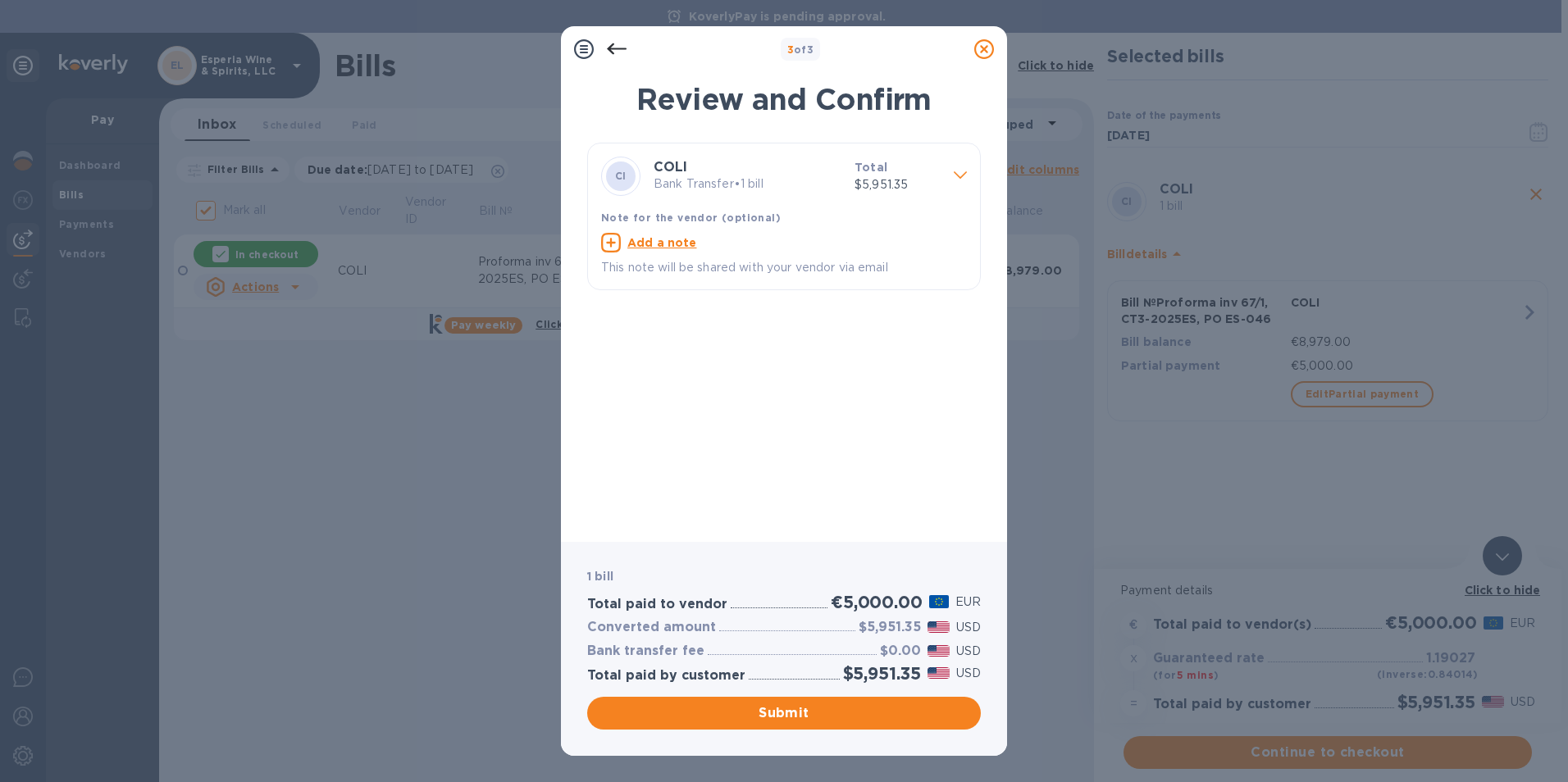
click at [656, 246] on u "Add a note" at bounding box center [662, 243] width 70 height 13
click at [613, 246] on textarea at bounding box center [771, 244] width 340 height 14
paste textarea "Proforma inv 67/1, CT3-2025ES, PO ES-046"
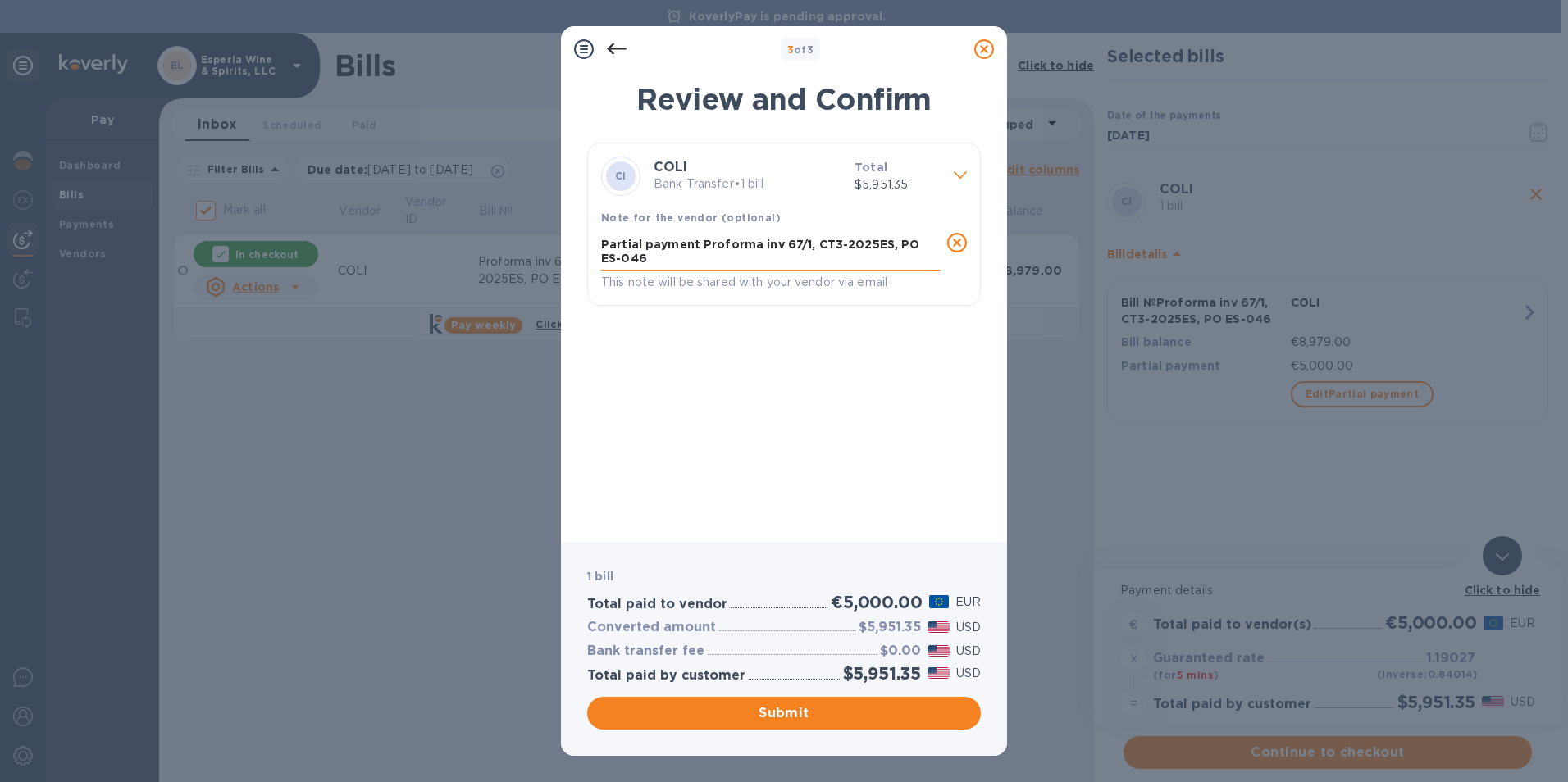
click at [698, 246] on textarea "Partial payment Proforma inv 67/1, CT3-2025ES, PO ES-046" at bounding box center [771, 251] width 340 height 27
type textarea "Partial payment for Proforma inv 67/1, CT3-2025ES, PO ES-046"
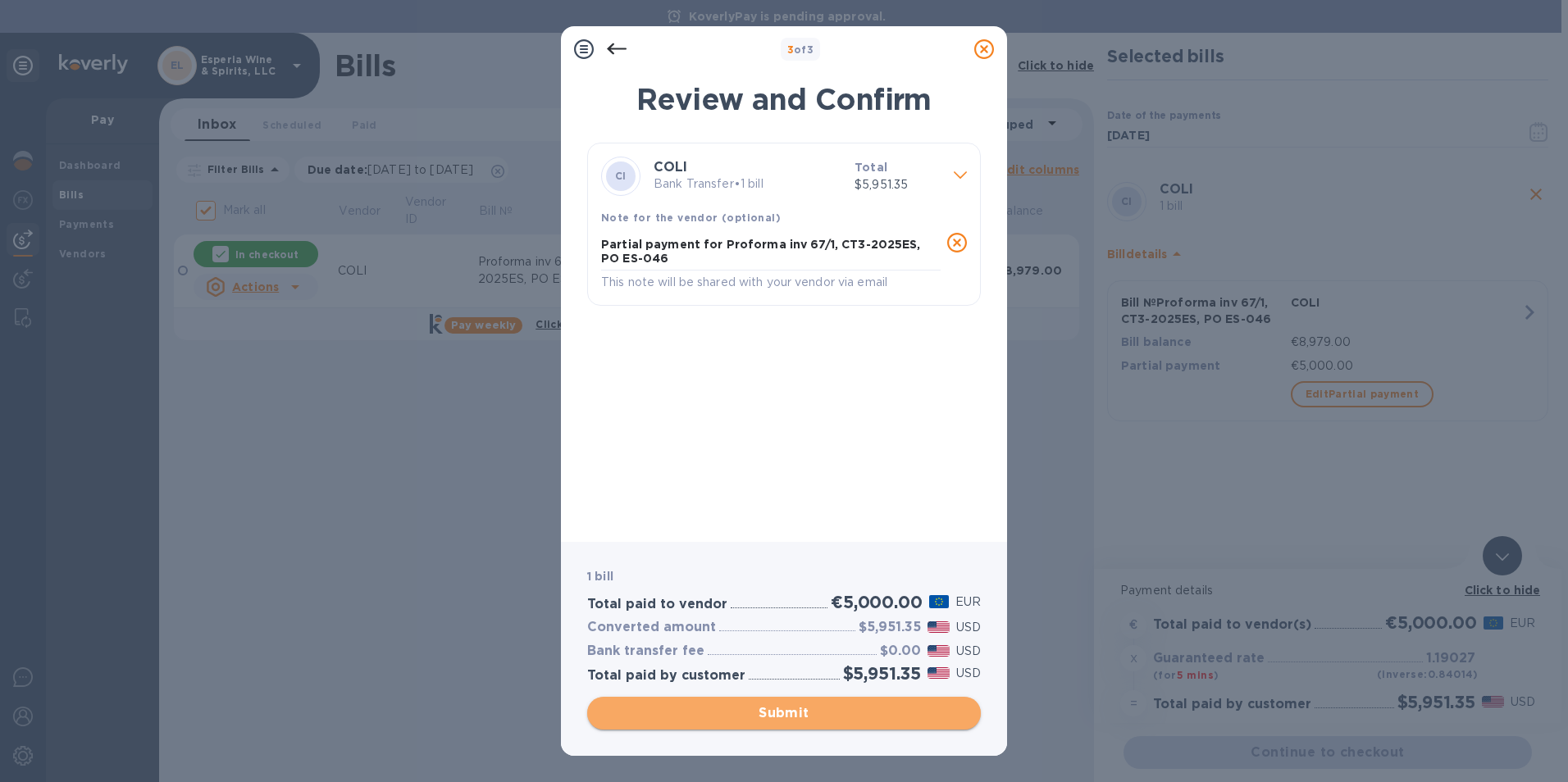
click at [758, 713] on span "Submit" at bounding box center [784, 714] width 368 height 20
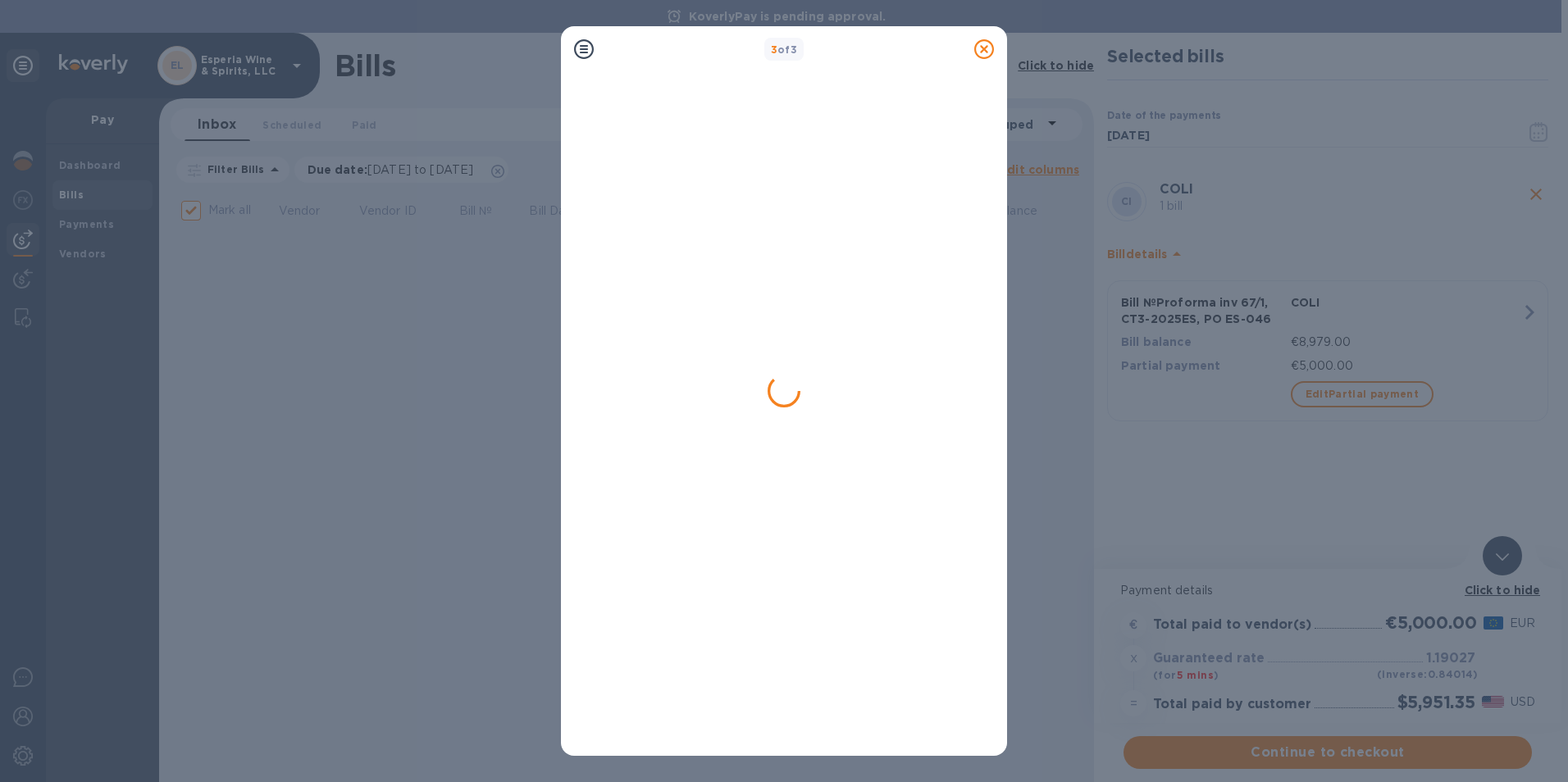
checkbox input "false"
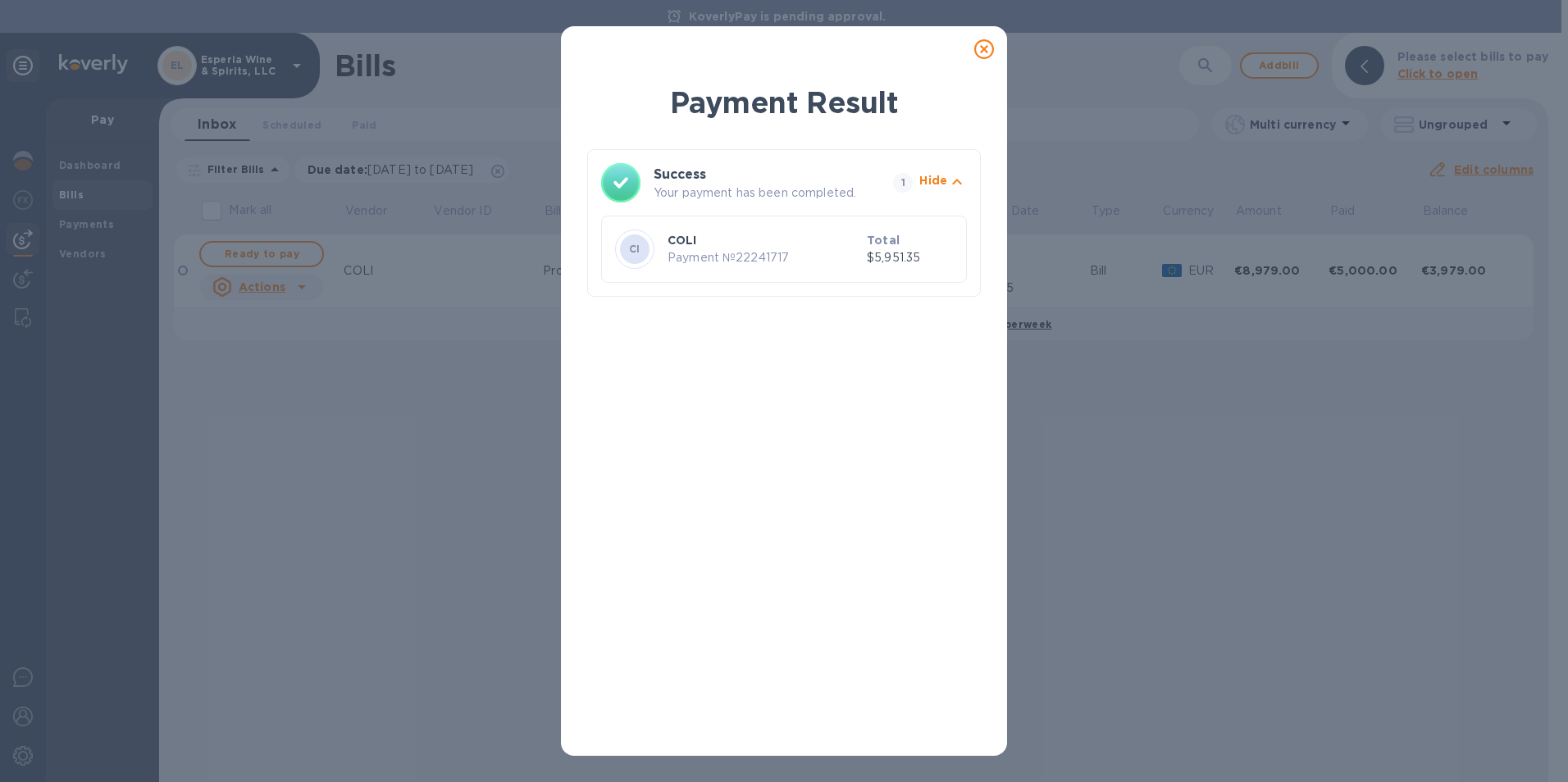
click at [990, 51] on icon at bounding box center [985, 49] width 20 height 20
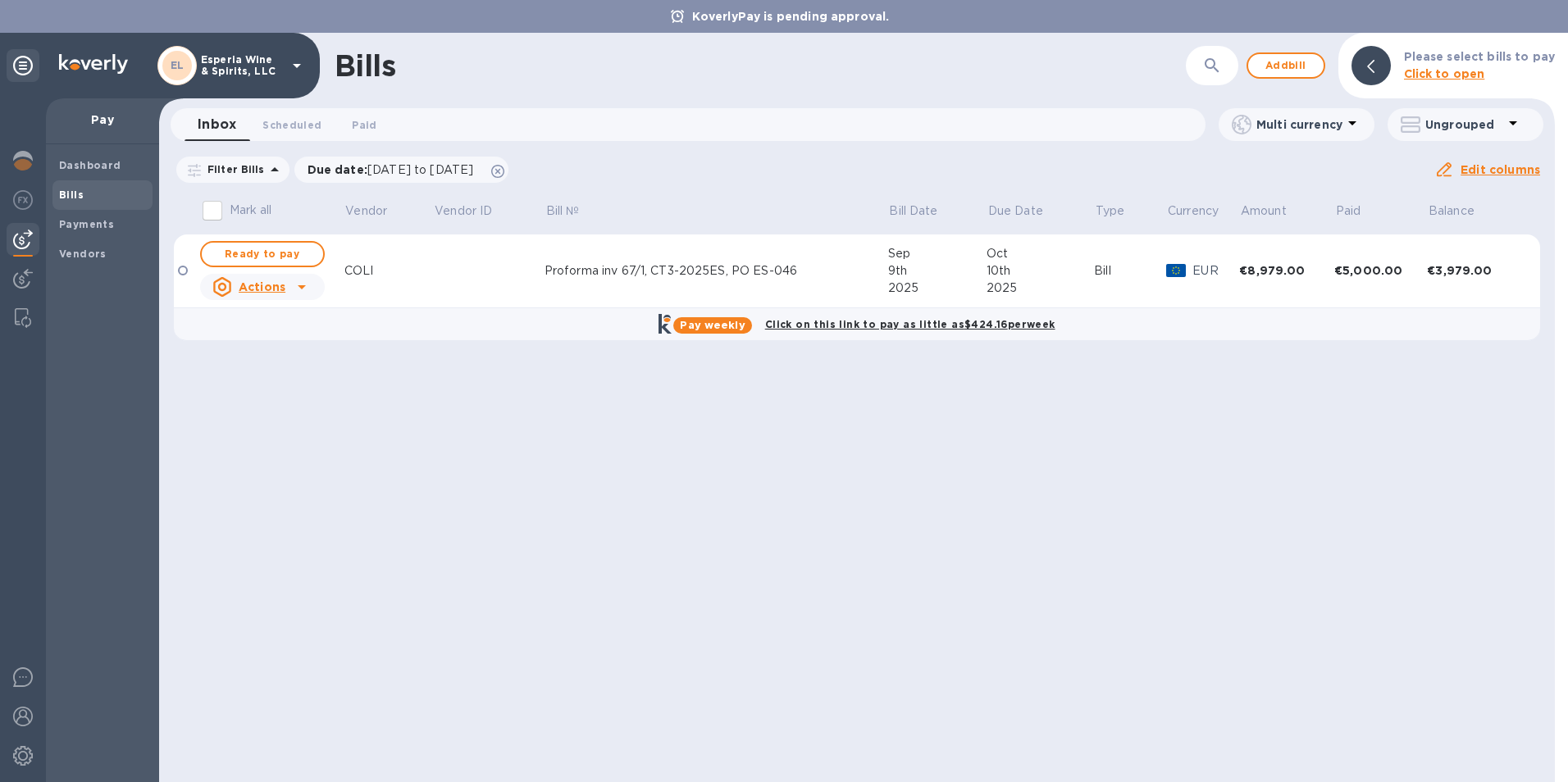
click at [488, 284] on td at bounding box center [489, 271] width 111 height 74
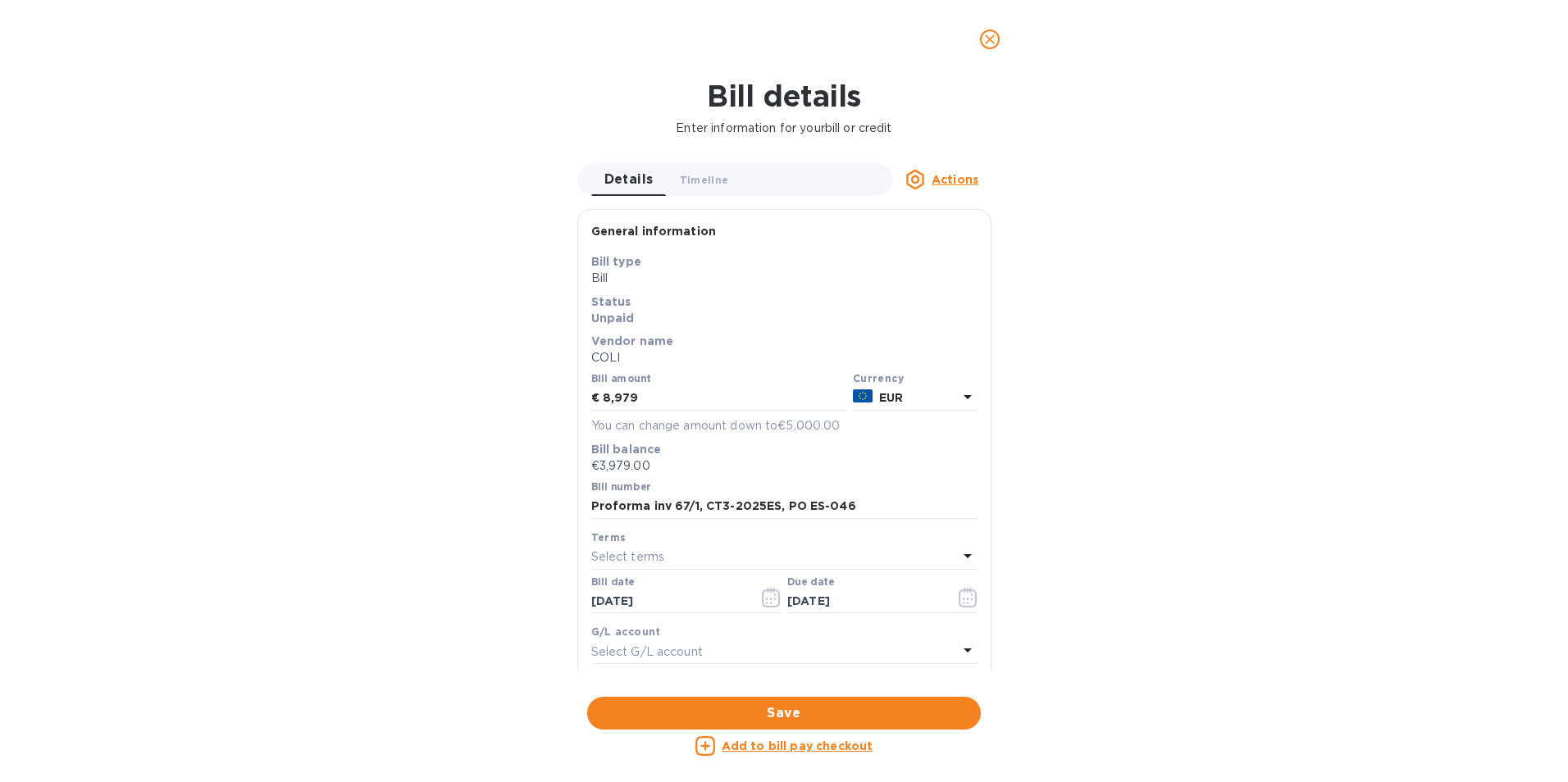
click at [990, 39] on icon "close" at bounding box center [990, 39] width 16 height 16
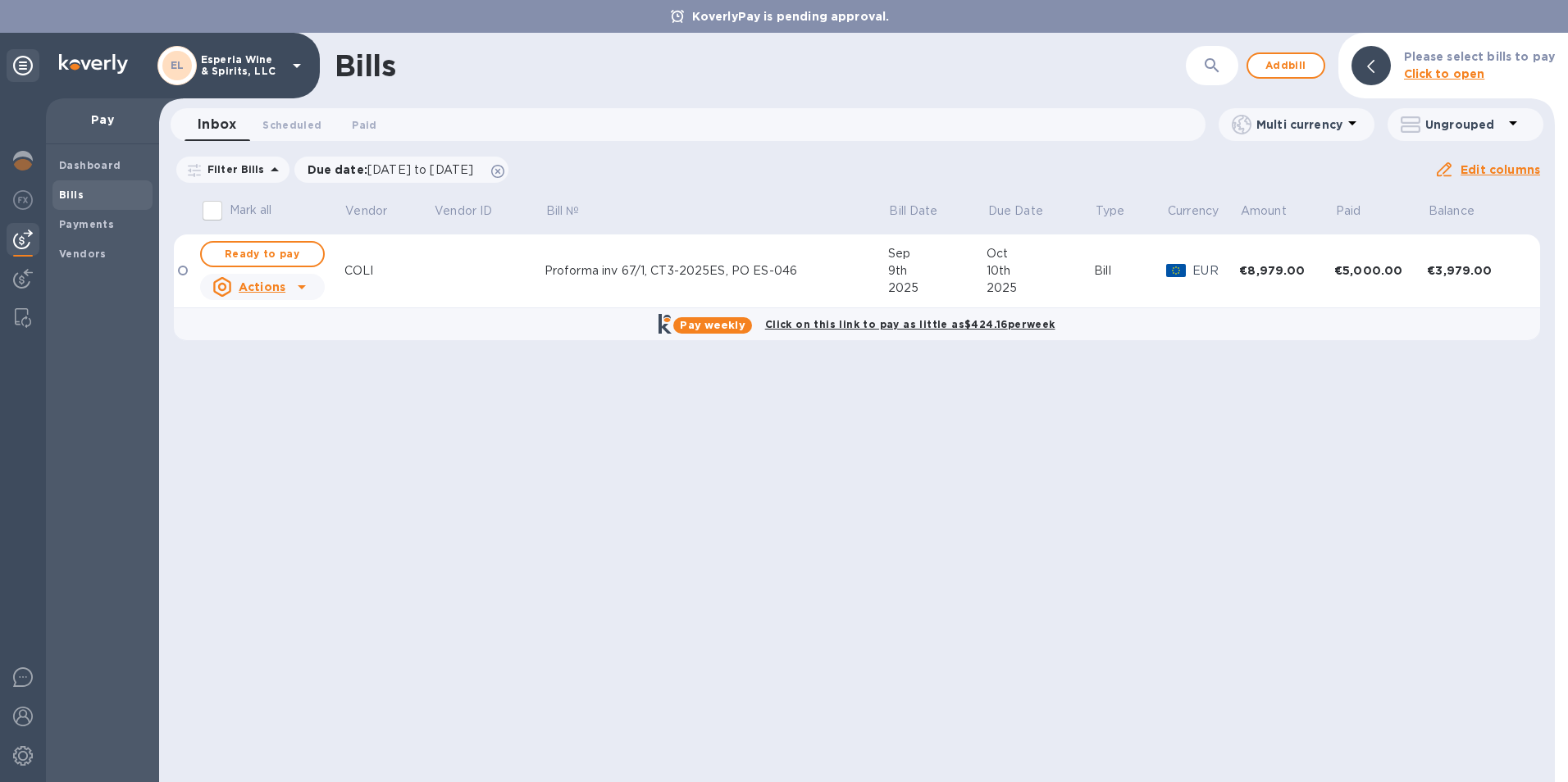
click at [452, 268] on td at bounding box center [489, 271] width 111 height 74
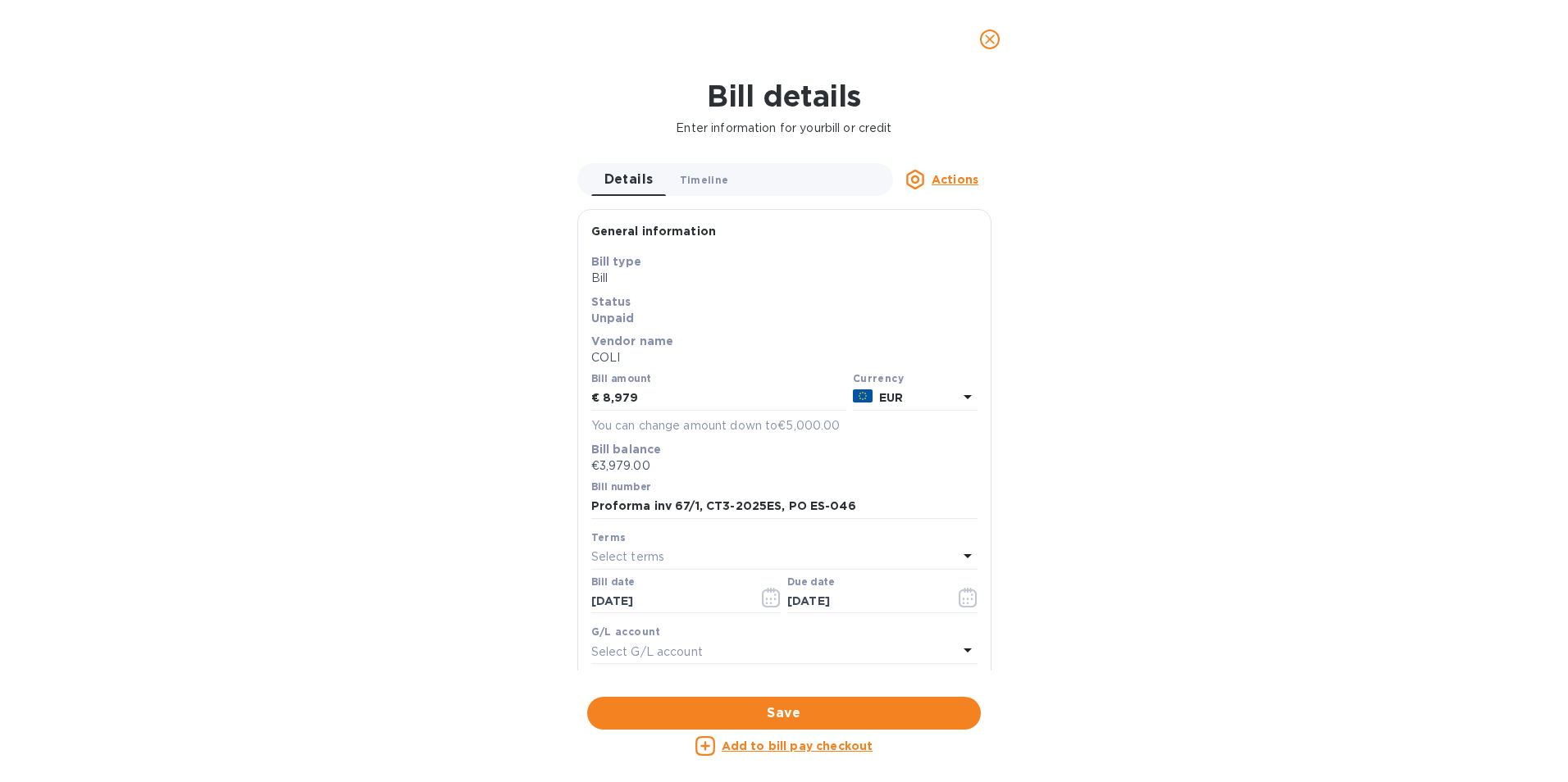
click at [703, 178] on span "Timeline 0" at bounding box center [705, 179] width 49 height 17
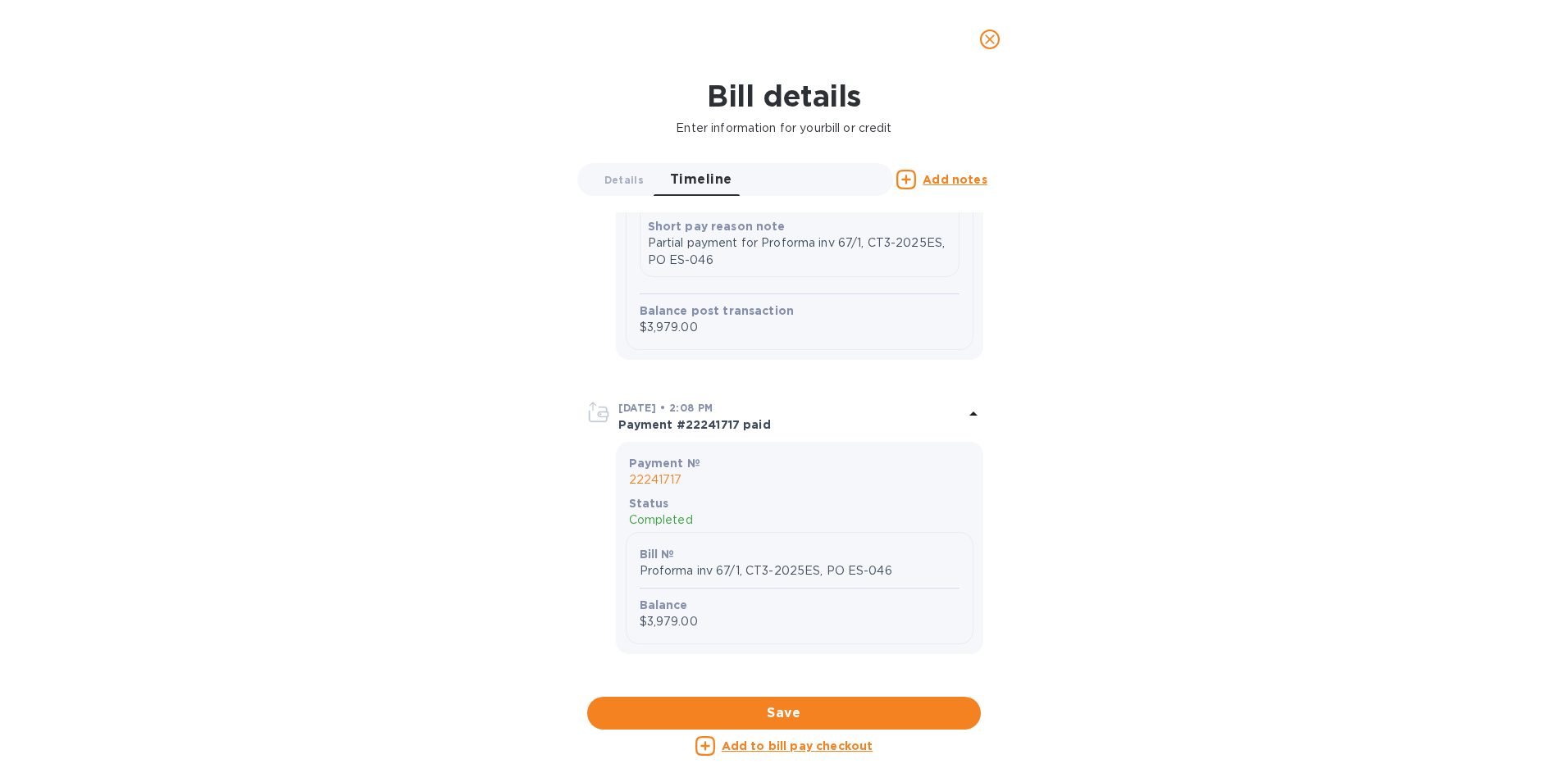
scroll to position [971, 0]
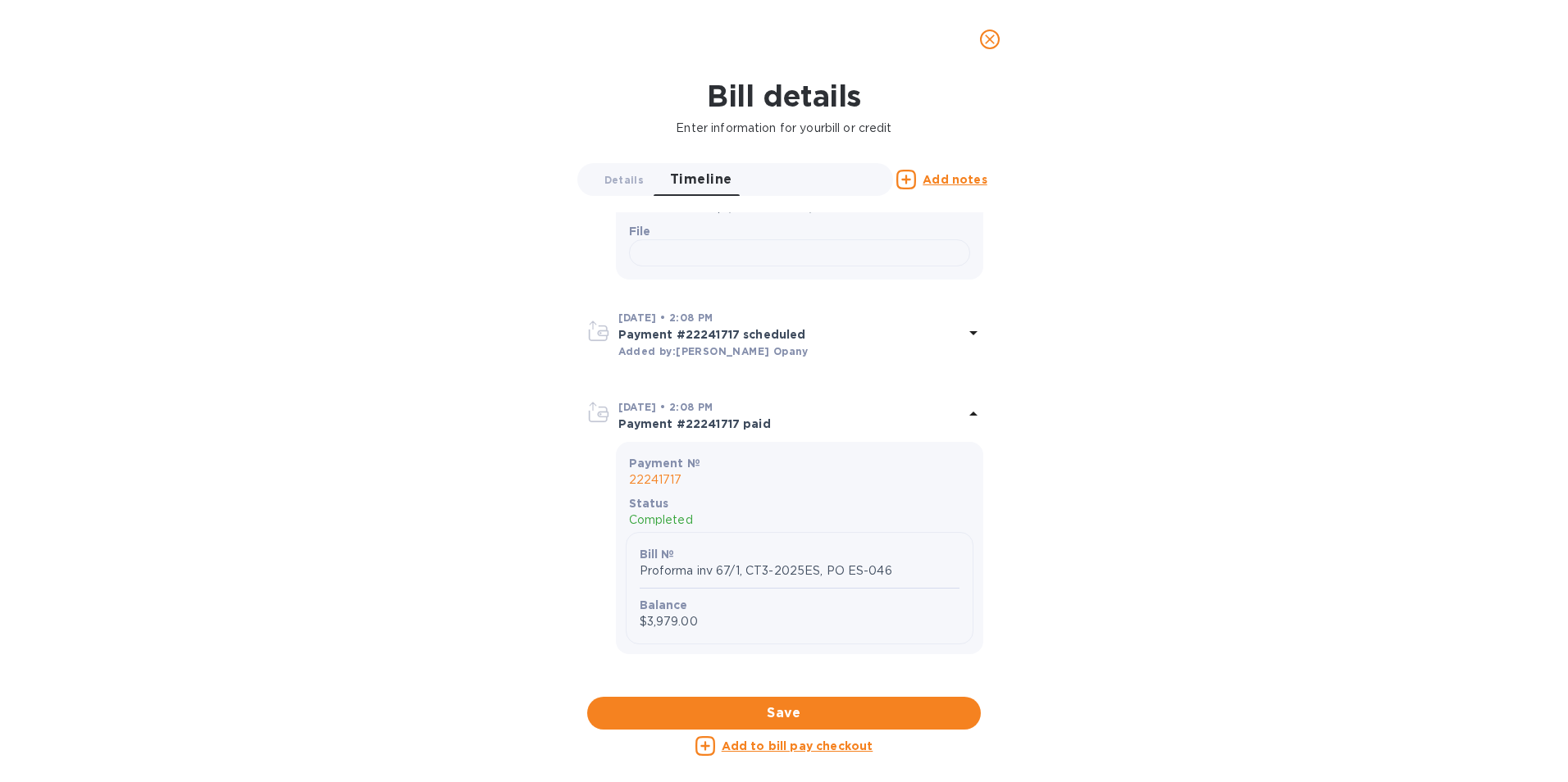
scroll to position [931, 0]
drag, startPoint x: 694, startPoint y: 425, endPoint x: 448, endPoint y: 415, distance: 246.2
click at [448, 415] on div "Bill details Enter information for your bill or credit Details 0 Timeline 0 Add…" at bounding box center [784, 431] width 1568 height 704
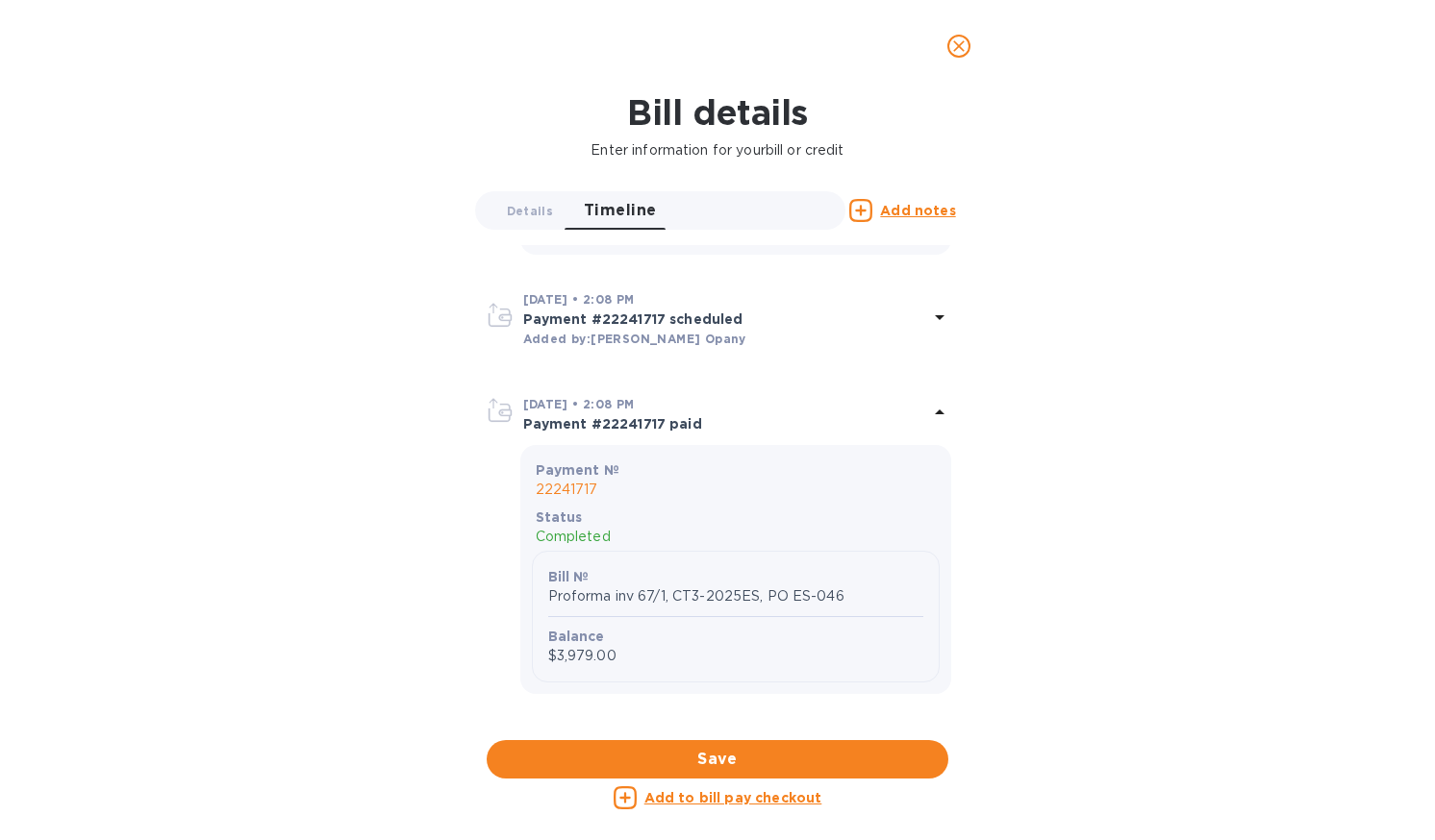
scroll to position [1154, 0]
click at [962, 52] on icon "close" at bounding box center [959, 46] width 12 height 12
